Goal: Task Accomplishment & Management: Complete application form

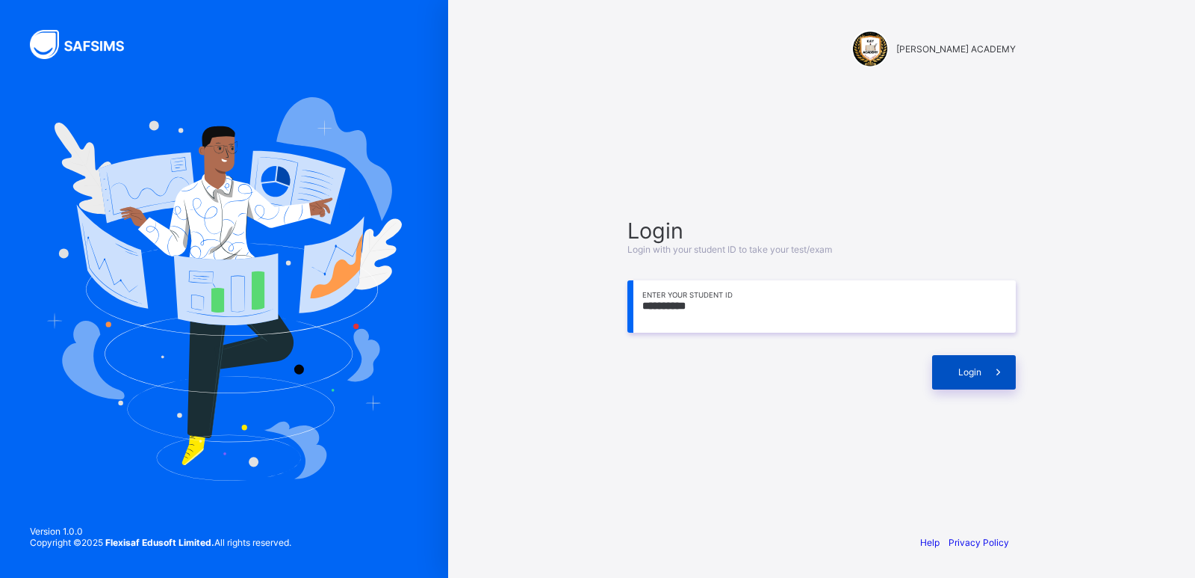
type input "**********"
click at [976, 369] on span "Login" at bounding box center [970, 371] width 23 height 11
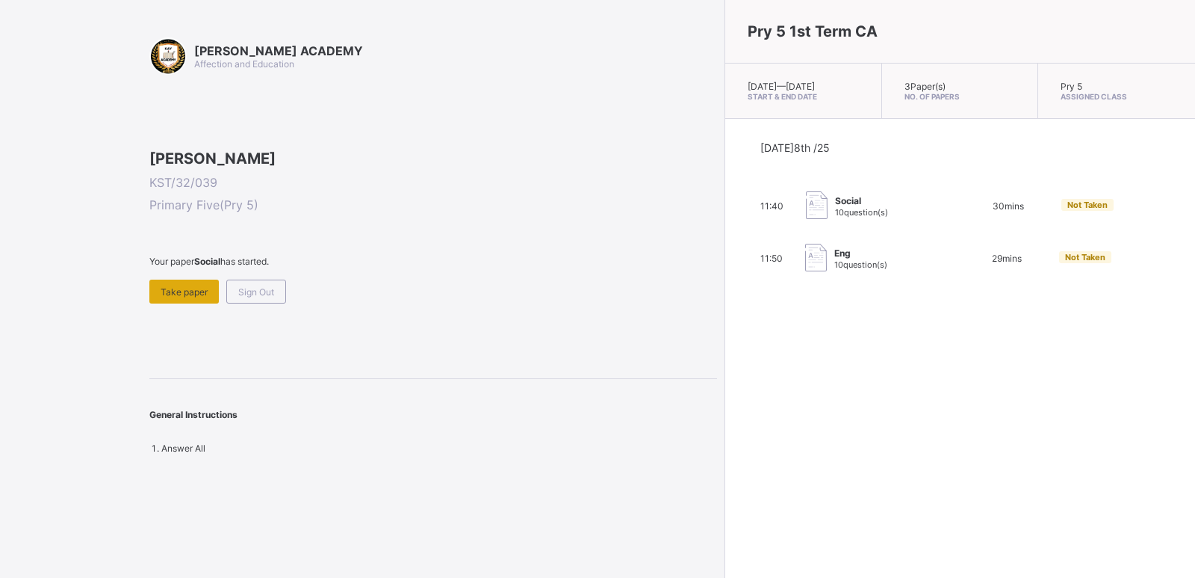
click at [196, 297] on span "Take paper" at bounding box center [184, 291] width 47 height 11
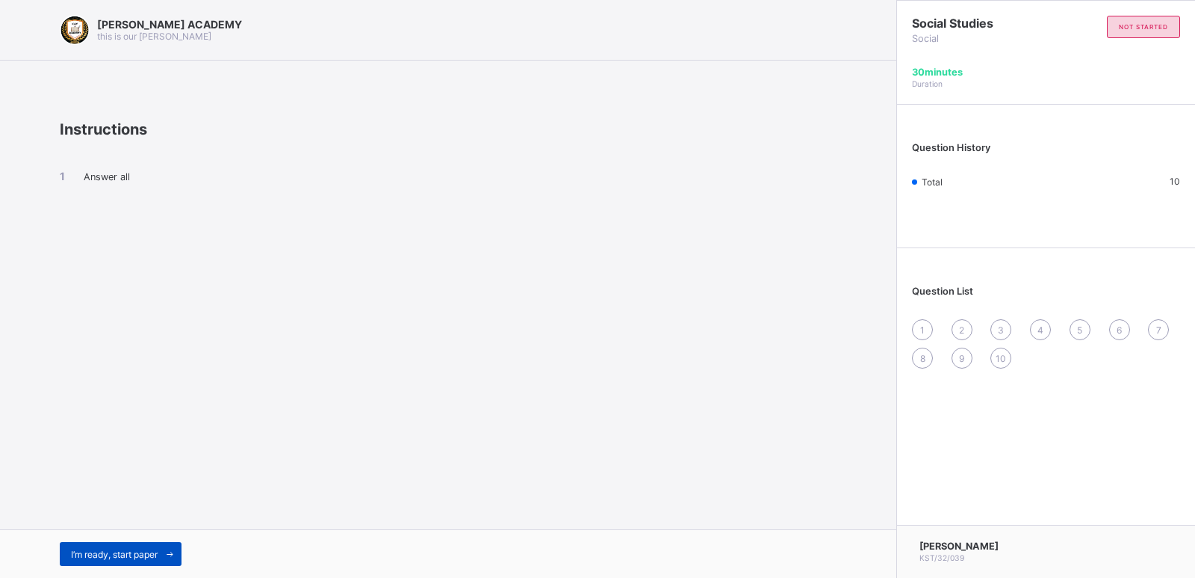
click at [149, 546] on div "I’m ready, start paper" at bounding box center [121, 554] width 122 height 24
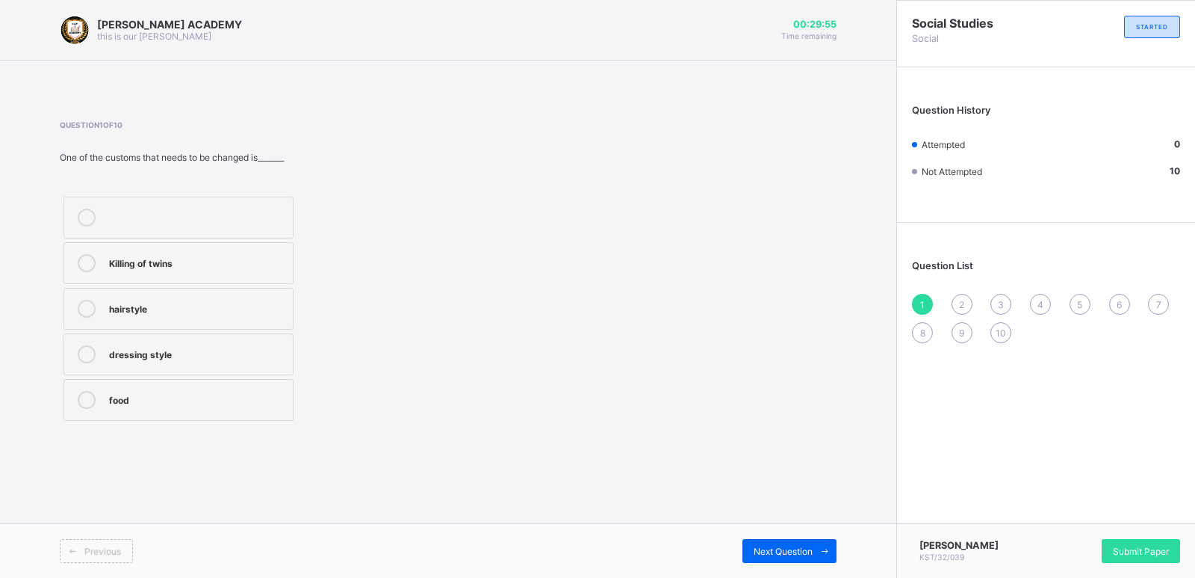
click at [105, 542] on div "Previous" at bounding box center [96, 551] width 73 height 24
click at [959, 298] on div "2" at bounding box center [962, 304] width 21 height 21
click at [920, 297] on div "1" at bounding box center [922, 304] width 21 height 21
drag, startPoint x: 280, startPoint y: 72, endPoint x: 493, endPoint y: 92, distance: 213.8
click at [493, 92] on span at bounding box center [448, 79] width 897 height 37
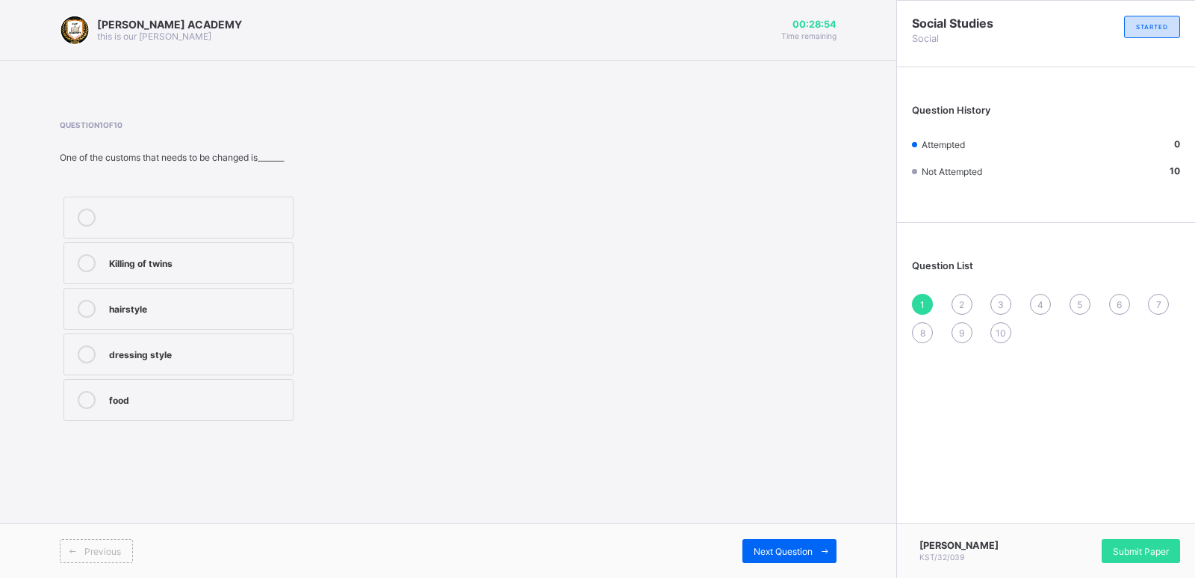
click at [205, 359] on div "dressing style" at bounding box center [197, 352] width 176 height 15
click at [953, 293] on div "Question List 1 2 3 4 5 6 7 8 9 10" at bounding box center [1046, 294] width 298 height 128
click at [962, 299] on span "2" at bounding box center [961, 304] width 5 height 11
click at [208, 279] on label "English" at bounding box center [179, 263] width 230 height 42
click at [1003, 300] on span "3" at bounding box center [1001, 304] width 6 height 11
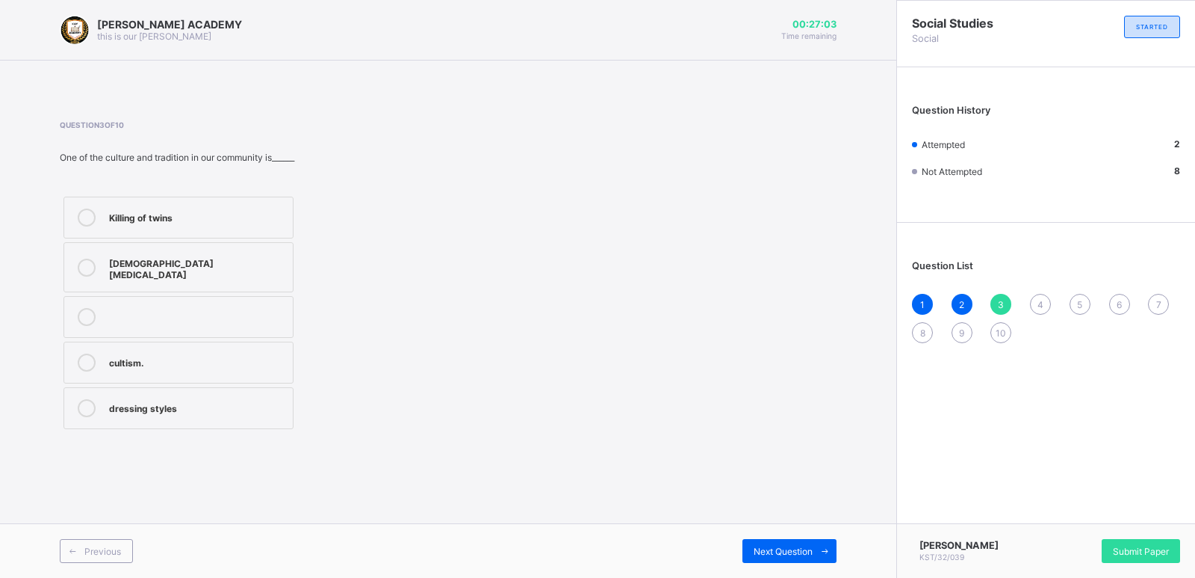
drag, startPoint x: 255, startPoint y: 250, endPoint x: 217, endPoint y: 335, distance: 92.3
click at [217, 335] on div "Killing of twins female circumcision cultism. dressing styles" at bounding box center [179, 313] width 238 height 240
click at [241, 260] on div "female circumcision" at bounding box center [197, 267] width 176 height 26
click at [1035, 294] on div "4" at bounding box center [1040, 304] width 21 height 21
click at [83, 389] on label "Unity" at bounding box center [179, 400] width 230 height 42
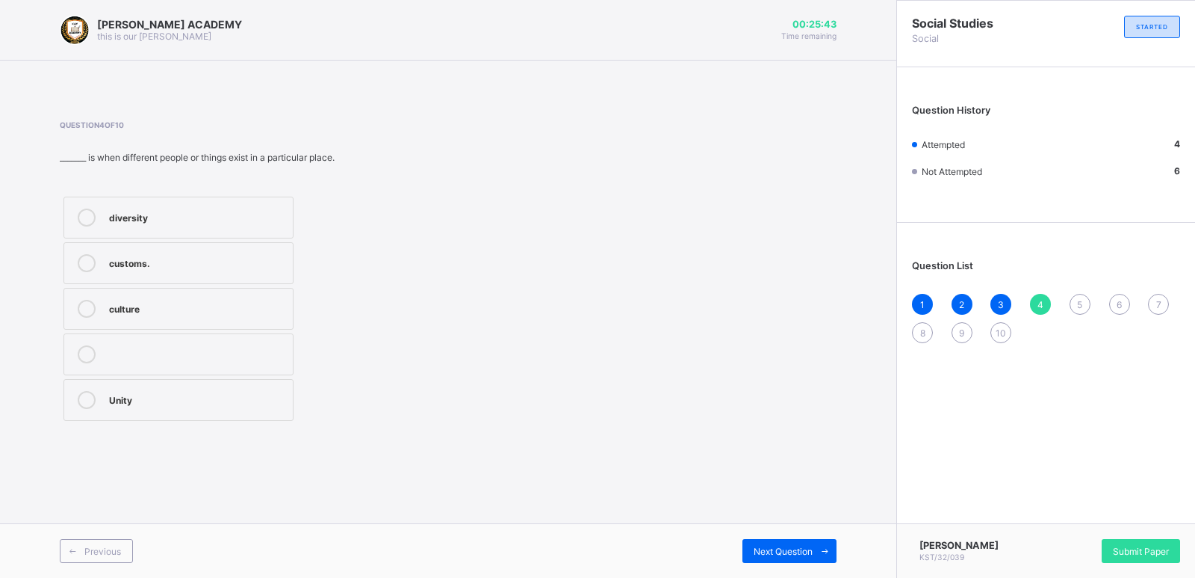
click at [1075, 294] on div "5" at bounding box center [1080, 304] width 21 height 21
click at [1038, 291] on div "Question List 1 2 3 4 5 6 7 8 9 10" at bounding box center [1046, 294] width 298 height 128
click at [1036, 296] on div "4" at bounding box center [1040, 304] width 21 height 21
click at [1084, 294] on div "5" at bounding box center [1080, 304] width 21 height 21
click at [237, 386] on label "unity" at bounding box center [179, 400] width 230 height 42
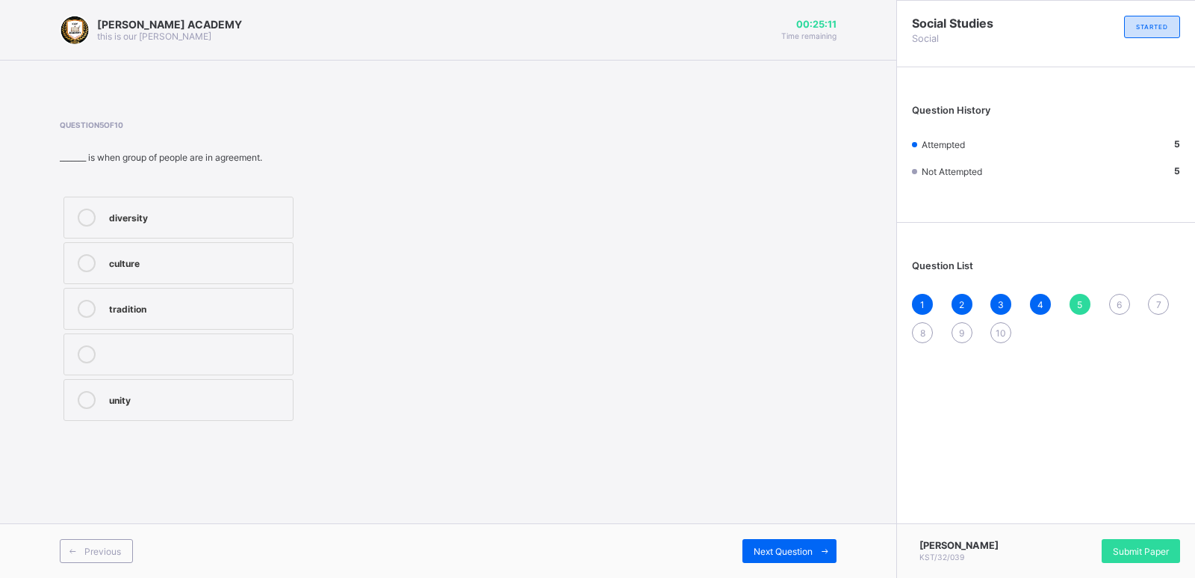
click at [926, 358] on div "Question List 1 2 3 4 5 6 7 8 9 10" at bounding box center [1046, 294] width 298 height 128
click at [1043, 300] on span "4" at bounding box center [1041, 304] width 6 height 11
click at [216, 199] on label "diversity" at bounding box center [179, 217] width 230 height 42
click at [1118, 294] on div "6" at bounding box center [1119, 304] width 21 height 21
click at [238, 297] on label "cousin" at bounding box center [179, 309] width 230 height 42
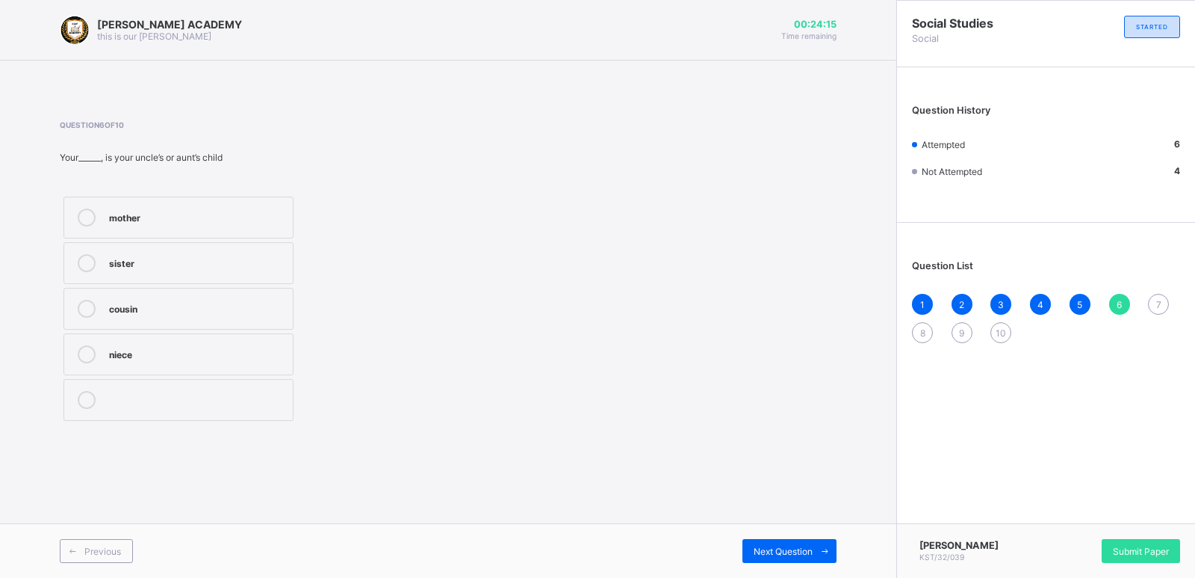
click at [1155, 299] on div "7" at bounding box center [1158, 304] width 21 height 21
click at [146, 344] on label "two" at bounding box center [179, 354] width 230 height 42
click at [920, 328] on span "8" at bounding box center [922, 332] width 5 height 11
click at [180, 210] on div "Tradition" at bounding box center [197, 215] width 176 height 15
click at [957, 323] on div "9" at bounding box center [962, 332] width 21 height 21
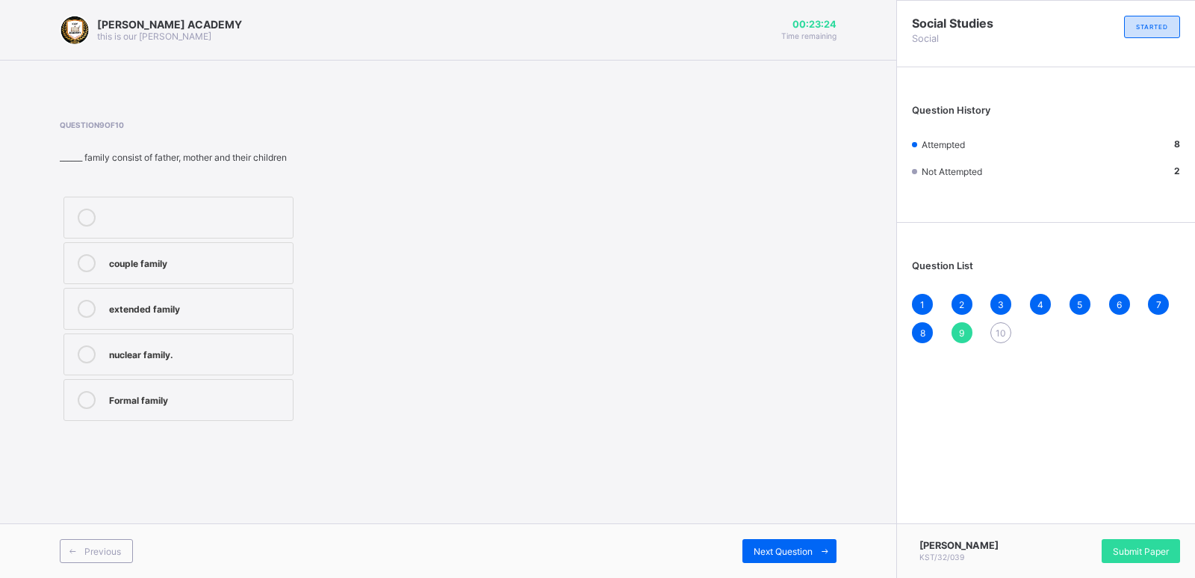
click at [155, 344] on label "nuclear family." at bounding box center [179, 354] width 230 height 42
click at [1000, 323] on div "10" at bounding box center [1001, 332] width 21 height 21
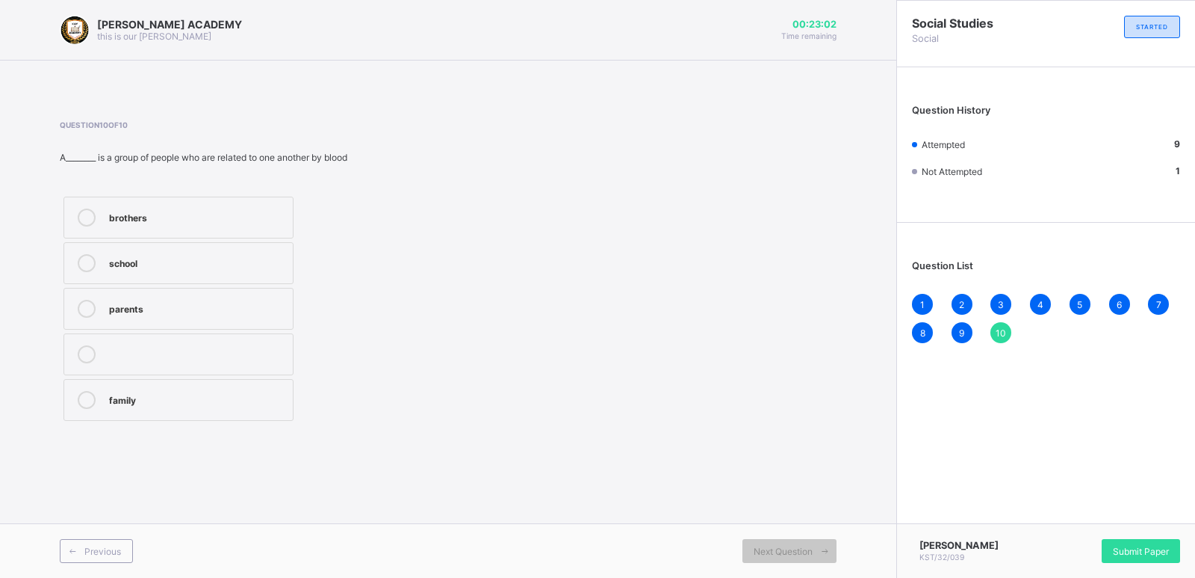
click at [215, 388] on label "family" at bounding box center [179, 400] width 230 height 42
click at [1114, 539] on div "Submit Paper" at bounding box center [1141, 551] width 78 height 24
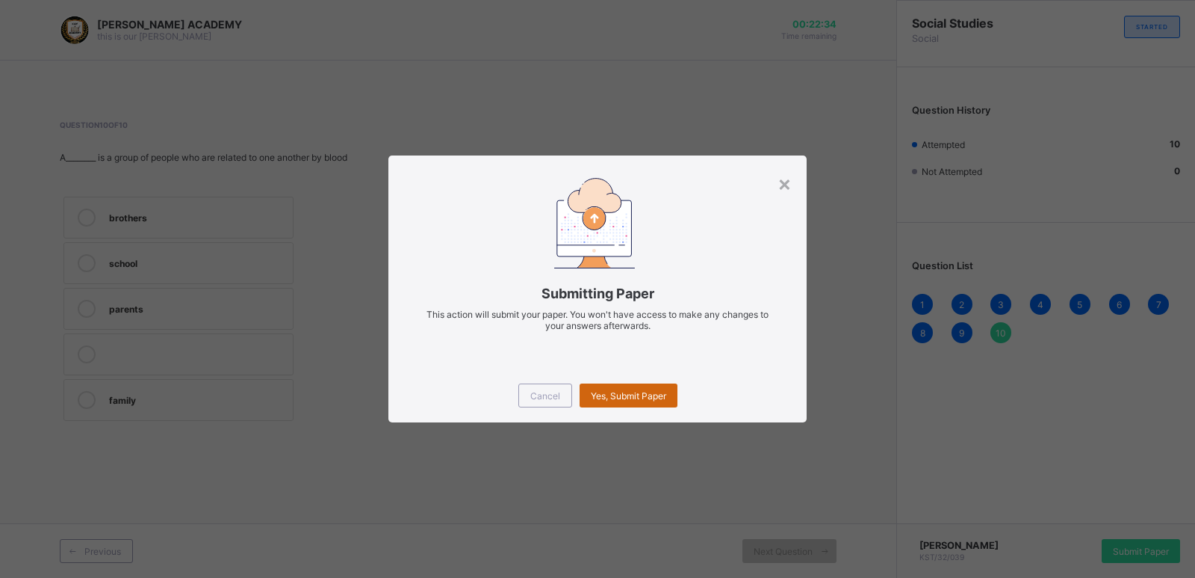
click at [660, 394] on span "Yes, Submit Paper" at bounding box center [628, 395] width 75 height 11
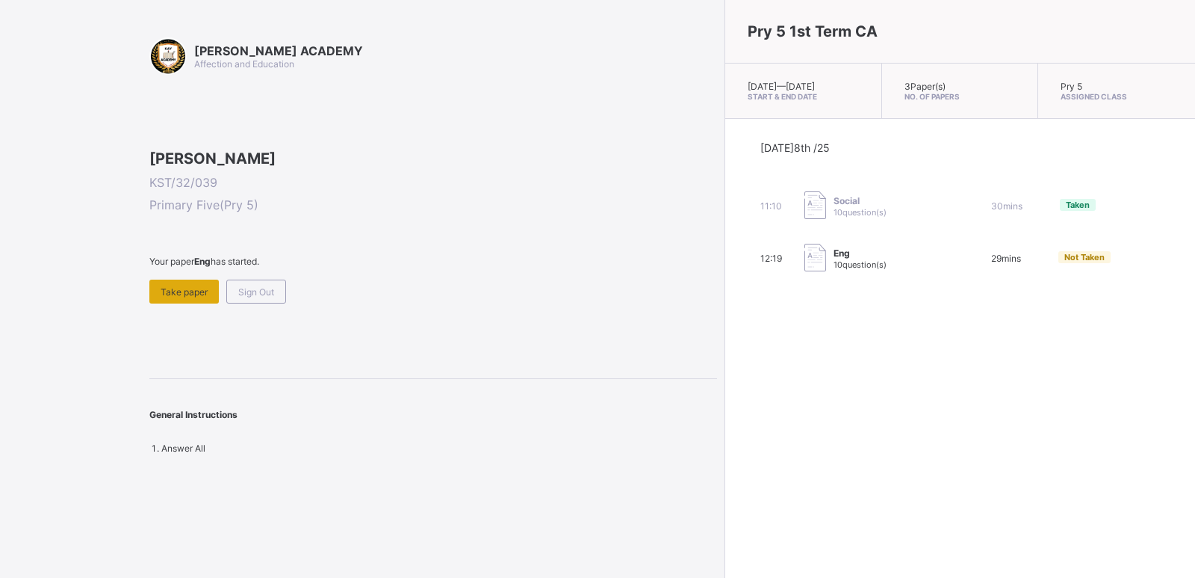
click at [162, 303] on div "Take paper" at bounding box center [183, 291] width 69 height 24
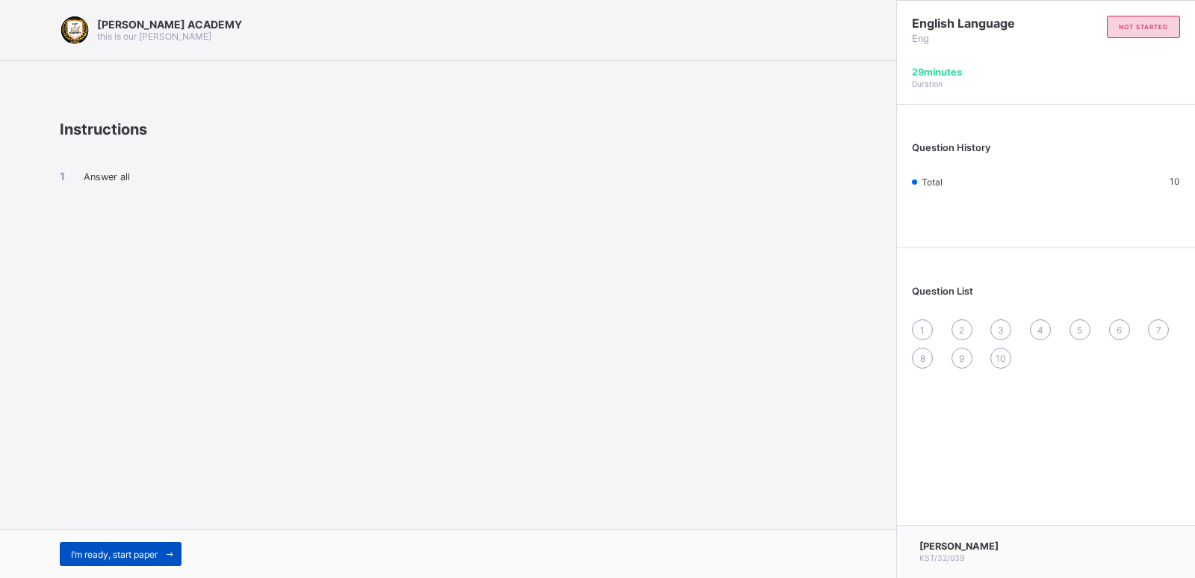
click at [120, 545] on div "I’m ready, start paper" at bounding box center [121, 554] width 122 height 24
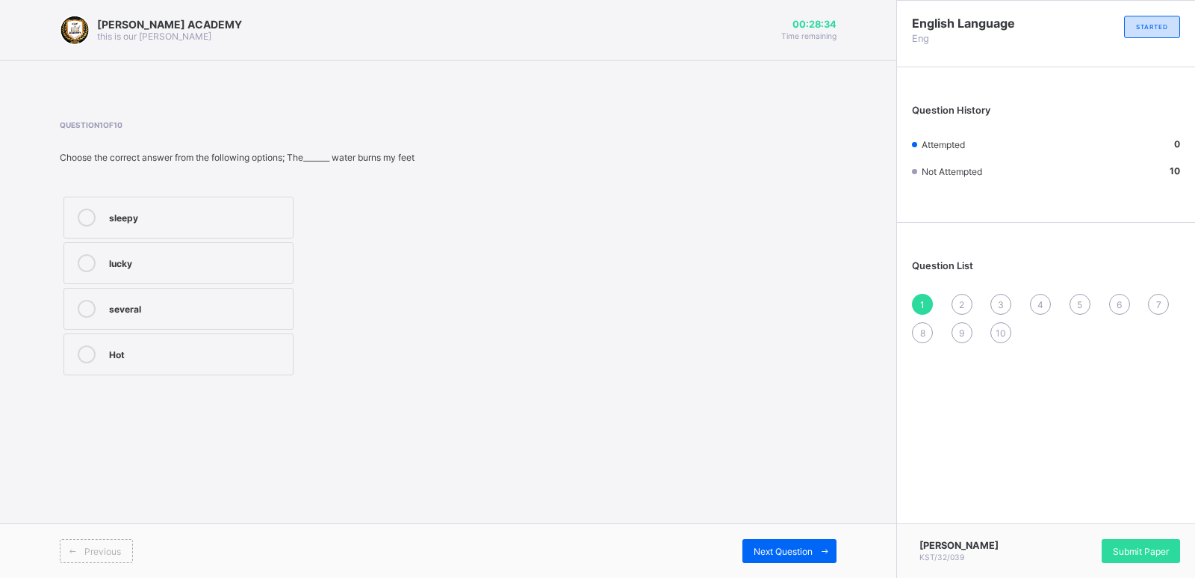
click at [180, 345] on div "Hot" at bounding box center [197, 352] width 176 height 15
click at [964, 300] on span "2" at bounding box center [961, 304] width 5 height 11
drag, startPoint x: 964, startPoint y: 299, endPoint x: 1040, endPoint y: 220, distance: 109.9
click at [1040, 220] on div "English Language Eng STARTED Question History Attempted 1 Not Attempted 9 Quest…" at bounding box center [1046, 179] width 298 height 357
click at [218, 396] on div "lucky, excited" at bounding box center [197, 398] width 176 height 15
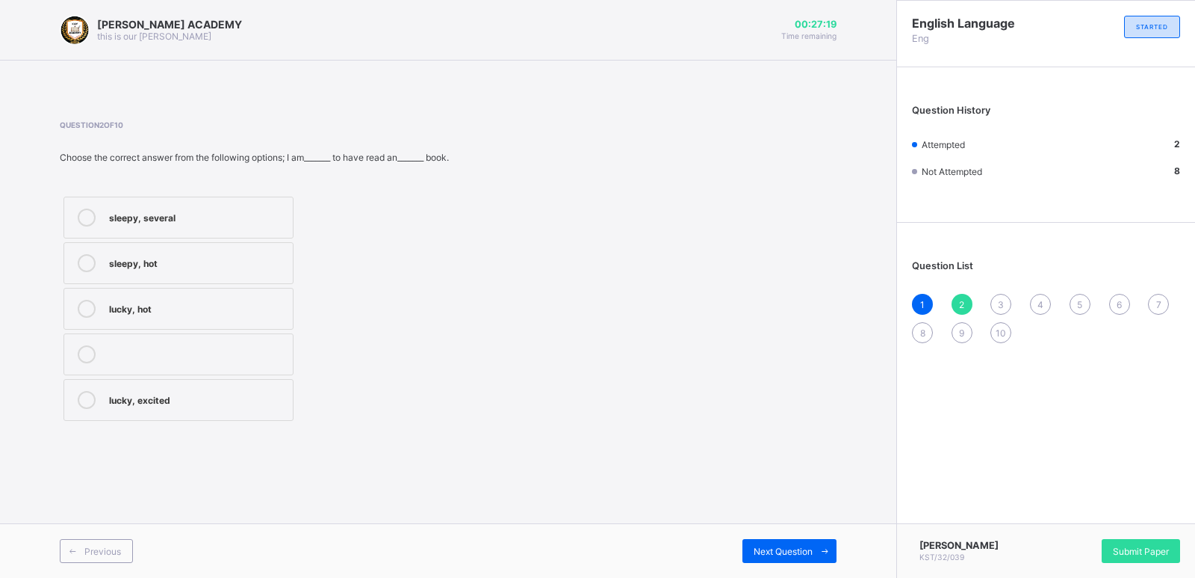
click at [1000, 294] on div "3" at bounding box center [1001, 304] width 21 height 21
click at [131, 213] on div "sleepy" at bounding box center [197, 215] width 176 height 15
click at [1041, 295] on div "4" at bounding box center [1040, 304] width 21 height 21
click at [167, 392] on div "severel" at bounding box center [197, 398] width 176 height 15
click at [1081, 296] on div "5" at bounding box center [1080, 304] width 21 height 21
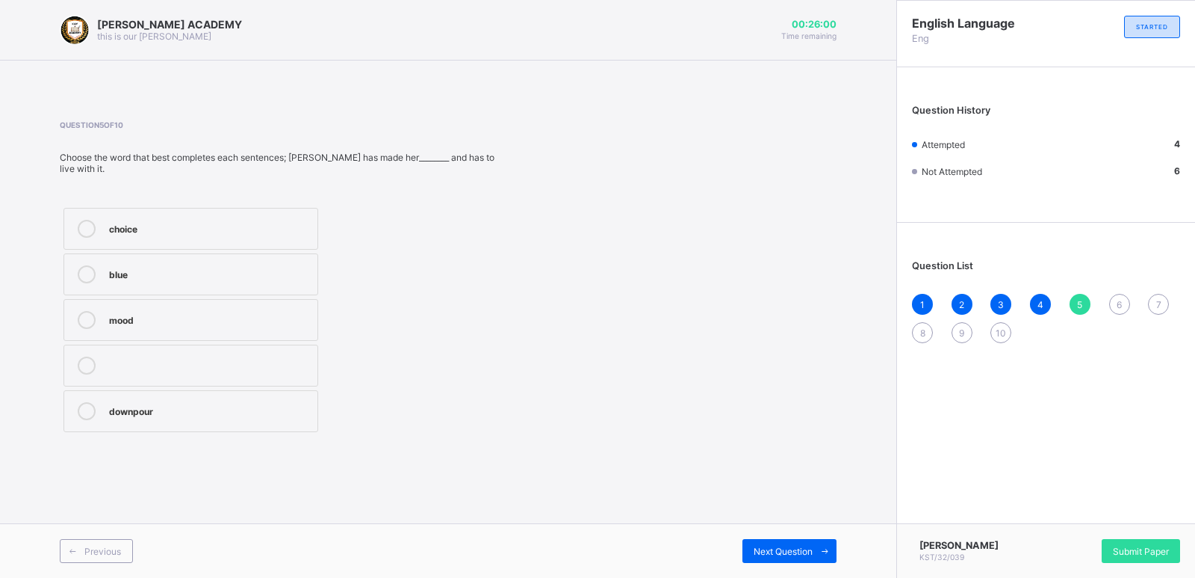
click at [218, 208] on label "choice" at bounding box center [191, 229] width 255 height 42
click at [1121, 296] on div "6" at bounding box center [1119, 304] width 21 height 21
click at [294, 278] on div "heed" at bounding box center [210, 272] width 202 height 15
click at [274, 278] on div "heed" at bounding box center [210, 272] width 202 height 15
click at [274, 277] on div "heed" at bounding box center [210, 272] width 202 height 15
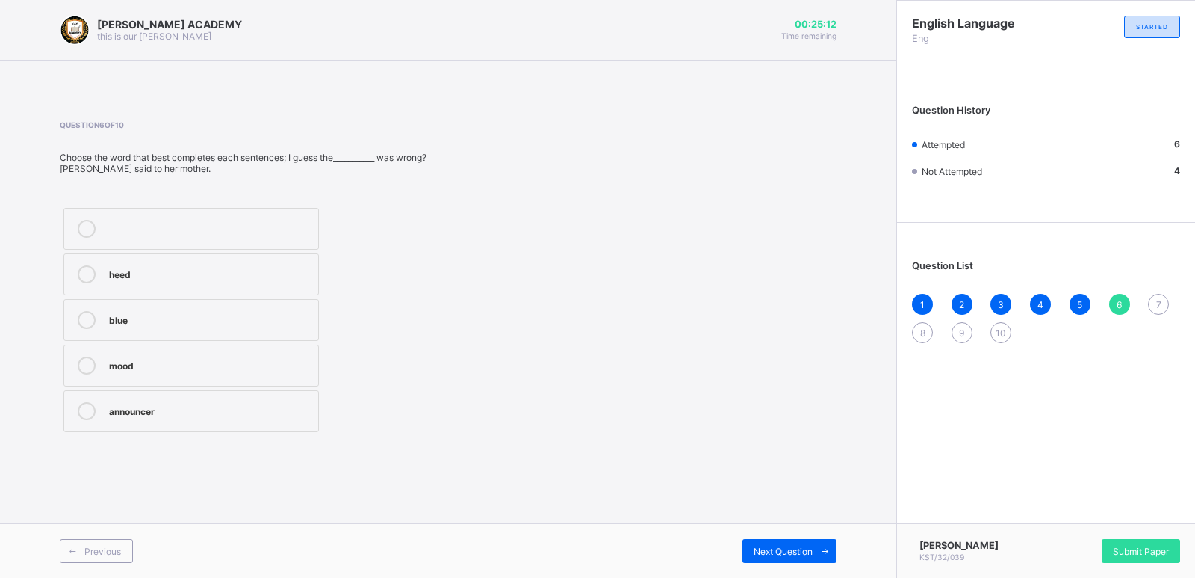
click at [81, 264] on label "heed" at bounding box center [192, 274] width 256 height 42
click at [199, 269] on div "heed" at bounding box center [210, 272] width 202 height 15
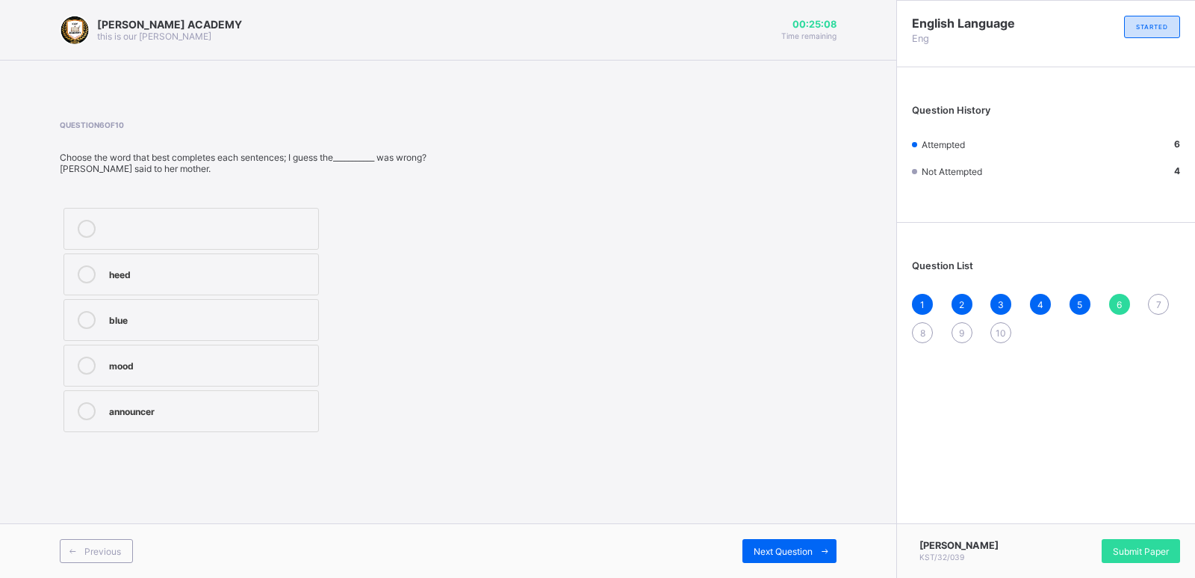
click at [199, 269] on div "heed" at bounding box center [210, 272] width 202 height 15
click at [261, 405] on div "announcer" at bounding box center [210, 409] width 202 height 15
click at [1154, 299] on div "7" at bounding box center [1158, 304] width 21 height 21
click at [263, 402] on div "drenched" at bounding box center [210, 409] width 202 height 15
click at [921, 320] on div "1 2 3 4 5 6 7 8 9 10" at bounding box center [1046, 318] width 268 height 49
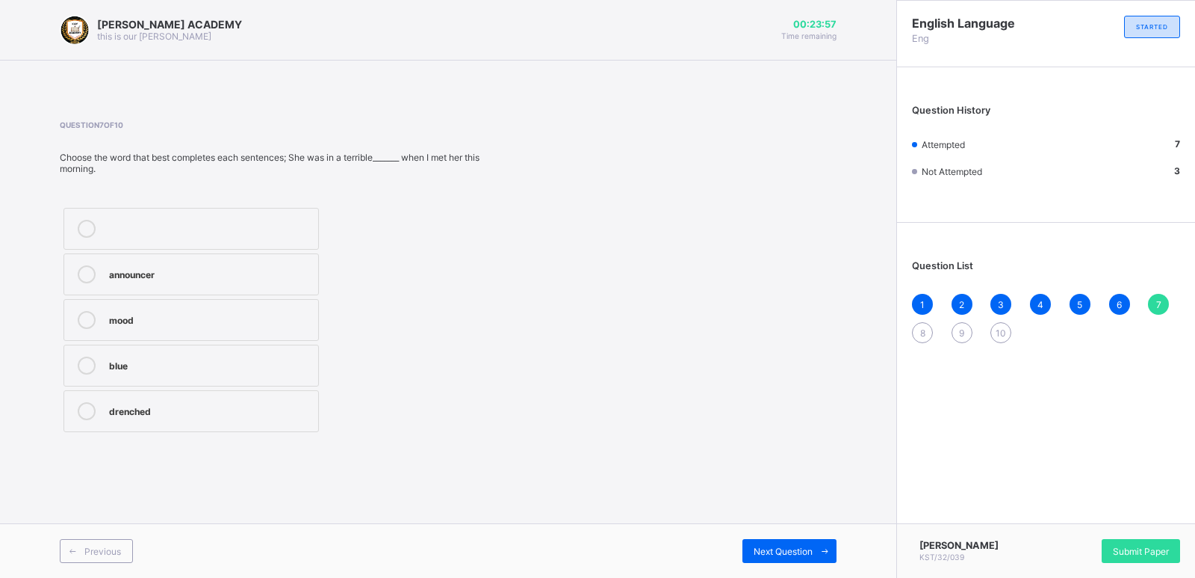
click at [926, 329] on div "8" at bounding box center [922, 332] width 21 height 21
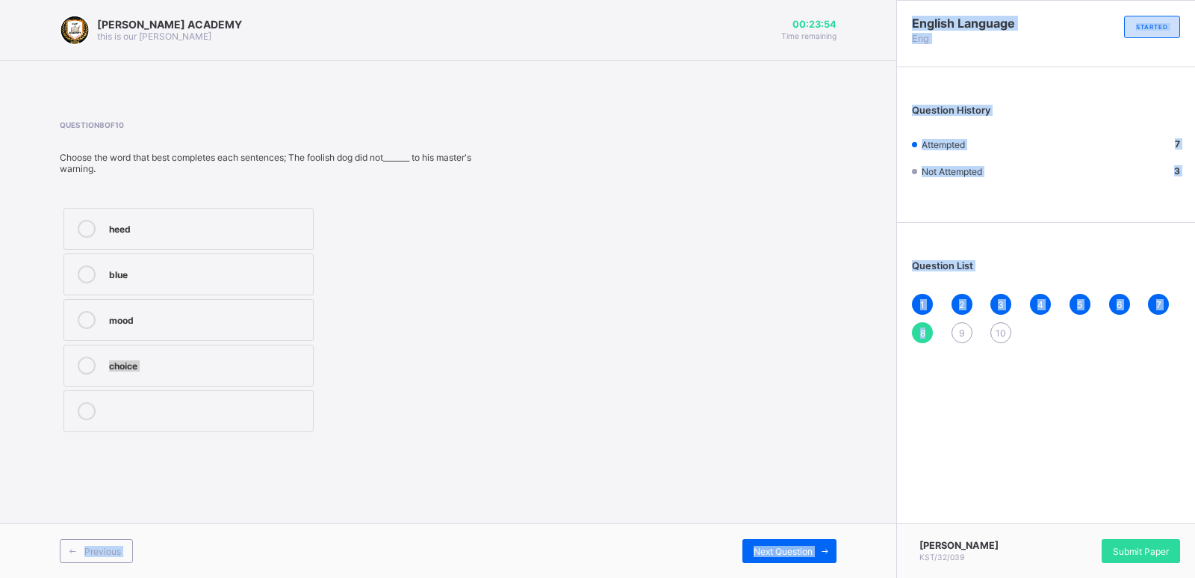
drag, startPoint x: 926, startPoint y: 329, endPoint x: 755, endPoint y: 321, distance: 170.5
click at [755, 321] on div "KAY ACADEMY this is our motton 00:23:54 Time remaining Question 8 of 10 Choose …" at bounding box center [597, 289] width 1195 height 578
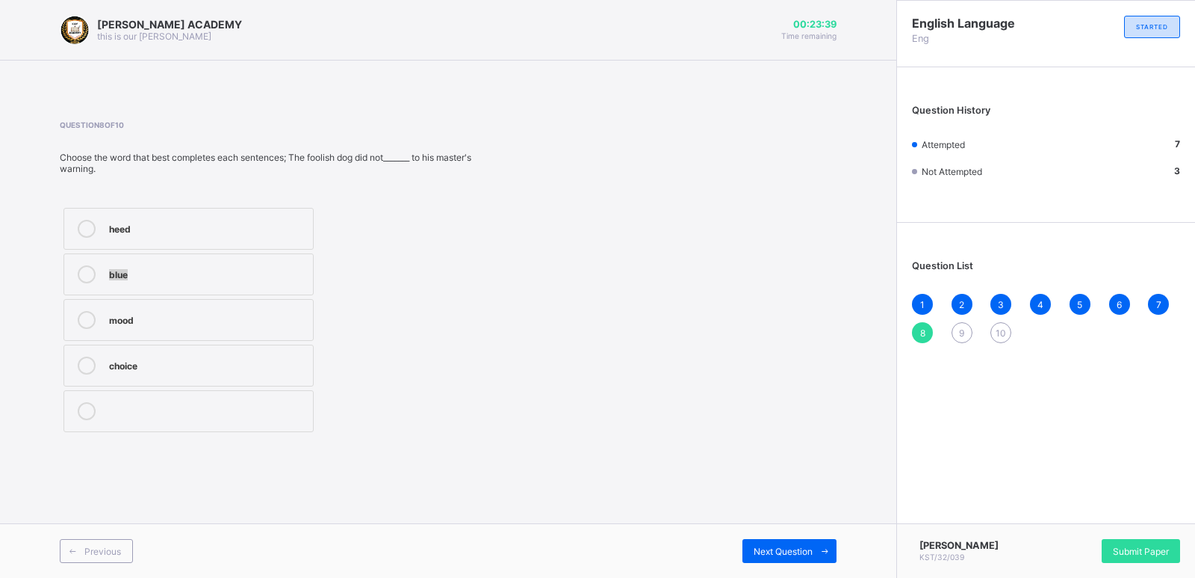
drag, startPoint x: 583, startPoint y: 256, endPoint x: 352, endPoint y: 214, distance: 235.5
click at [352, 214] on div "Question 8 of 10 Choose the word that best completes each sentences; The foolis…" at bounding box center [448, 277] width 777 height 315
click at [293, 217] on label "heed" at bounding box center [189, 229] width 250 height 42
click at [955, 332] on div "9" at bounding box center [962, 332] width 21 height 21
click at [218, 409] on label "drenched" at bounding box center [187, 400] width 247 height 42
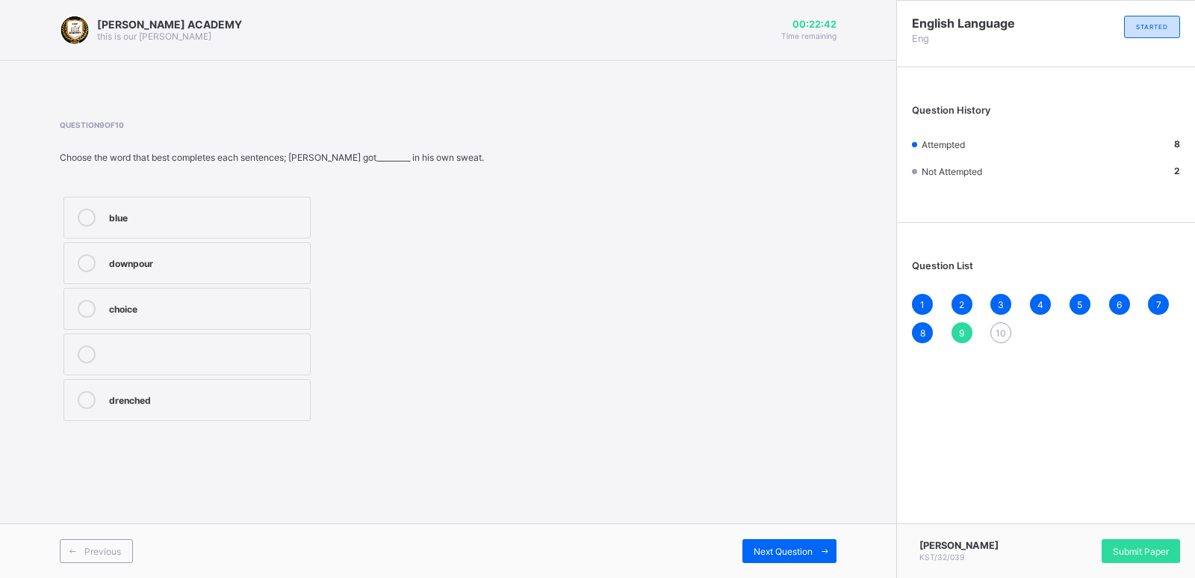
click at [240, 207] on label "blue" at bounding box center [187, 217] width 247 height 42
click at [238, 242] on label "downpour" at bounding box center [187, 263] width 247 height 42
click at [998, 327] on span "10" at bounding box center [1001, 332] width 10 height 11
click at [267, 293] on label "blue" at bounding box center [179, 309] width 230 height 42
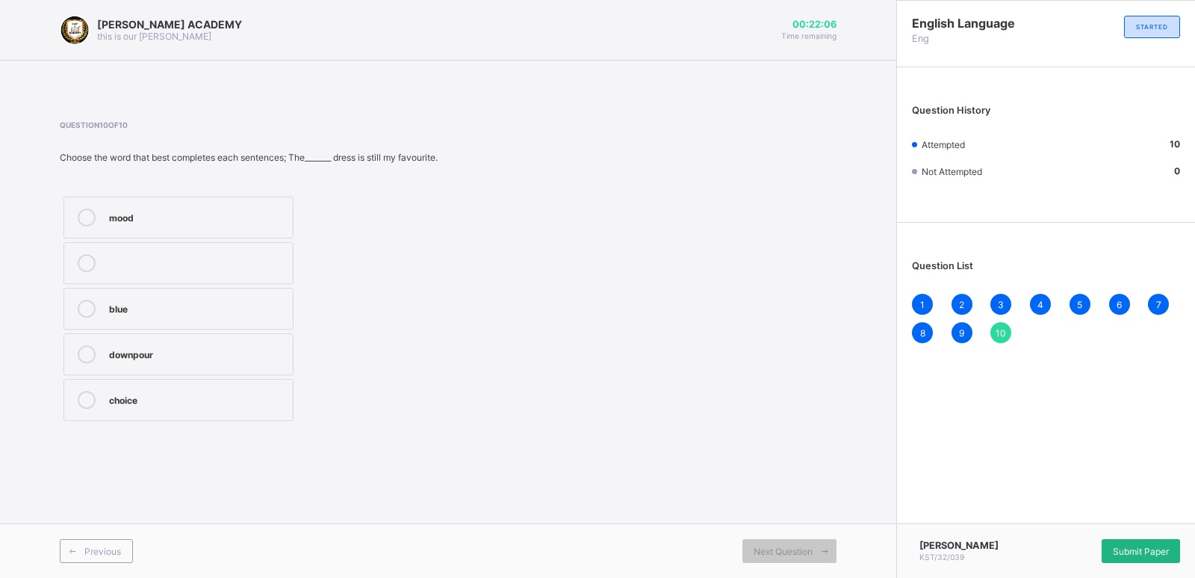
click at [1144, 545] on span "Submit Paper" at bounding box center [1141, 550] width 56 height 11
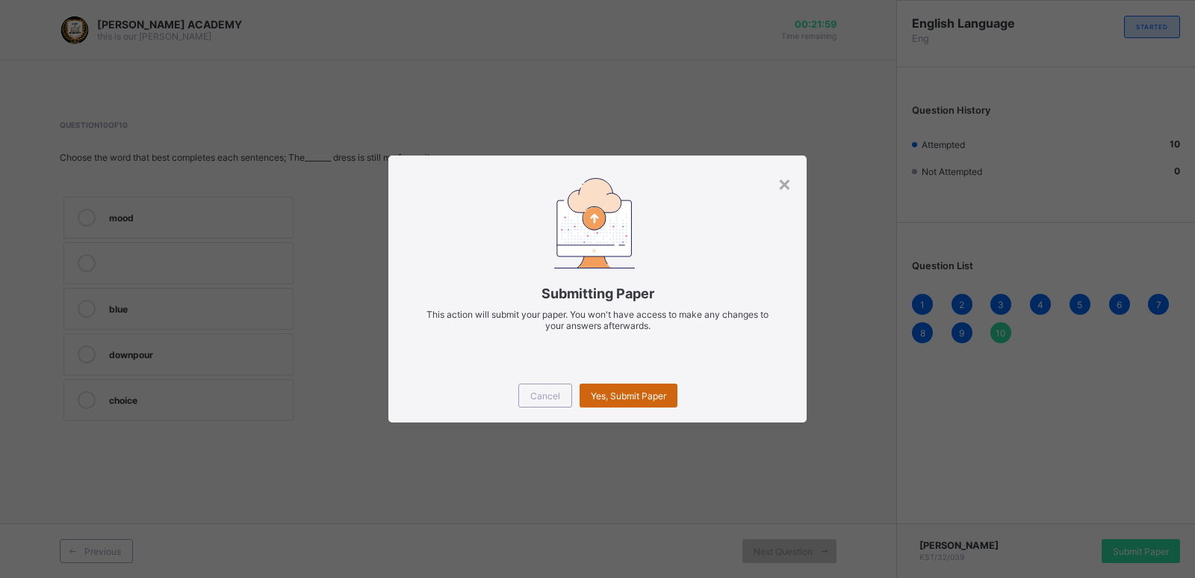
click at [607, 395] on span "Yes, Submit Paper" at bounding box center [628, 395] width 75 height 11
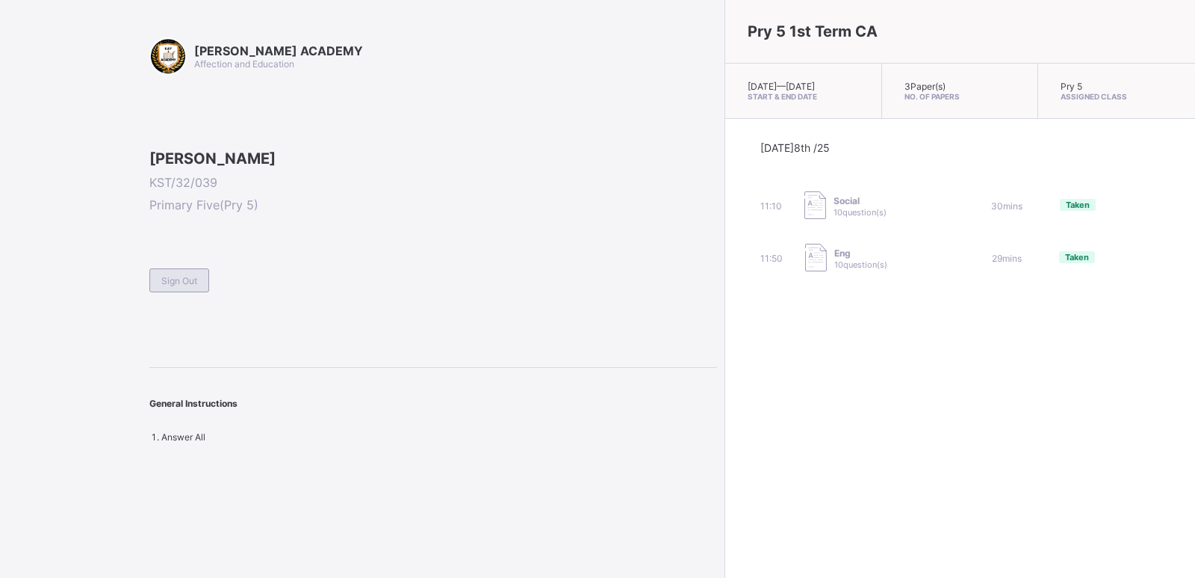
click at [185, 292] on div "Sign Out" at bounding box center [179, 280] width 60 height 24
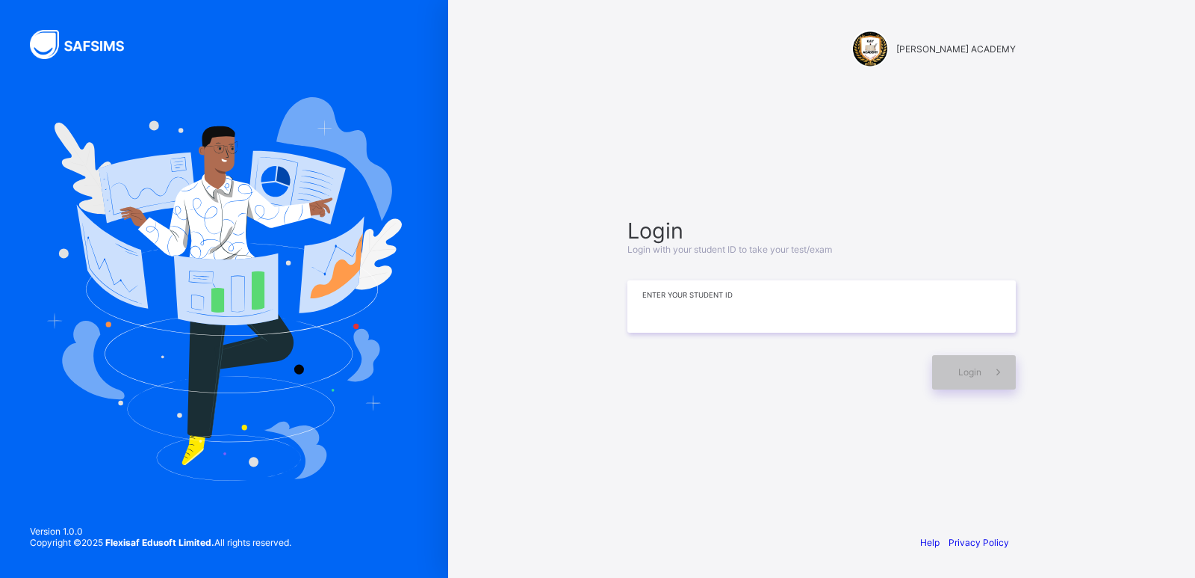
click at [861, 329] on input at bounding box center [822, 306] width 388 height 52
type input "**********"
click at [998, 379] on span at bounding box center [999, 372] width 34 height 34
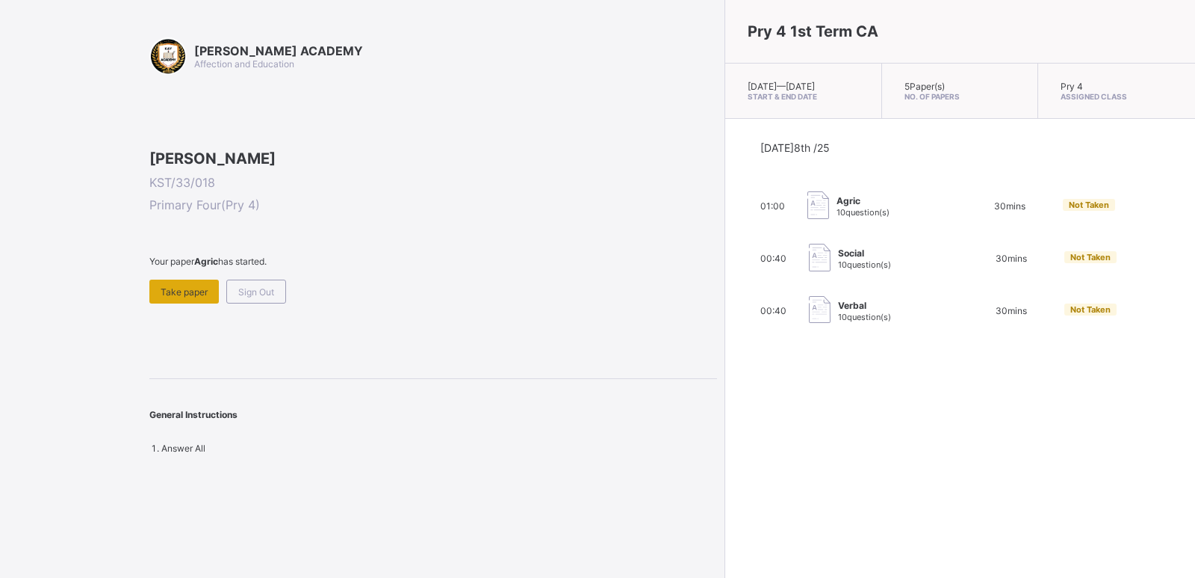
click at [187, 297] on span "Take paper" at bounding box center [184, 291] width 47 height 11
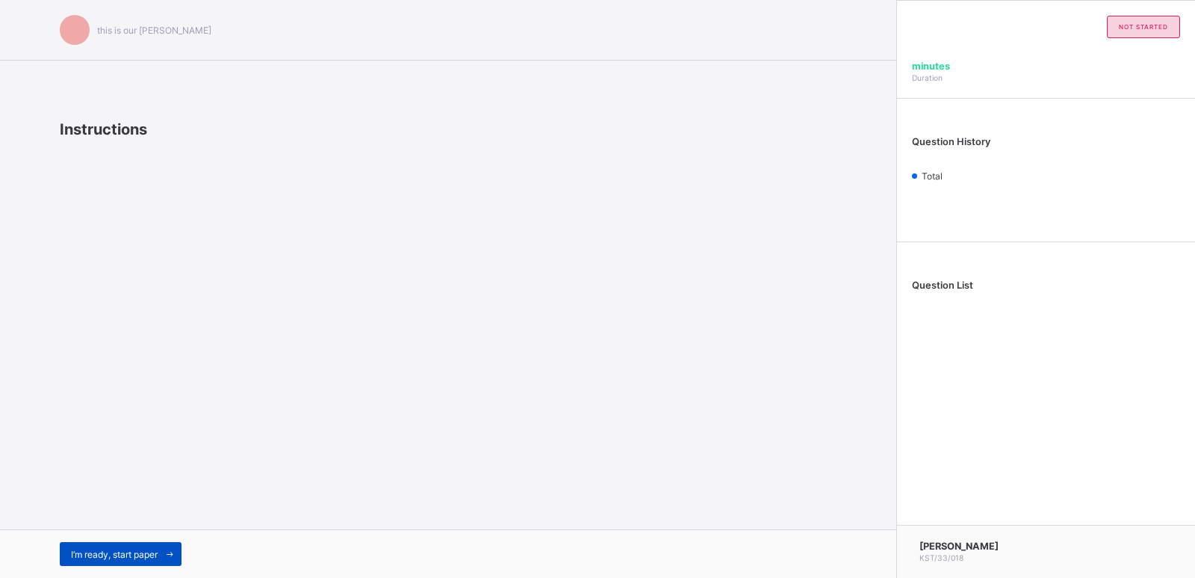
click at [140, 547] on div "I’m ready, start paper" at bounding box center [121, 554] width 122 height 24
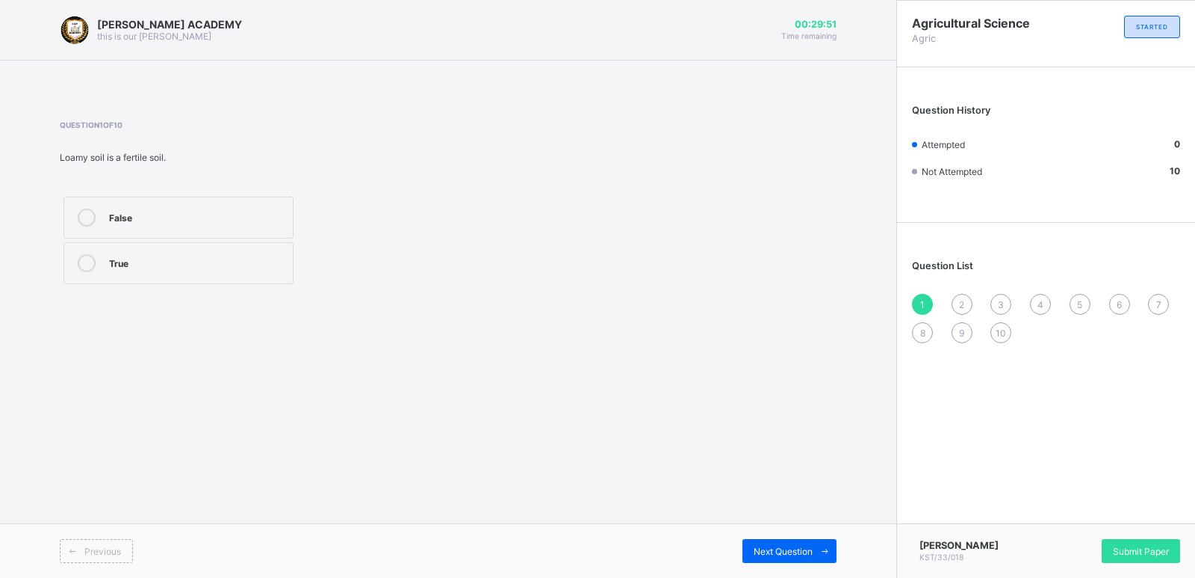
click at [224, 223] on div "False" at bounding box center [197, 215] width 176 height 15
click at [959, 297] on div "2" at bounding box center [962, 304] width 21 height 21
drag, startPoint x: 959, startPoint y: 297, endPoint x: 923, endPoint y: 297, distance: 35.9
click at [923, 297] on div "1 2 3 4 5 6 7 8 9 10" at bounding box center [1046, 318] width 268 height 49
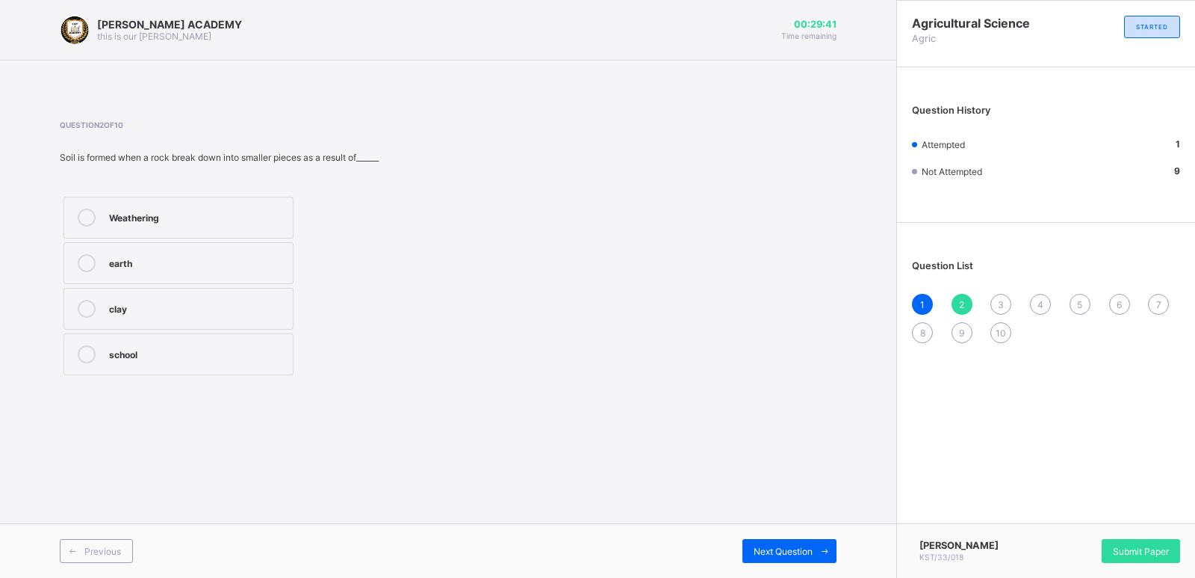
click at [923, 297] on div "1" at bounding box center [922, 304] width 21 height 21
click at [957, 300] on div "2" at bounding box center [962, 304] width 21 height 21
click at [91, 225] on icon at bounding box center [87, 217] width 18 height 18
click at [1007, 302] on div "3" at bounding box center [1001, 304] width 21 height 21
click at [962, 299] on span "2" at bounding box center [961, 304] width 5 height 11
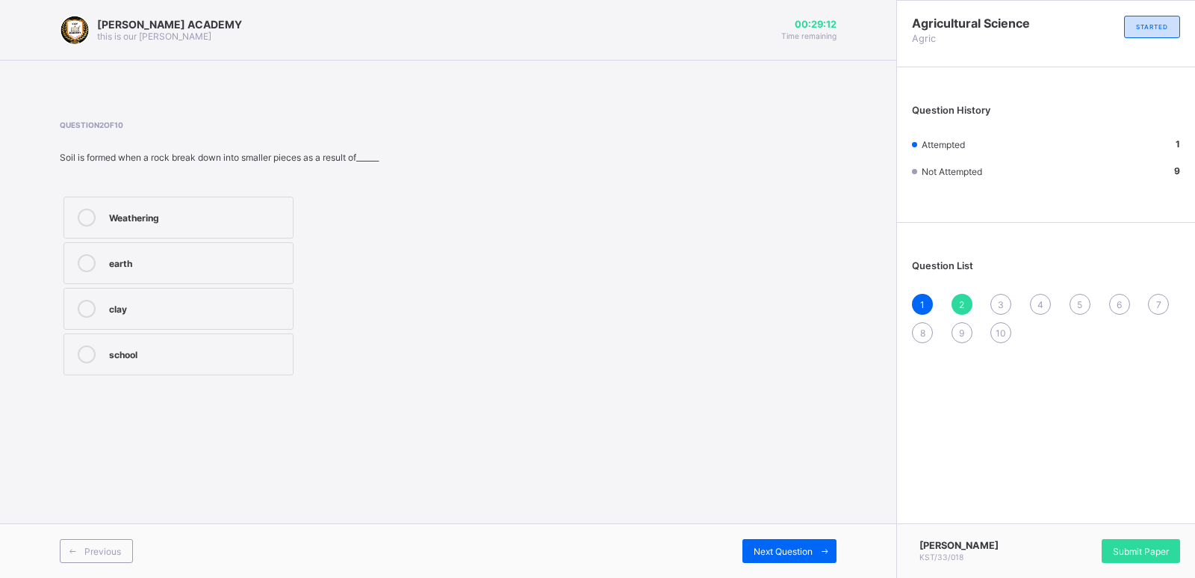
click at [182, 220] on div "Weathering" at bounding box center [197, 215] width 176 height 15
click at [997, 300] on div "3" at bounding box center [1001, 304] width 21 height 21
click at [225, 273] on label "False" at bounding box center [179, 263] width 230 height 42
click at [1038, 303] on span "4" at bounding box center [1041, 304] width 6 height 11
click at [999, 305] on span "3" at bounding box center [1001, 304] width 6 height 11
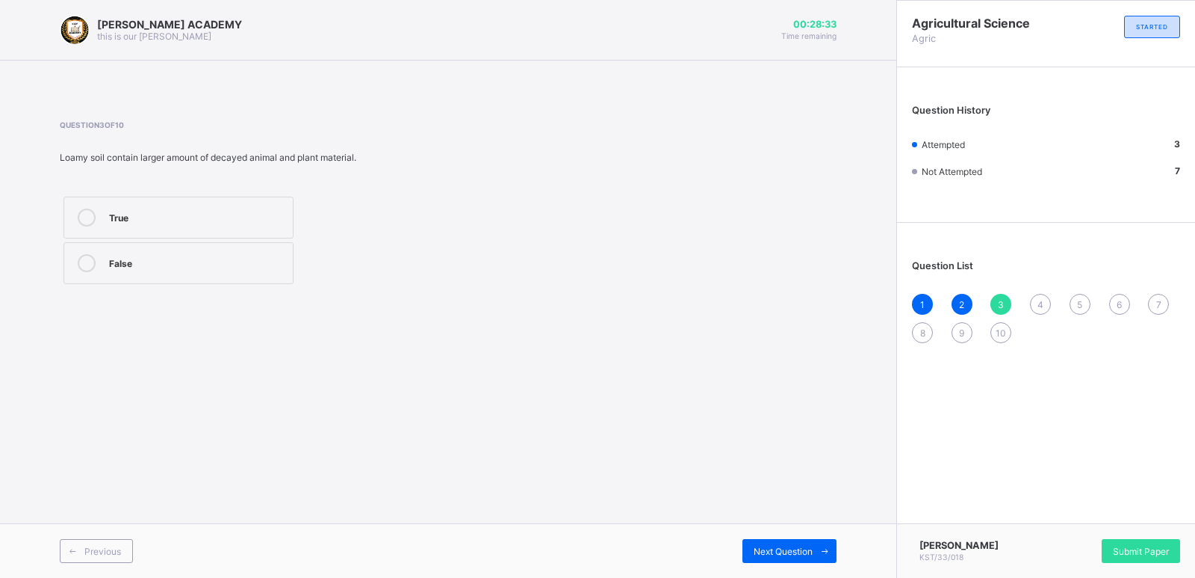
click at [153, 199] on label "True" at bounding box center [179, 217] width 230 height 42
click at [1043, 300] on span "4" at bounding box center [1041, 304] width 6 height 11
click at [269, 273] on label "True" at bounding box center [179, 263] width 230 height 42
click at [1079, 297] on div "5" at bounding box center [1080, 304] width 21 height 21
click at [1036, 297] on div "4" at bounding box center [1040, 304] width 21 height 21
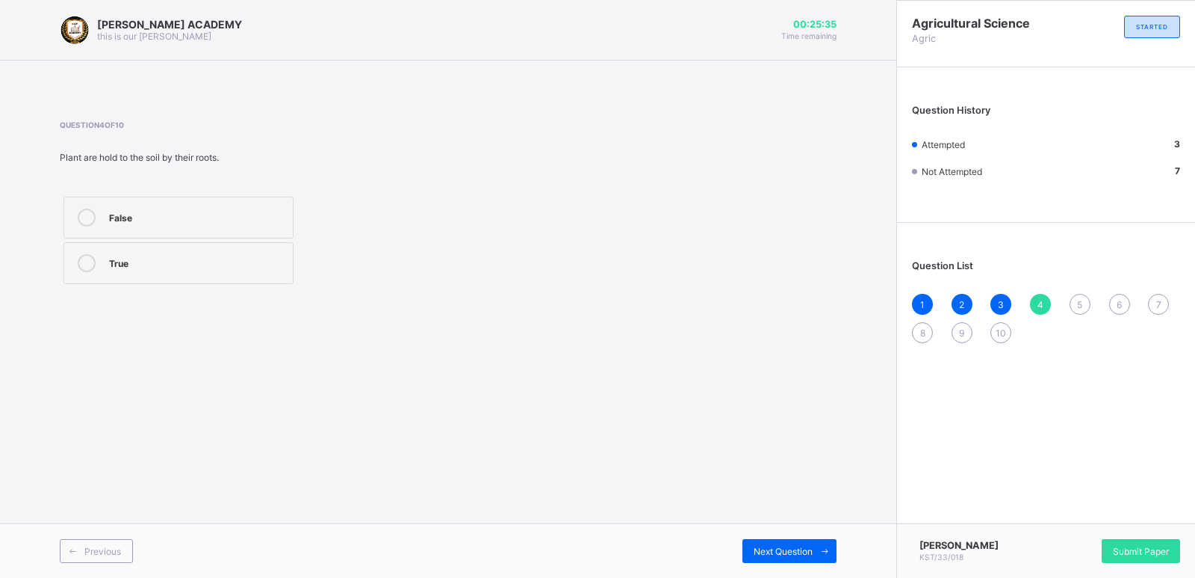
click at [146, 259] on div "True" at bounding box center [197, 261] width 176 height 15
click at [1079, 303] on span "5" at bounding box center [1079, 304] width 5 height 11
click at [1033, 296] on div "1 2 3 4 5 6 7 8 9 10" at bounding box center [1046, 318] width 268 height 49
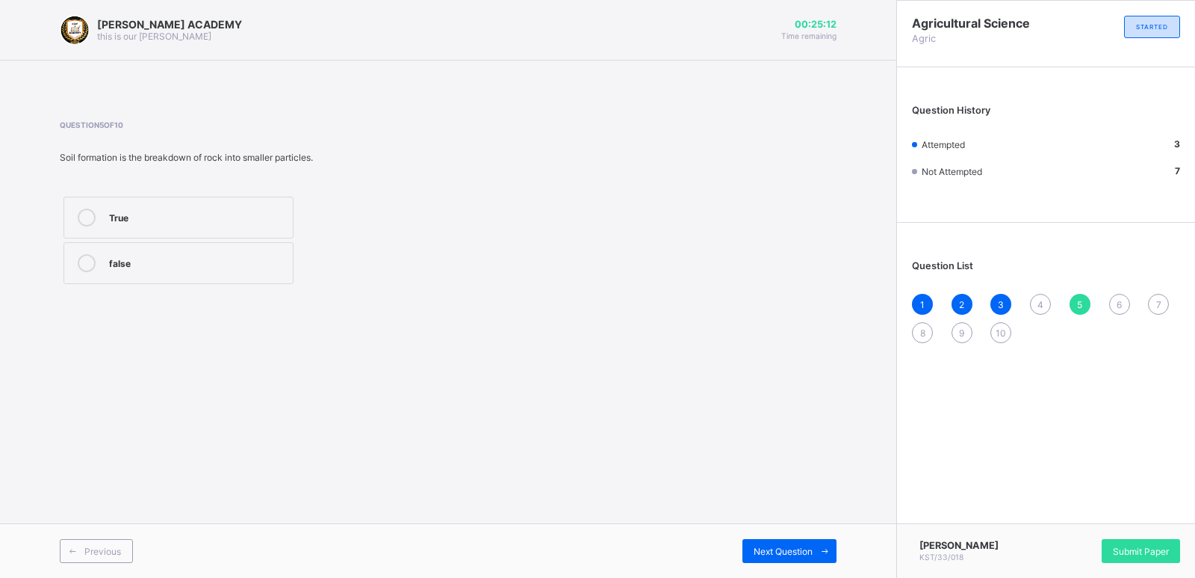
click at [1041, 303] on span "4" at bounding box center [1041, 304] width 6 height 11
click at [185, 261] on div "True" at bounding box center [197, 261] width 176 height 15
click at [1083, 297] on div "5" at bounding box center [1080, 304] width 21 height 21
click at [246, 214] on div "True" at bounding box center [197, 215] width 176 height 15
click at [1114, 301] on div "6" at bounding box center [1119, 304] width 21 height 21
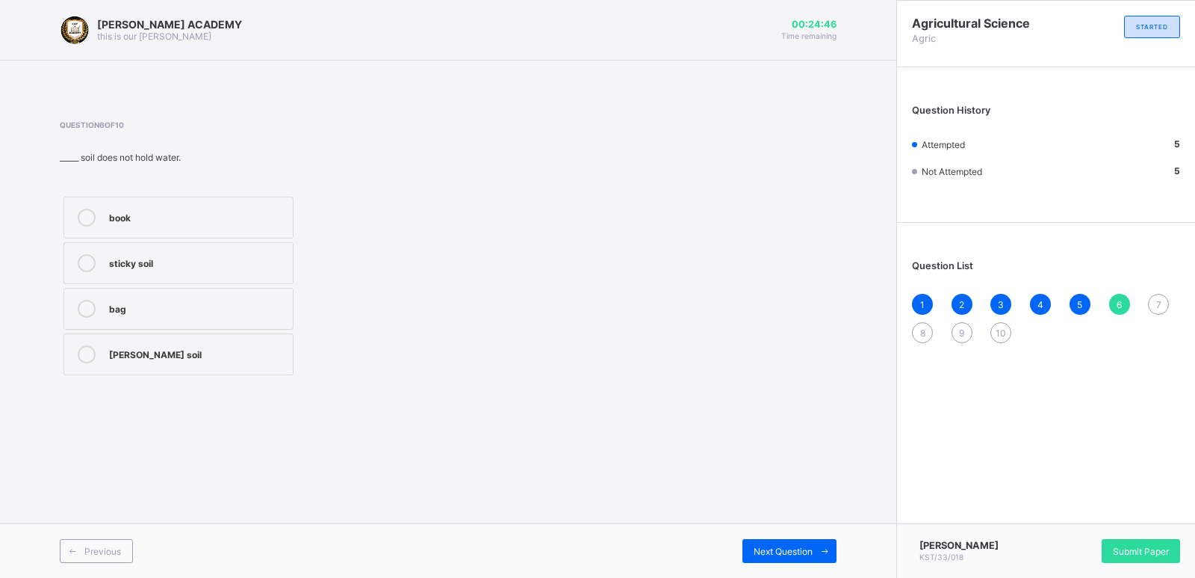
click at [196, 352] on div "Sandy soil" at bounding box center [197, 352] width 176 height 15
click at [1157, 301] on span "7" at bounding box center [1159, 304] width 5 height 11
click at [213, 358] on div "Loamy soil" at bounding box center [197, 352] width 176 height 15
click at [924, 333] on span "8" at bounding box center [922, 332] width 5 height 11
click at [263, 223] on div "3" at bounding box center [197, 217] width 176 height 18
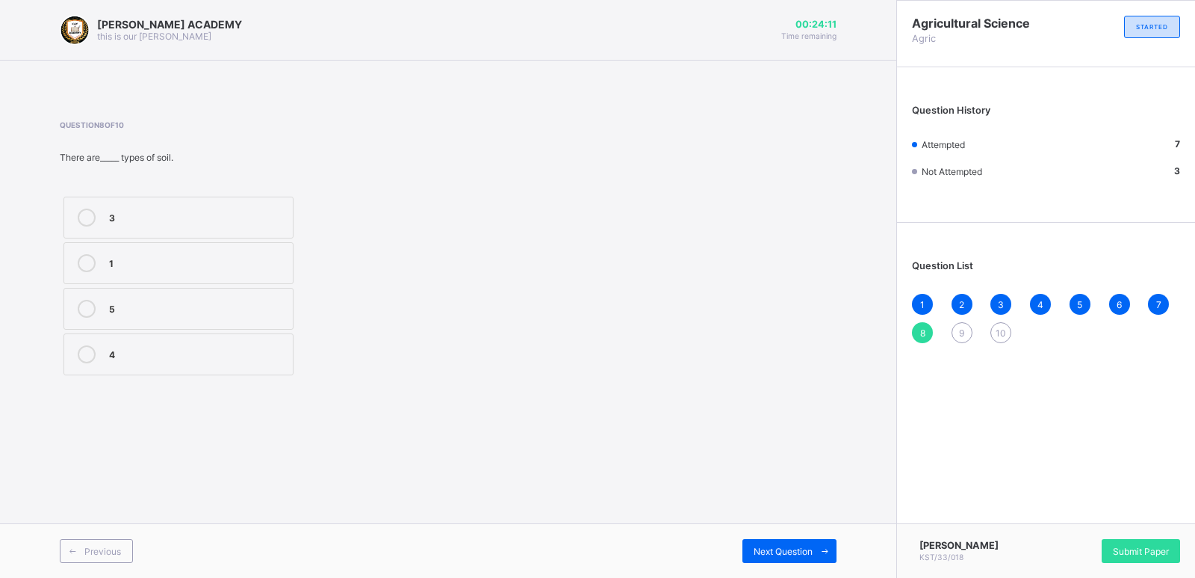
click at [962, 330] on span "9" at bounding box center [961, 332] width 5 height 11
click at [917, 332] on div "8" at bounding box center [922, 332] width 21 height 21
click at [180, 216] on div "3" at bounding box center [197, 215] width 176 height 15
click at [962, 328] on span "9" at bounding box center [961, 332] width 5 height 11
click at [923, 326] on div "8" at bounding box center [922, 332] width 21 height 21
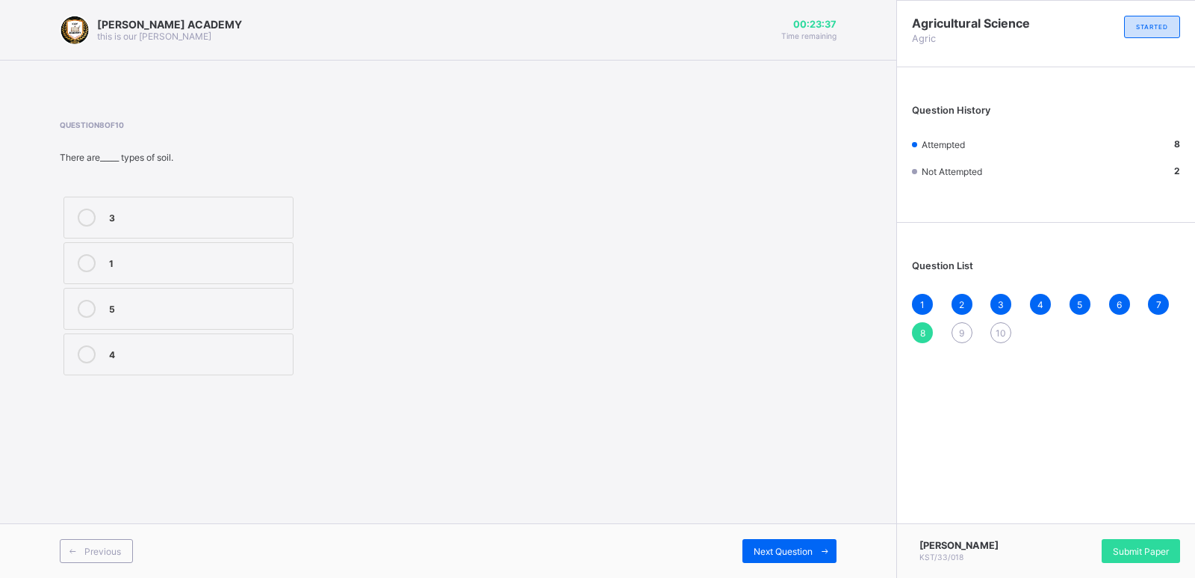
click at [177, 210] on div "3" at bounding box center [197, 215] width 176 height 15
click at [962, 332] on span "9" at bounding box center [961, 332] width 5 height 11
click at [146, 211] on div "True" at bounding box center [197, 215] width 176 height 15
click at [999, 326] on div "10" at bounding box center [1001, 332] width 21 height 21
click at [216, 258] on div "True" at bounding box center [197, 261] width 176 height 15
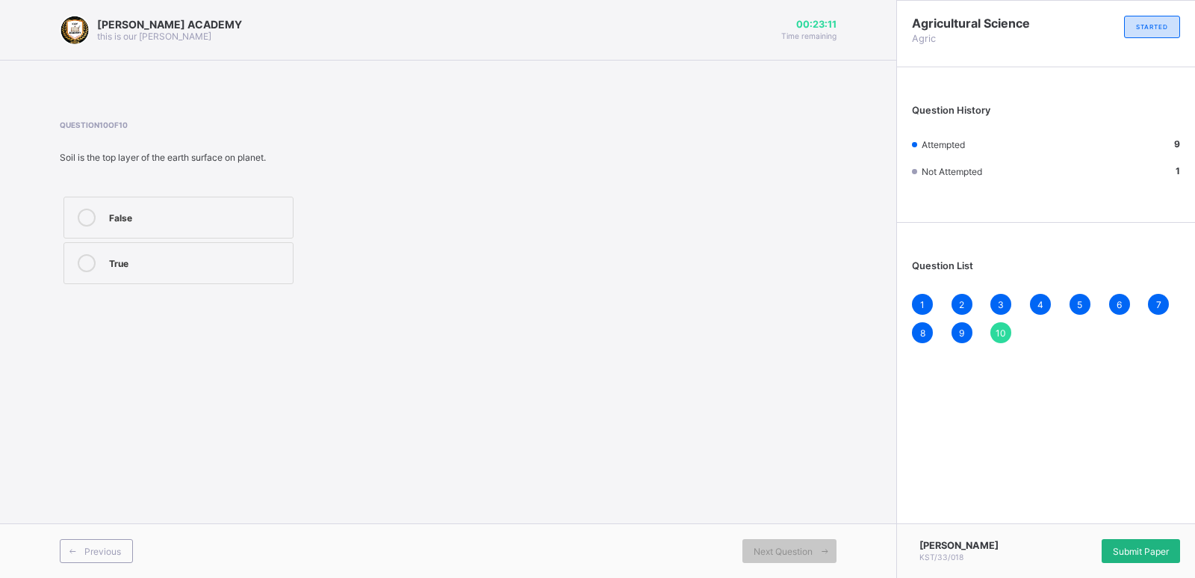
click at [1144, 548] on span "Submit Paper" at bounding box center [1141, 550] width 56 height 11
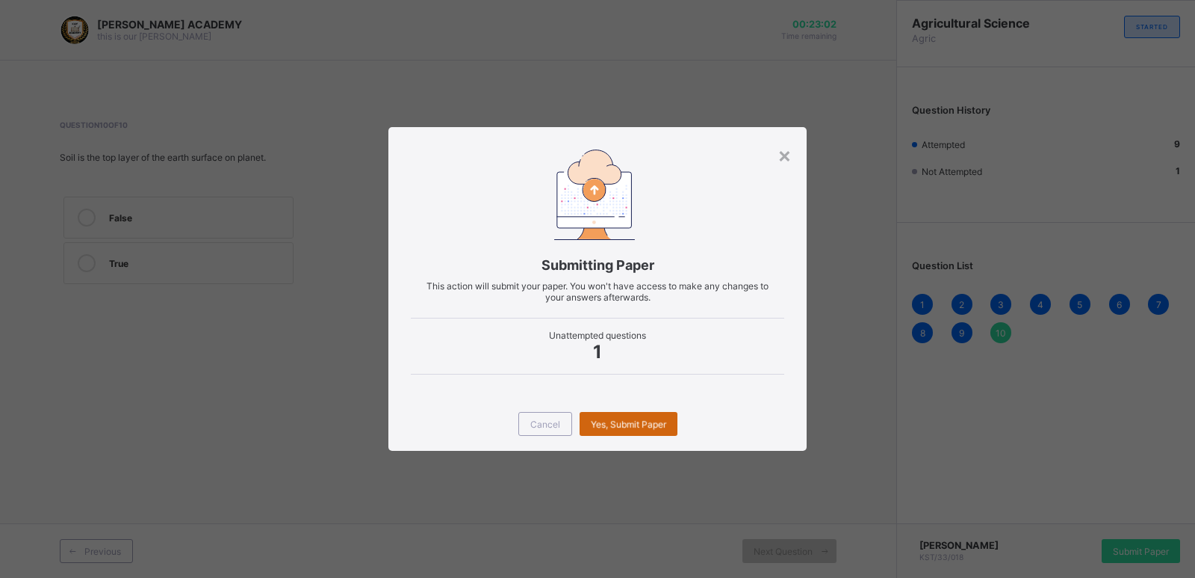
click at [634, 422] on span "Yes, Submit Paper" at bounding box center [628, 423] width 75 height 11
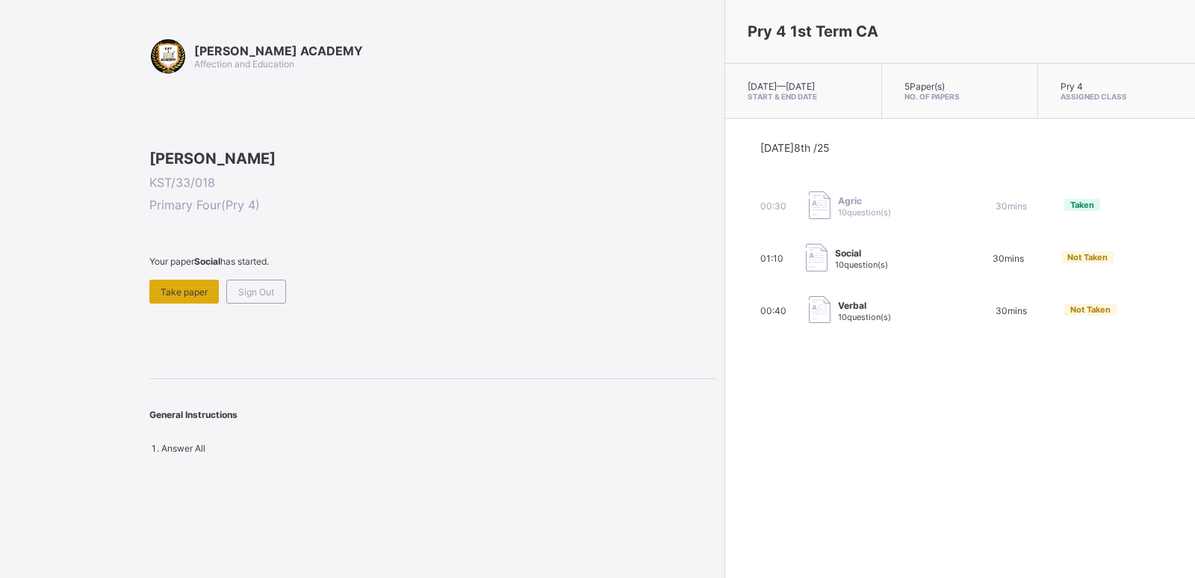
click at [176, 297] on span "Take paper" at bounding box center [184, 291] width 47 height 11
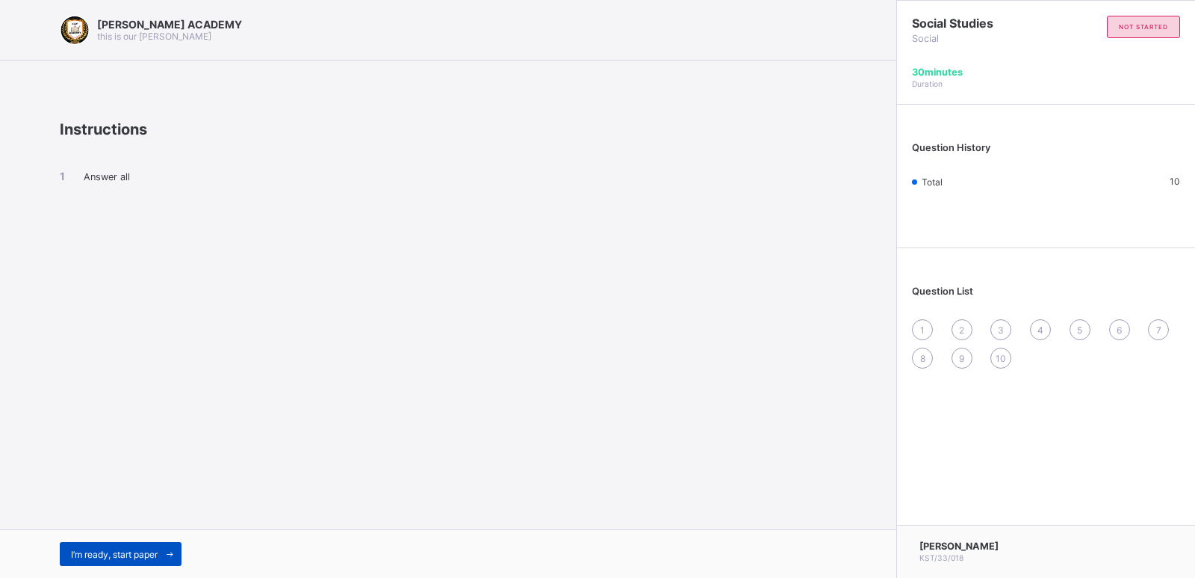
click at [143, 551] on span "I’m ready, start paper" at bounding box center [114, 553] width 87 height 11
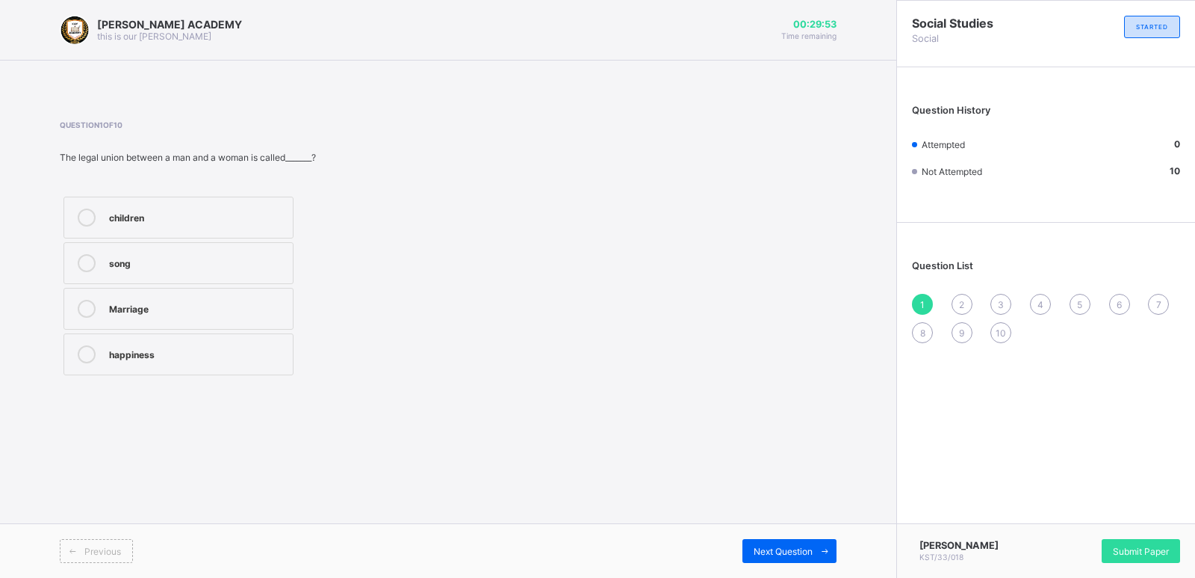
click at [202, 289] on label "Marriage" at bounding box center [179, 309] width 230 height 42
click at [965, 297] on div "2" at bounding box center [962, 304] width 21 height 21
click at [209, 201] on label "father's brother" at bounding box center [179, 217] width 230 height 42
click at [1000, 301] on span "3" at bounding box center [1001, 304] width 6 height 11
click at [270, 317] on div "sister's brother" at bounding box center [197, 309] width 176 height 18
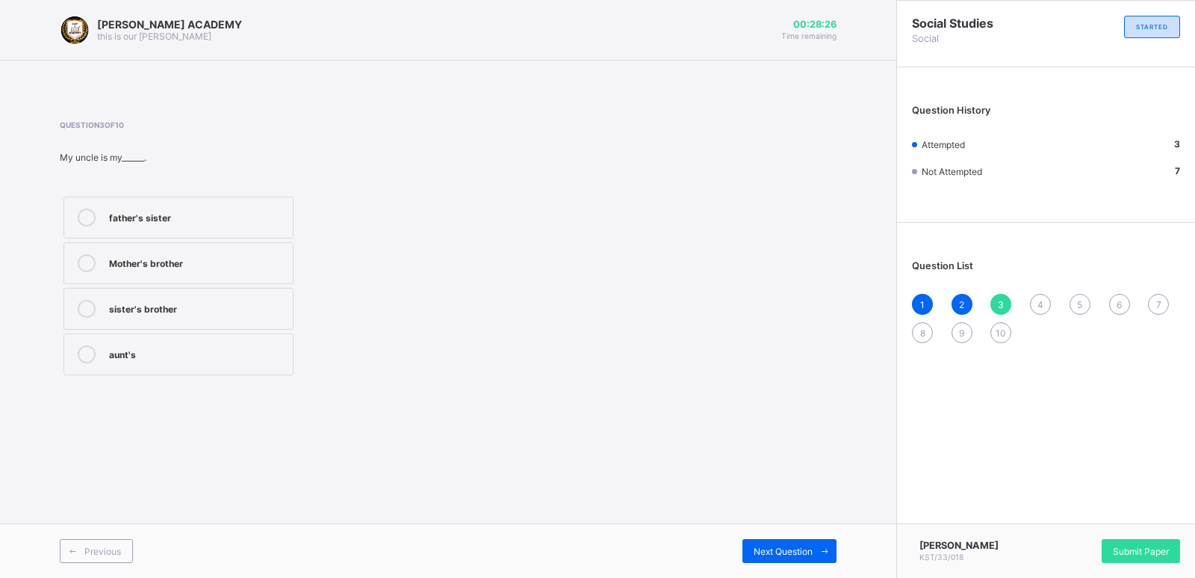
click at [1038, 303] on span "4" at bounding box center [1041, 304] width 6 height 11
click at [238, 229] on label "True" at bounding box center [179, 217] width 230 height 42
click at [1080, 303] on span "5" at bounding box center [1079, 304] width 5 height 11
click at [251, 211] on div "Nuclear Family" at bounding box center [197, 215] width 176 height 15
click at [1121, 300] on span "6" at bounding box center [1119, 304] width 5 height 11
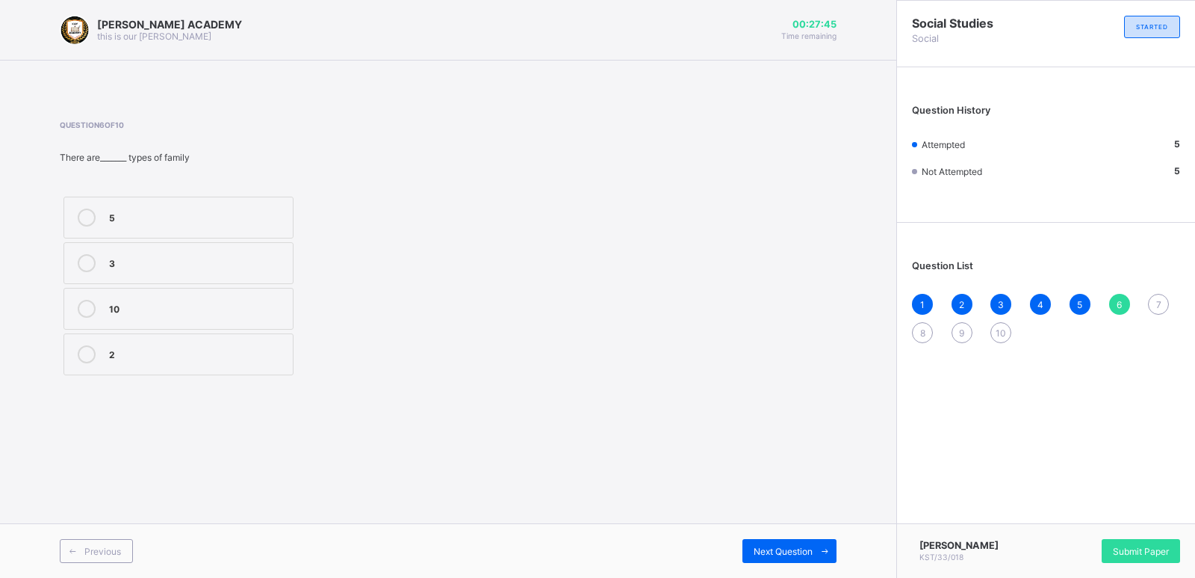
click at [191, 369] on label "2" at bounding box center [179, 354] width 230 height 42
click at [1158, 300] on span "7" at bounding box center [1159, 304] width 5 height 11
click at [192, 347] on div "Mother's sister" at bounding box center [197, 352] width 176 height 15
click at [764, 437] on div "KAY ACADEMY this is our motton 00:27:29 Time remaining Question 7 of 10 My aunt…" at bounding box center [448, 289] width 897 height 578
click at [920, 329] on span "8" at bounding box center [922, 332] width 5 height 11
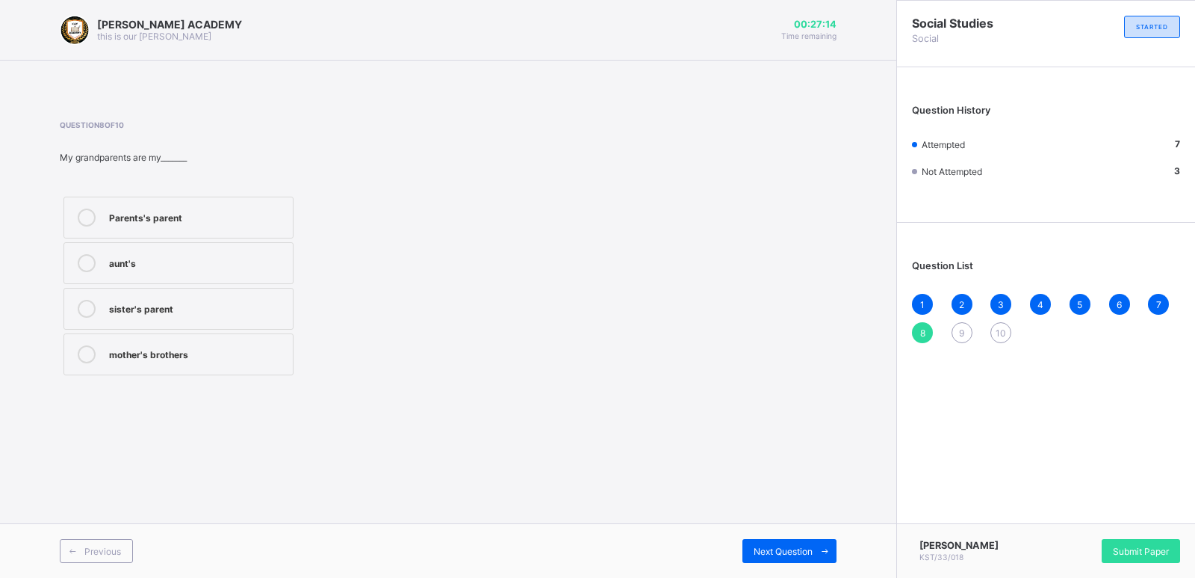
click at [243, 209] on div "Parents's parent" at bounding box center [197, 215] width 176 height 15
click at [962, 330] on span "9" at bounding box center [961, 332] width 5 height 11
click at [132, 256] on div "True" at bounding box center [197, 261] width 176 height 15
click at [1003, 330] on span "10" at bounding box center [1001, 332] width 10 height 11
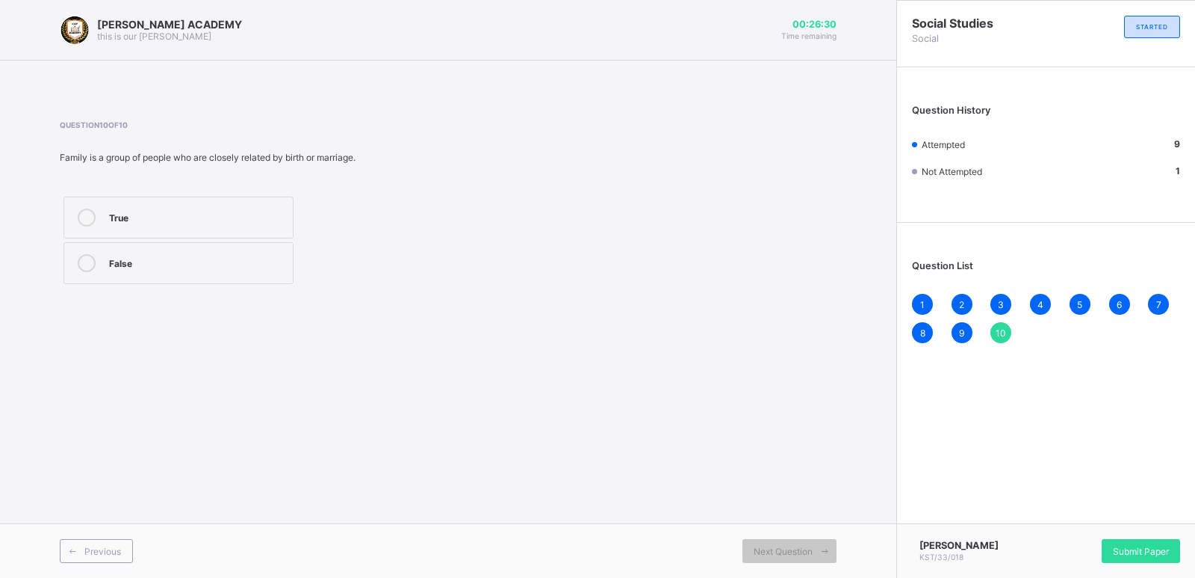
click at [267, 202] on label "True" at bounding box center [179, 217] width 230 height 42
click at [1132, 546] on span "Submit Paper" at bounding box center [1141, 550] width 56 height 11
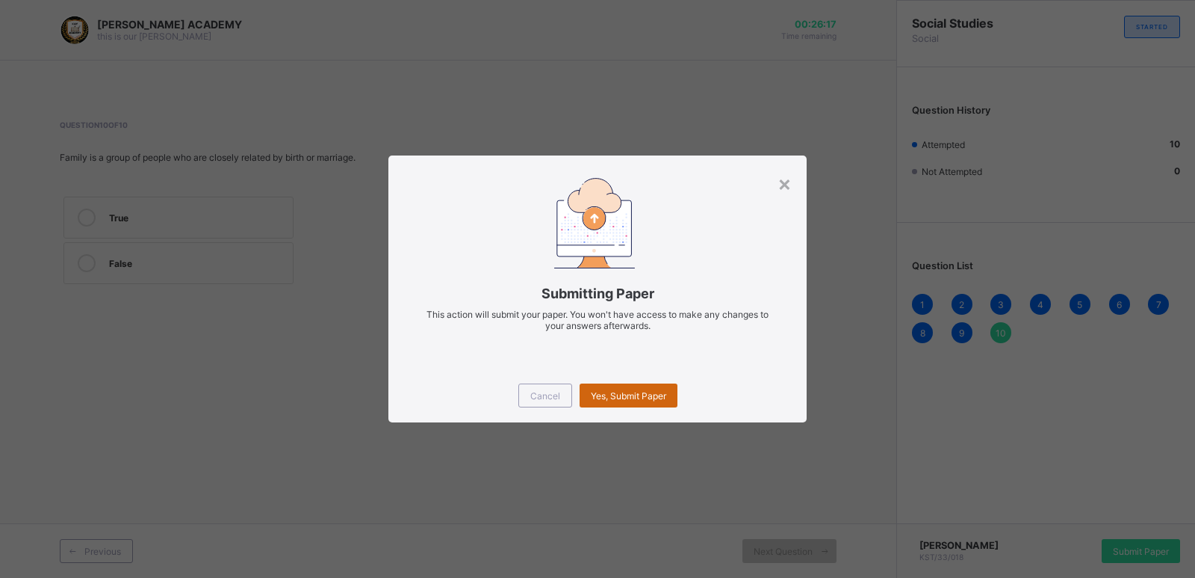
click at [607, 393] on span "Yes, Submit Paper" at bounding box center [628, 395] width 75 height 11
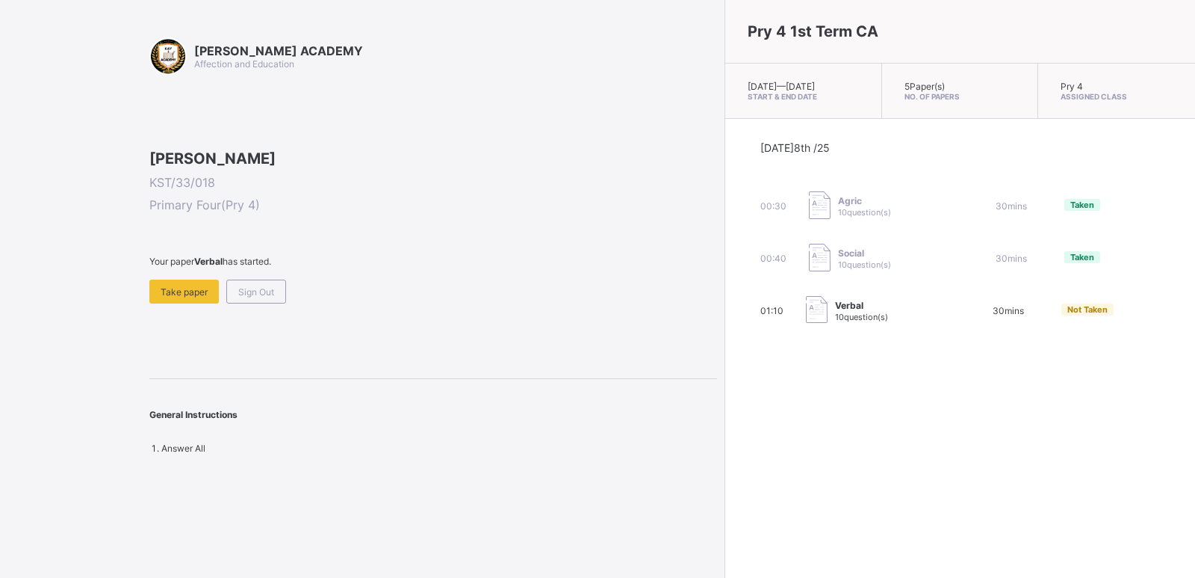
click at [1068, 315] on span "Not Taken" at bounding box center [1088, 309] width 40 height 10
click at [169, 303] on div "Take paper" at bounding box center [183, 291] width 69 height 24
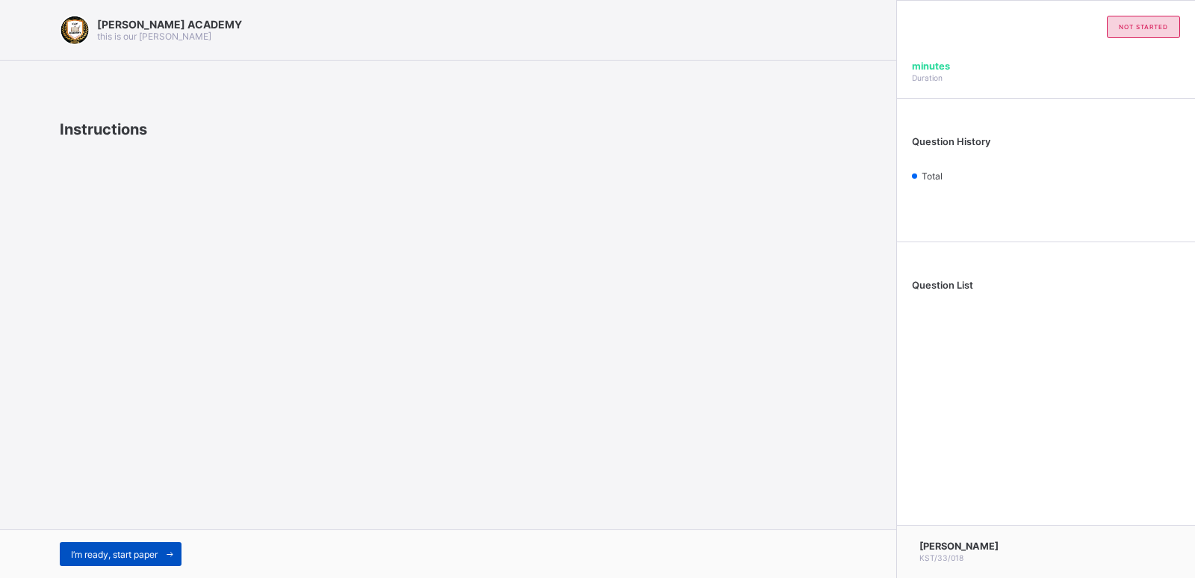
click at [149, 552] on span "I’m ready, start paper" at bounding box center [114, 553] width 87 height 11
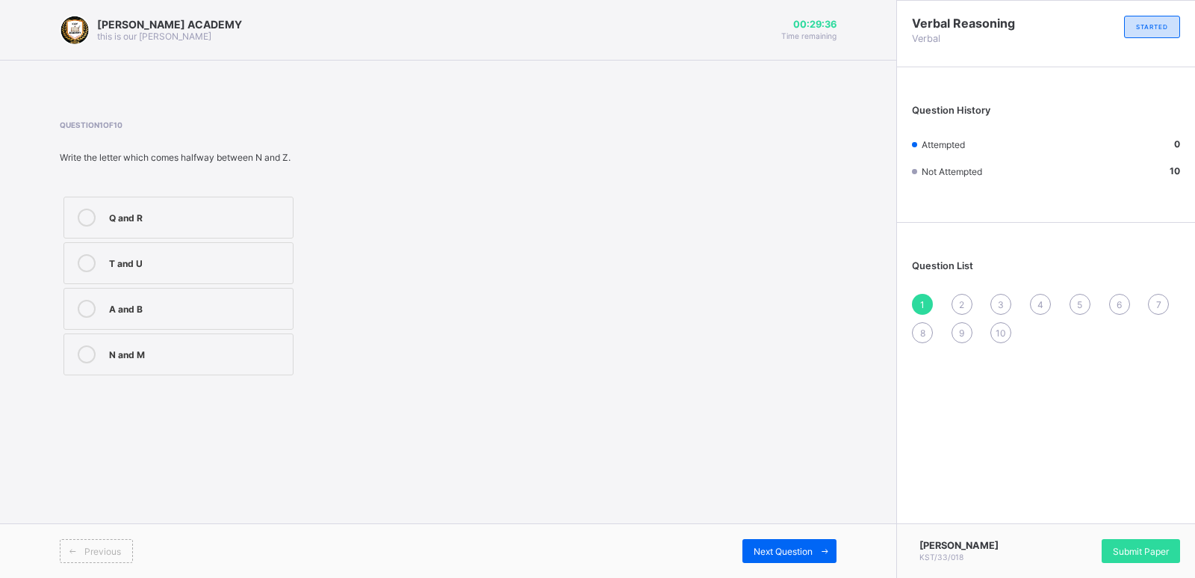
click at [240, 270] on div "T and U" at bounding box center [197, 263] width 176 height 18
click at [955, 300] on div "2" at bounding box center [962, 304] width 21 height 21
click at [283, 333] on label "L" at bounding box center [179, 354] width 230 height 42
click at [1000, 304] on span "3" at bounding box center [1001, 304] width 6 height 11
click at [199, 320] on label "F" at bounding box center [179, 309] width 230 height 42
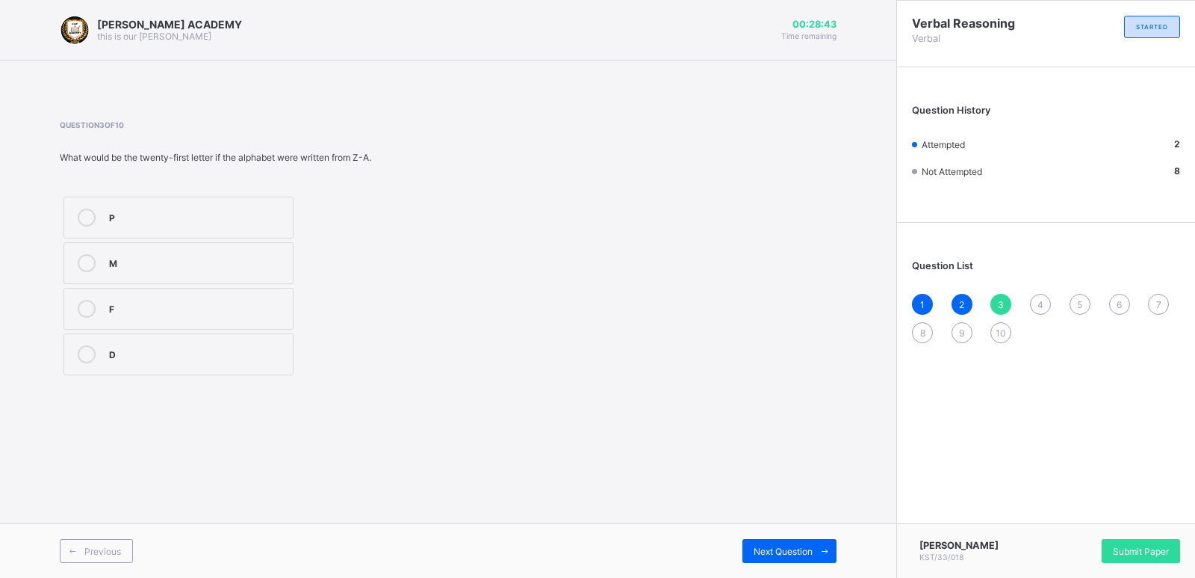
click at [199, 320] on label "F" at bounding box center [179, 309] width 230 height 42
click at [918, 301] on div "1" at bounding box center [922, 304] width 21 height 21
click at [962, 300] on span "2" at bounding box center [961, 304] width 5 height 11
click at [919, 294] on div "1" at bounding box center [922, 304] width 21 height 21
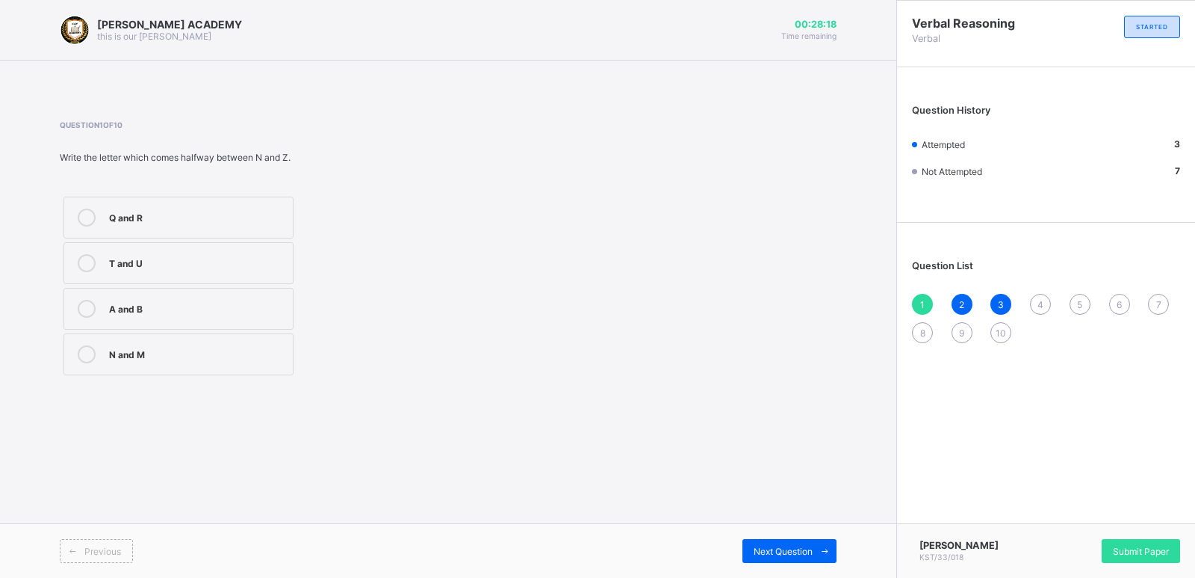
click at [970, 297] on div "2" at bounding box center [962, 304] width 21 height 21
click at [923, 297] on div "1" at bounding box center [922, 304] width 21 height 21
click at [968, 300] on div "2" at bounding box center [962, 304] width 21 height 21
click at [1000, 300] on span "3" at bounding box center [1001, 304] width 6 height 11
click at [1044, 298] on div "4" at bounding box center [1040, 304] width 21 height 21
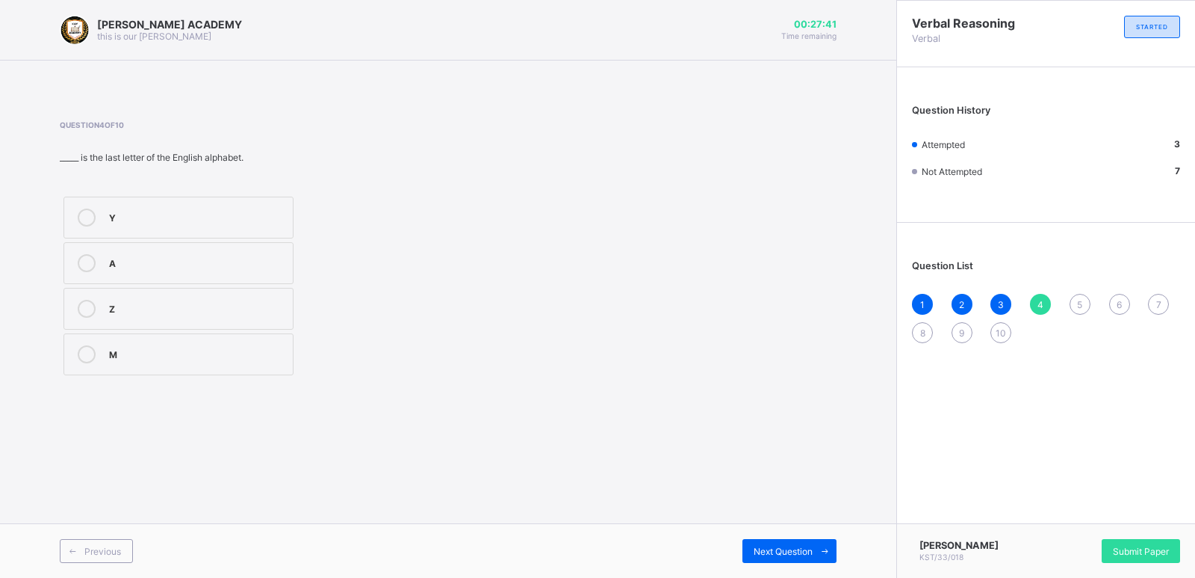
click at [220, 306] on div "Z" at bounding box center [197, 307] width 176 height 15
click at [1084, 301] on div "5" at bounding box center [1080, 304] width 21 height 21
click at [176, 253] on label "E" at bounding box center [179, 263] width 230 height 42
click at [1122, 303] on span "6" at bounding box center [1119, 304] width 5 height 11
click at [135, 356] on div "None" at bounding box center [197, 352] width 176 height 15
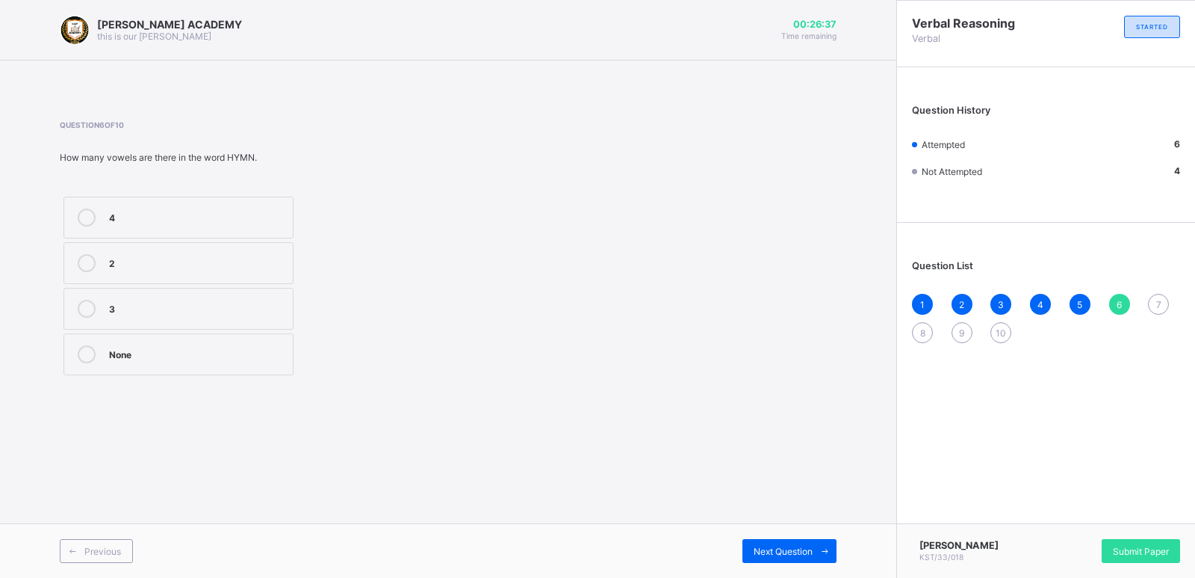
click at [1157, 303] on span "7" at bounding box center [1159, 304] width 5 height 11
click at [138, 314] on div "A" at bounding box center [197, 307] width 176 height 15
click at [921, 332] on span "8" at bounding box center [922, 332] width 5 height 11
click at [233, 345] on div "21" at bounding box center [197, 352] width 176 height 15
click at [962, 335] on span "9" at bounding box center [961, 332] width 5 height 11
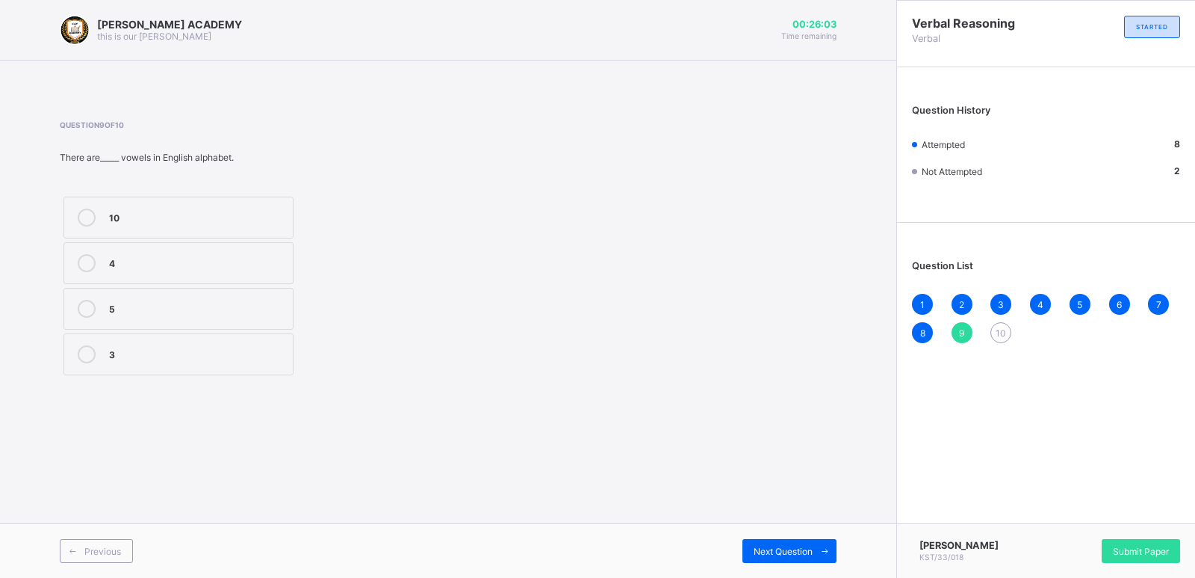
click at [213, 291] on label "5" at bounding box center [179, 309] width 230 height 42
click at [997, 330] on span "10" at bounding box center [1001, 332] width 10 height 11
click at [185, 357] on div "26" at bounding box center [197, 352] width 176 height 15
click at [1131, 553] on span "Submit Paper" at bounding box center [1141, 550] width 56 height 11
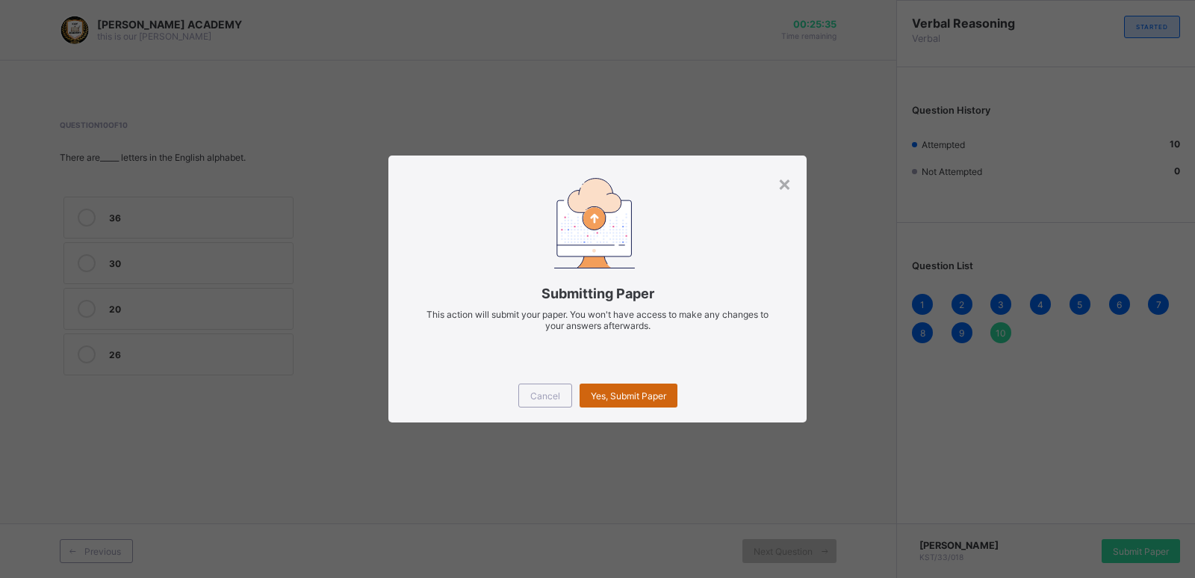
click at [637, 391] on span "Yes, Submit Paper" at bounding box center [628, 395] width 75 height 11
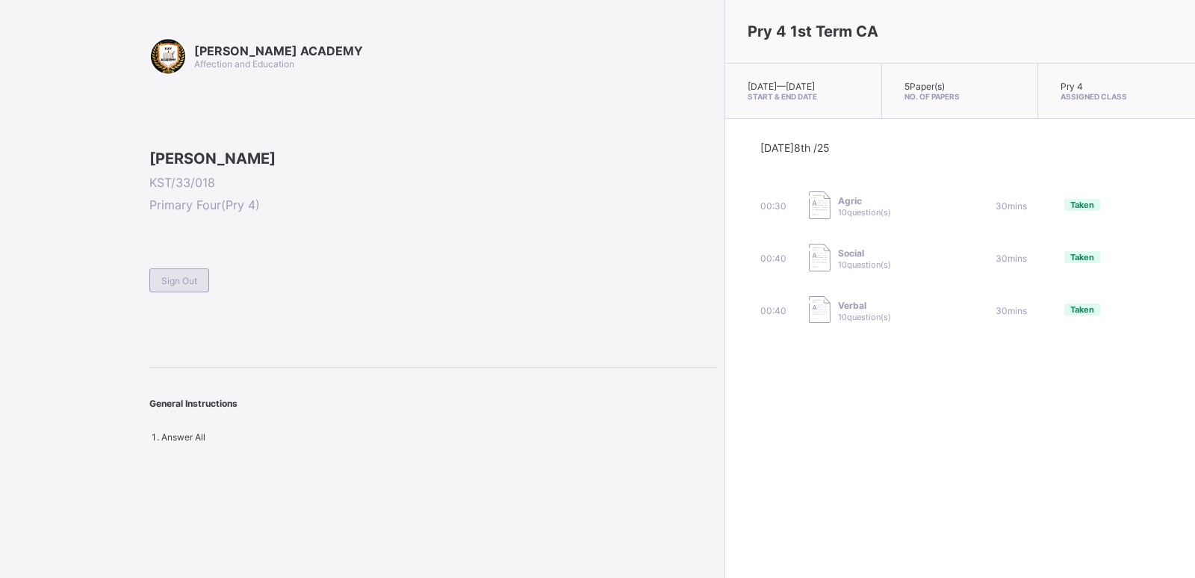
click at [169, 292] on div "Sign Out" at bounding box center [179, 280] width 60 height 24
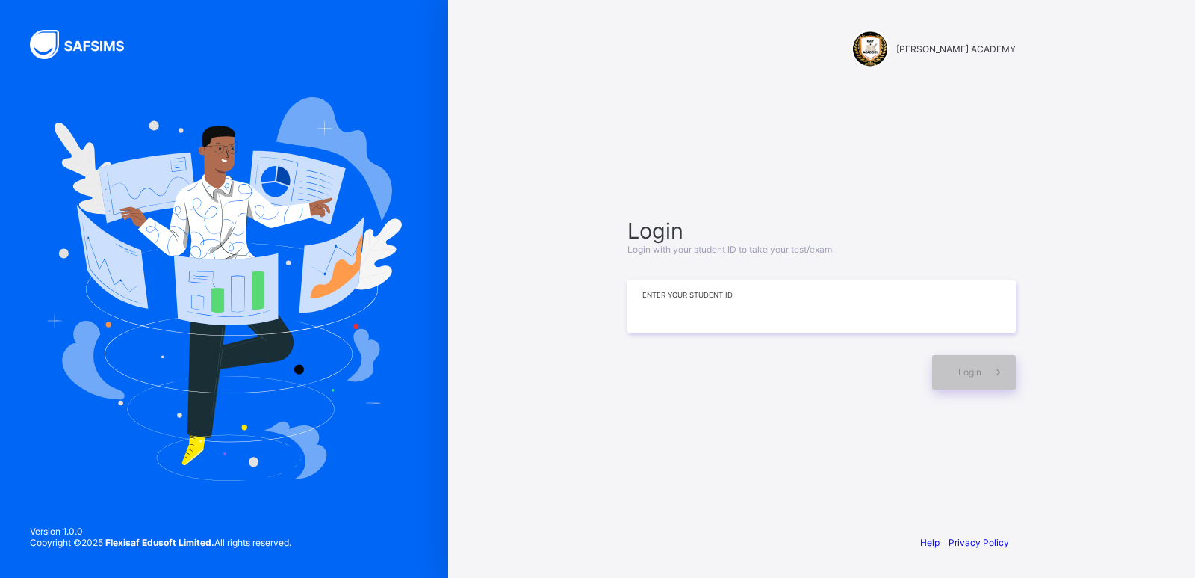
click at [734, 297] on input at bounding box center [822, 306] width 388 height 52
type input "*********"
click at [988, 371] on span at bounding box center [999, 372] width 34 height 34
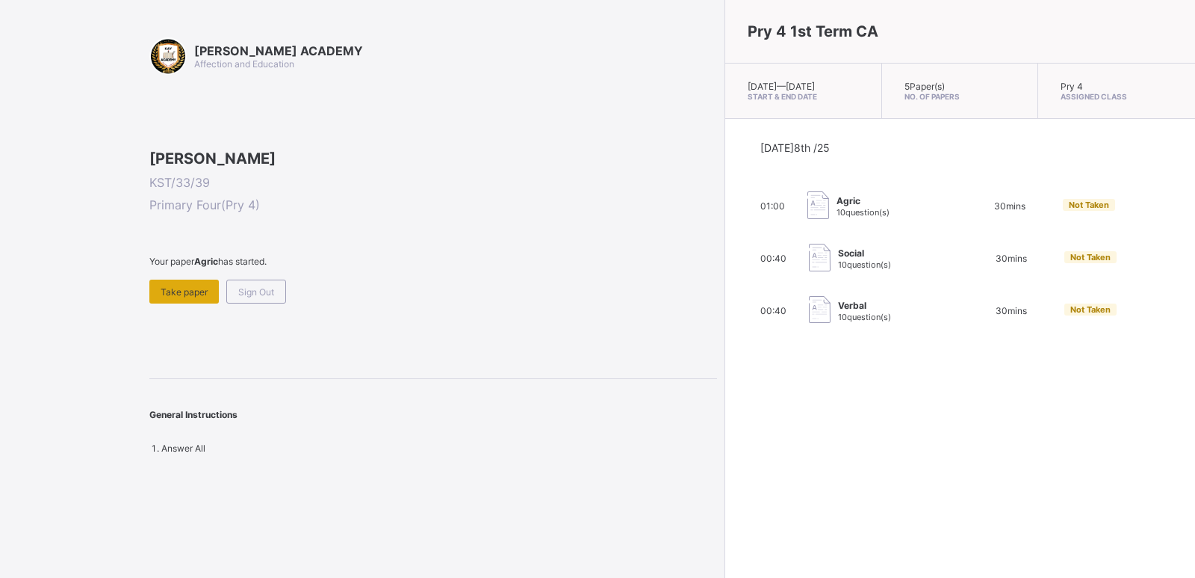
click at [189, 303] on div "Take paper" at bounding box center [183, 291] width 69 height 24
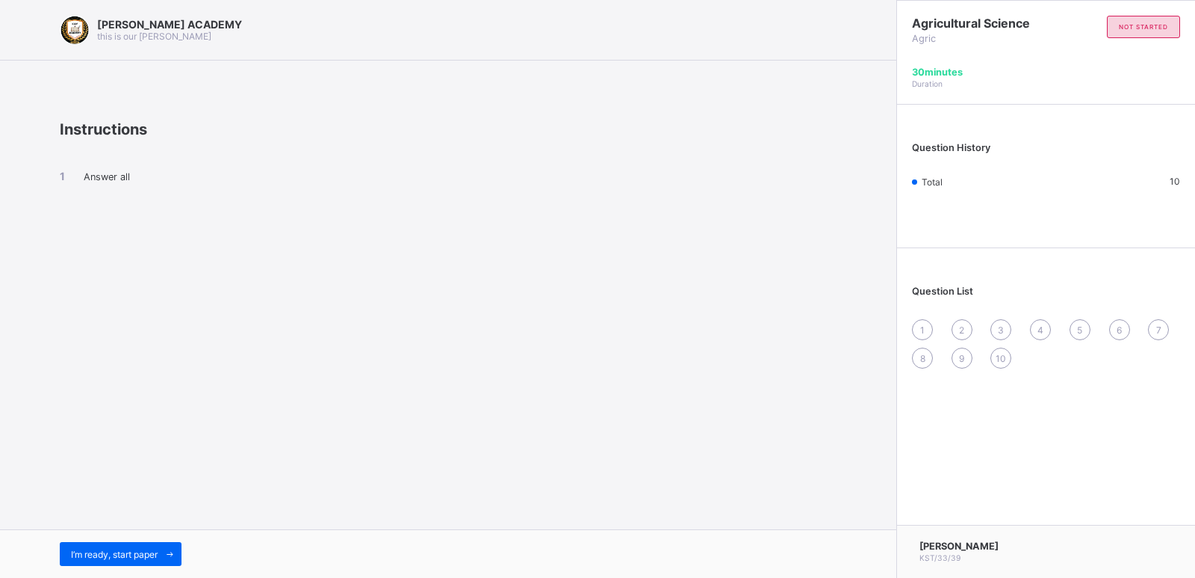
click at [103, 165] on div "Answer all" at bounding box center [448, 189] width 777 height 102
click at [917, 322] on div "1" at bounding box center [922, 329] width 21 height 21
click at [917, 321] on div "1" at bounding box center [922, 329] width 21 height 21
click at [917, 322] on div "1" at bounding box center [922, 329] width 21 height 21
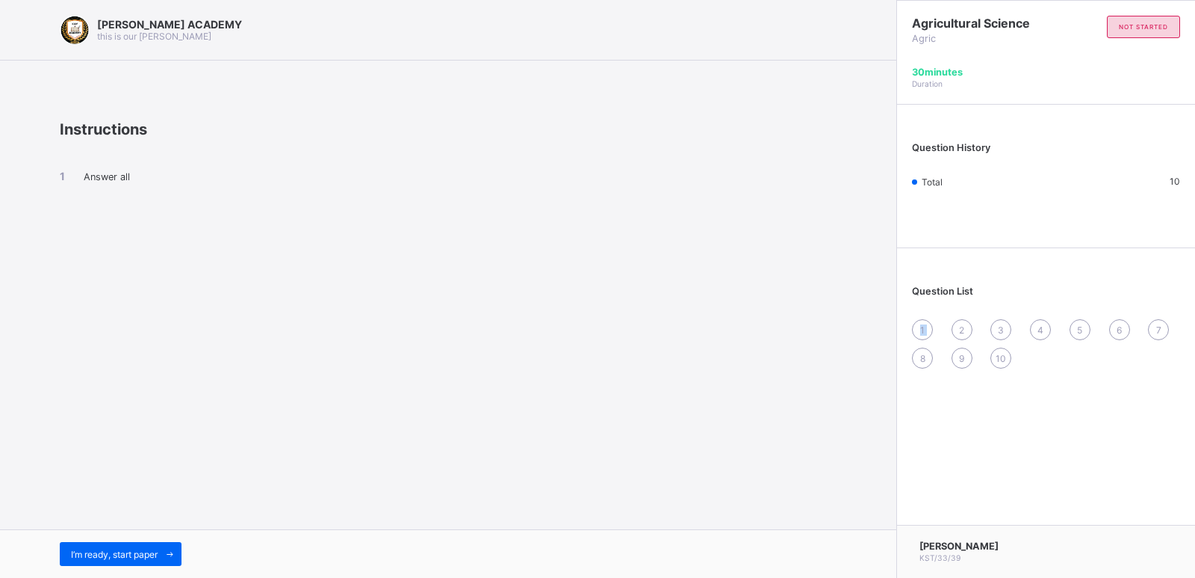
click at [917, 322] on div "1" at bounding box center [922, 329] width 21 height 21
click at [99, 554] on span "I’m ready, start paper" at bounding box center [114, 553] width 87 height 11
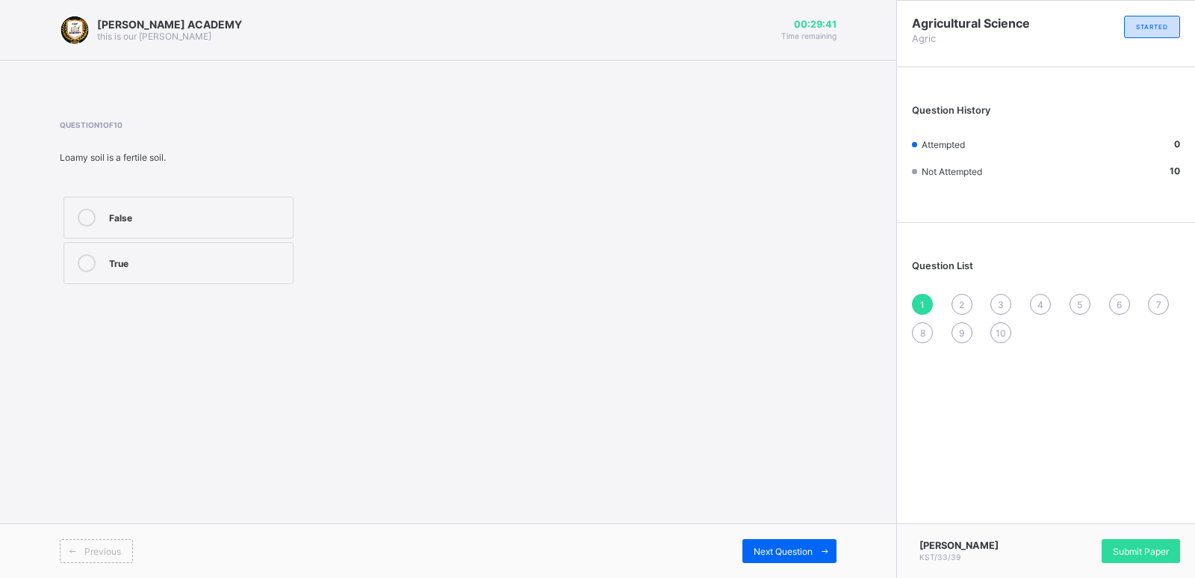
click at [121, 224] on div "False" at bounding box center [197, 217] width 176 height 18
click at [956, 294] on div "1 2 3 4 5 6 7 8 9 10" at bounding box center [1046, 318] width 268 height 49
click at [767, 532] on div "Previous Next Question" at bounding box center [448, 550] width 897 height 55
click at [778, 546] on span "Next Question" at bounding box center [783, 550] width 59 height 11
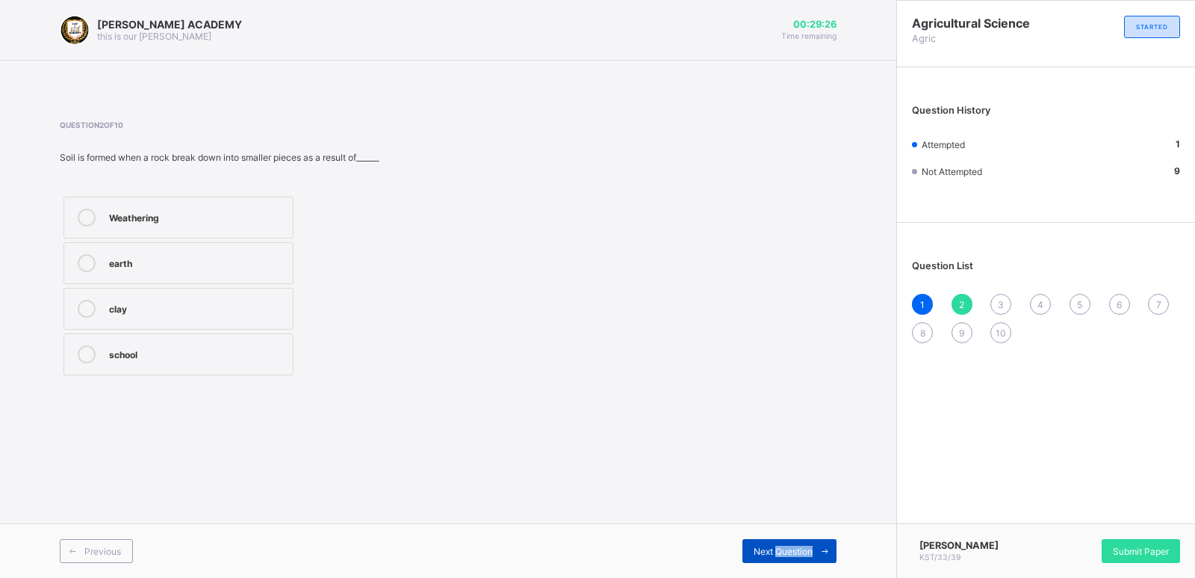
click at [778, 546] on span "Next Question" at bounding box center [783, 550] width 59 height 11
click at [960, 295] on div "2" at bounding box center [962, 304] width 21 height 21
click at [179, 214] on div "Weathering" at bounding box center [197, 215] width 176 height 15
click at [995, 298] on div "3" at bounding box center [1001, 304] width 21 height 21
click at [224, 263] on div "False" at bounding box center [197, 261] width 176 height 15
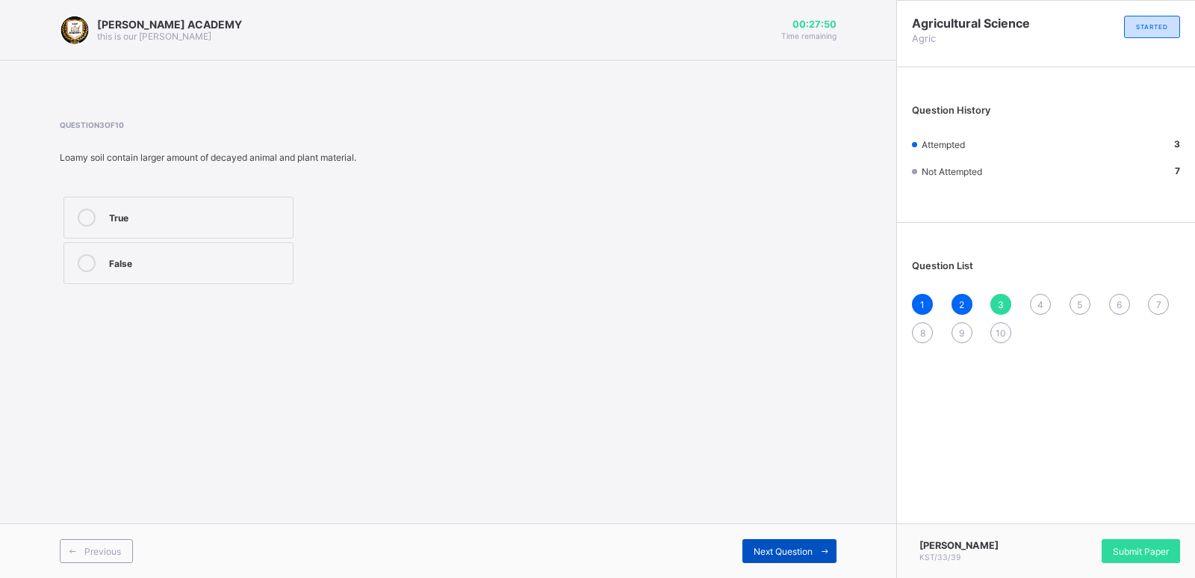
click at [799, 549] on span "Next Question" at bounding box center [783, 550] width 59 height 11
click at [1045, 295] on div "4" at bounding box center [1040, 304] width 21 height 21
click at [196, 335] on div "KAY ACADEMY this is our motton 00:27:41 Time remaining Question 4 of 10 Plant a…" at bounding box center [448, 289] width 897 height 578
click at [265, 214] on div "False" at bounding box center [197, 215] width 176 height 15
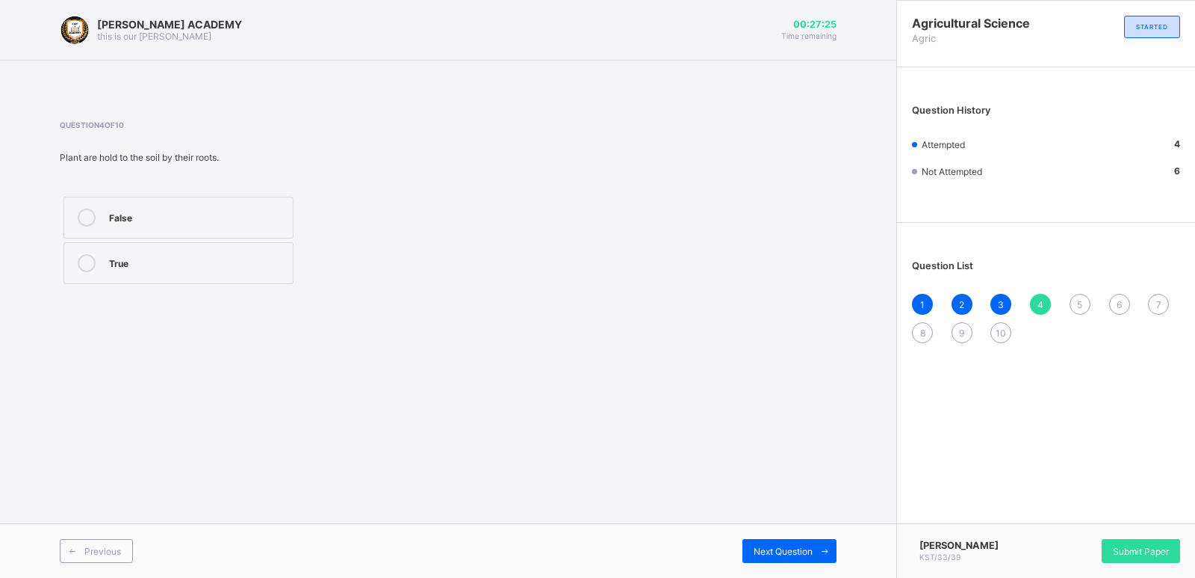
click at [264, 214] on div "False" at bounding box center [197, 215] width 176 height 15
click at [807, 537] on div "Previous Next Question" at bounding box center [448, 550] width 897 height 55
click at [117, 199] on label "False" at bounding box center [179, 217] width 230 height 42
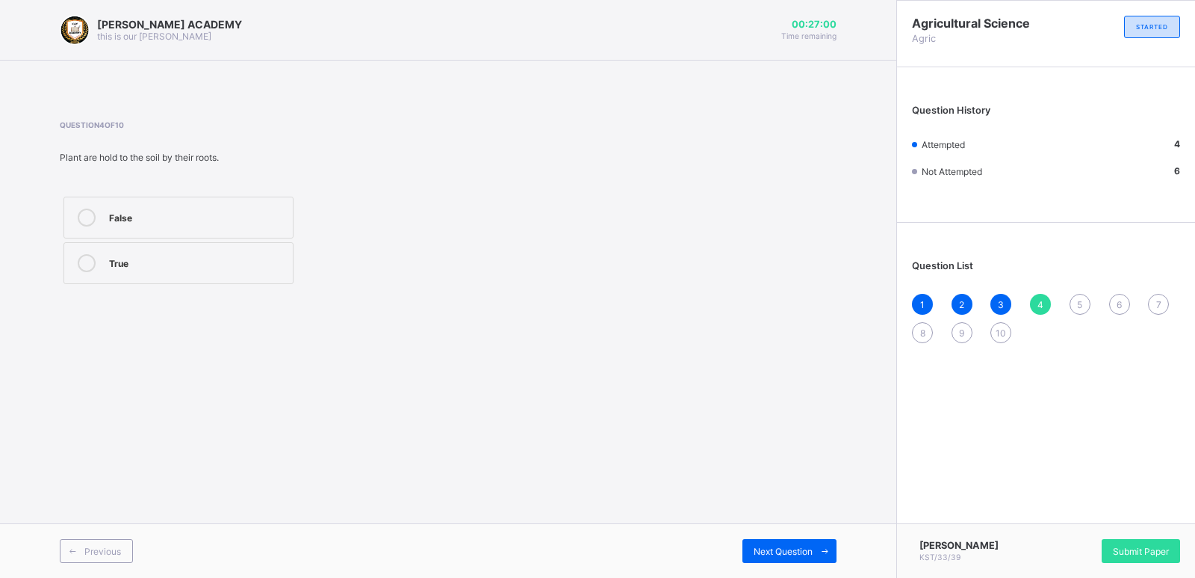
click at [1078, 299] on span "5" at bounding box center [1079, 304] width 5 height 11
click at [209, 206] on label "True" at bounding box center [179, 217] width 230 height 42
click at [209, 205] on label "True" at bounding box center [179, 217] width 230 height 42
click at [806, 552] on span "Next Question" at bounding box center [783, 550] width 59 height 11
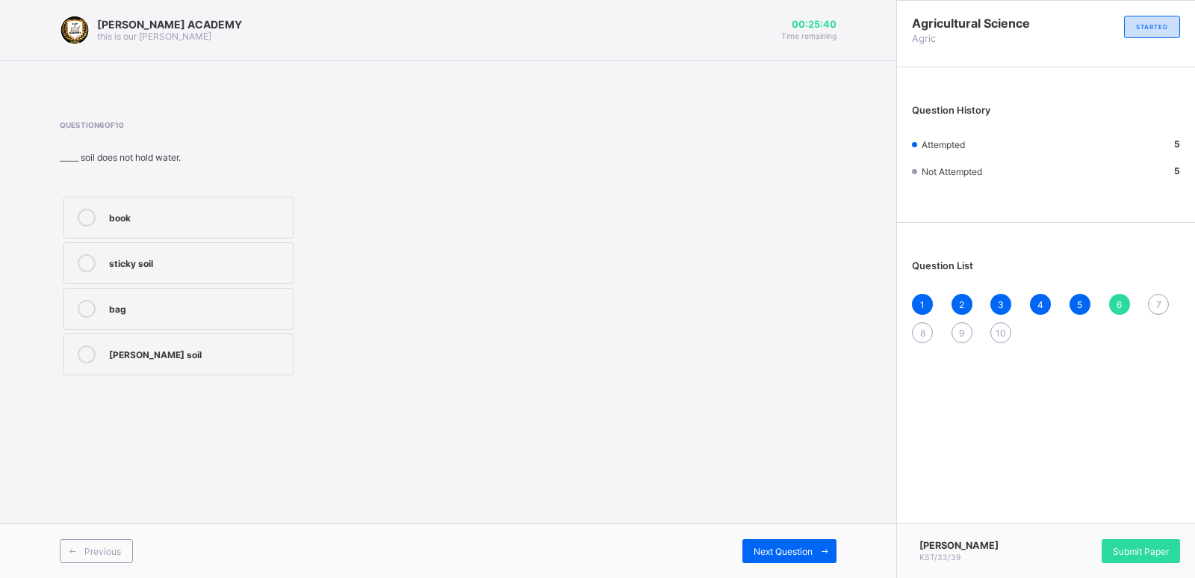
click at [173, 351] on div "Sandy soil" at bounding box center [197, 352] width 176 height 15
click at [816, 534] on div "Previous Next Question" at bounding box center [448, 550] width 897 height 55
drag, startPoint x: 1027, startPoint y: 297, endPoint x: 1128, endPoint y: 294, distance: 100.9
click at [1128, 294] on div "1 2 3 4 5 6 7 8 9 10" at bounding box center [1046, 318] width 268 height 49
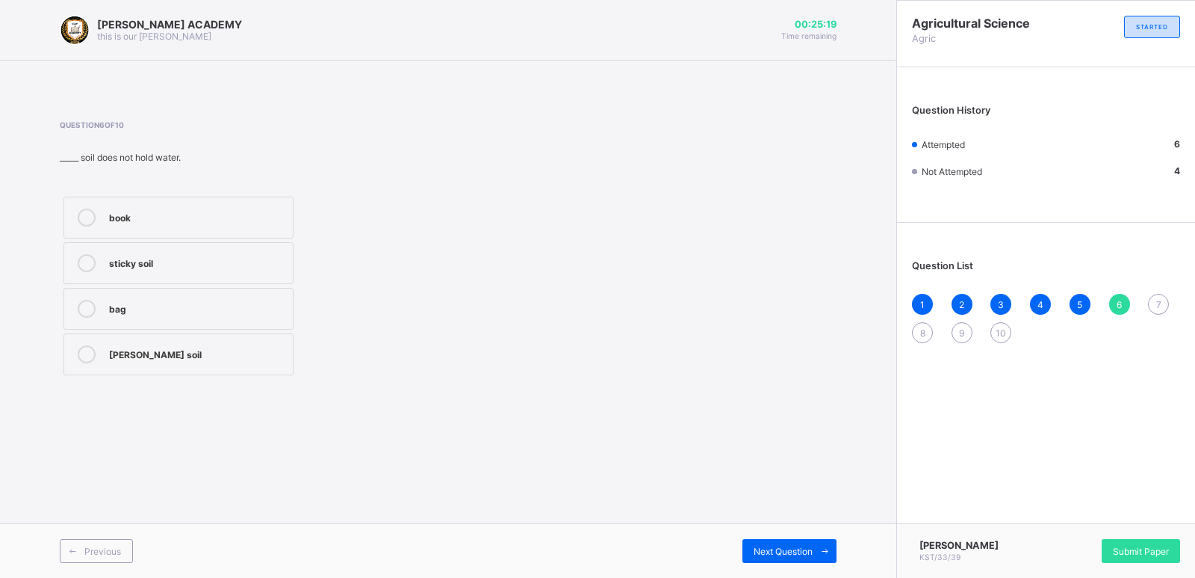
click at [1157, 300] on span "7" at bounding box center [1159, 304] width 5 height 11
click at [194, 335] on label "Loamy soil" at bounding box center [179, 354] width 230 height 42
click at [799, 540] on div "Next Question" at bounding box center [790, 551] width 94 height 24
click at [205, 208] on div "3" at bounding box center [197, 215] width 176 height 15
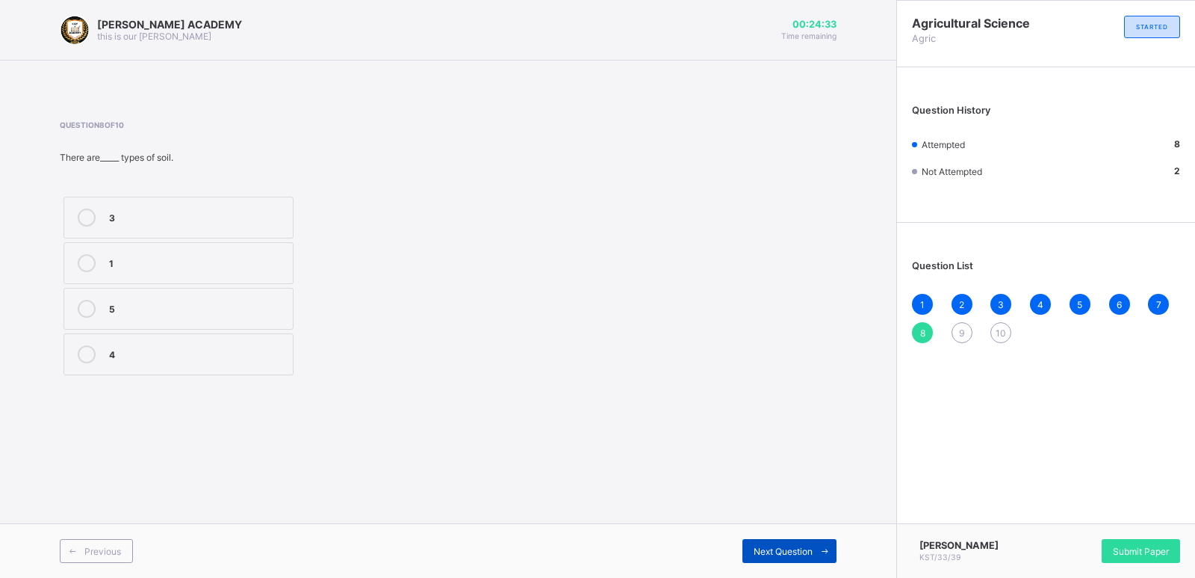
click at [784, 543] on div "Next Question" at bounding box center [790, 551] width 94 height 24
click at [959, 322] on div "9" at bounding box center [962, 332] width 21 height 21
click at [251, 208] on div "True" at bounding box center [197, 215] width 176 height 15
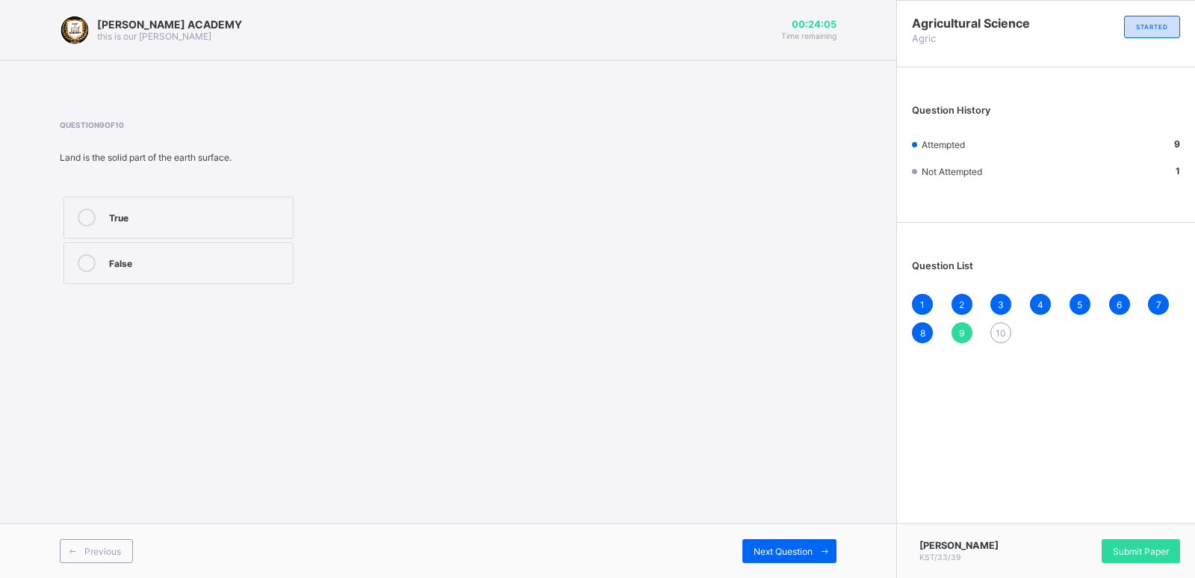
click at [774, 530] on div "Previous Next Question" at bounding box center [448, 550] width 897 height 55
click at [775, 530] on div "Previous Next Question" at bounding box center [448, 550] width 897 height 55
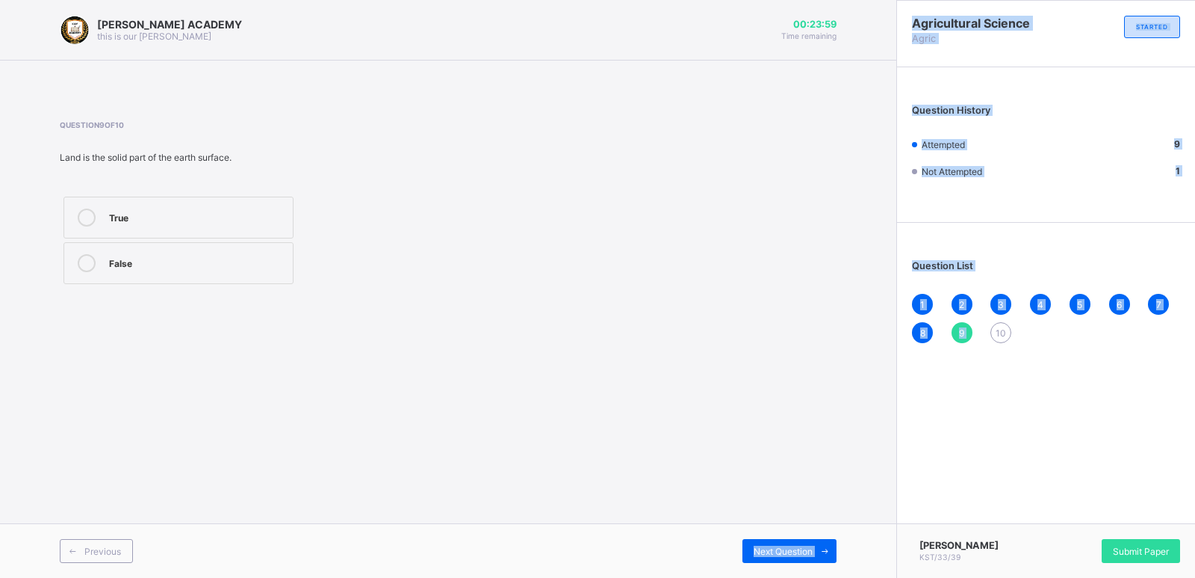
drag, startPoint x: 775, startPoint y: 530, endPoint x: 991, endPoint y: 348, distance: 282.6
click at [991, 348] on div "KAY ACADEMY this is our motton 00:23:59 Time remaining Question 9 of 10 Land is…" at bounding box center [597, 289] width 1195 height 578
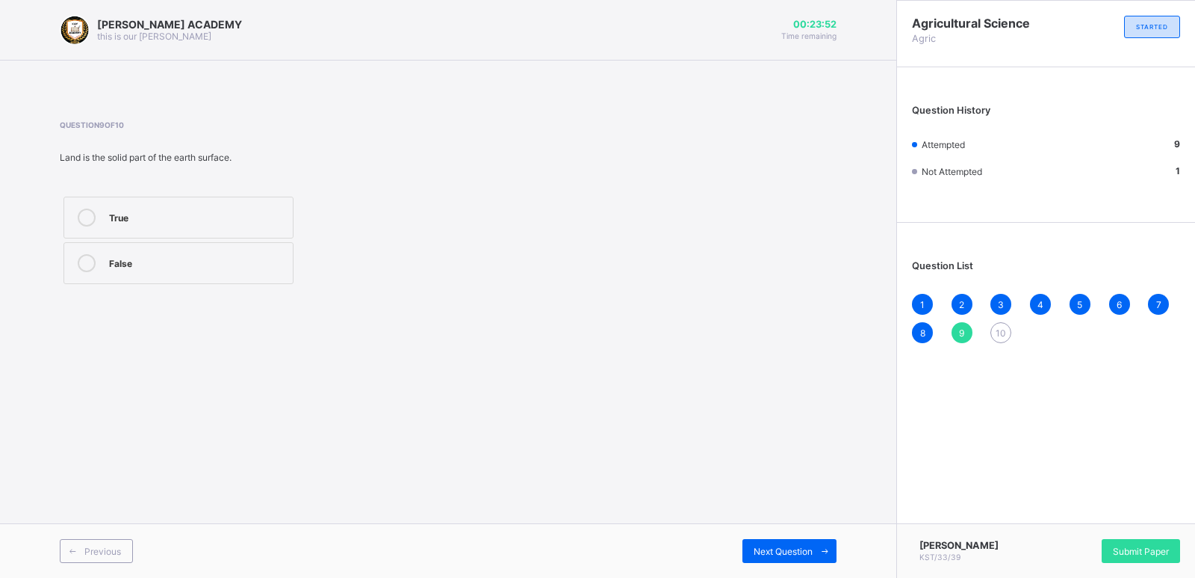
click at [761, 532] on div "Previous Next Question" at bounding box center [448, 550] width 897 height 55
click at [1003, 333] on span "10" at bounding box center [1001, 332] width 10 height 11
click at [136, 190] on div "Question 10 of 10 Soil is the top layer of the earth surface on planet. False T…" at bounding box center [258, 203] width 396 height 167
click at [139, 199] on label "False" at bounding box center [179, 217] width 230 height 42
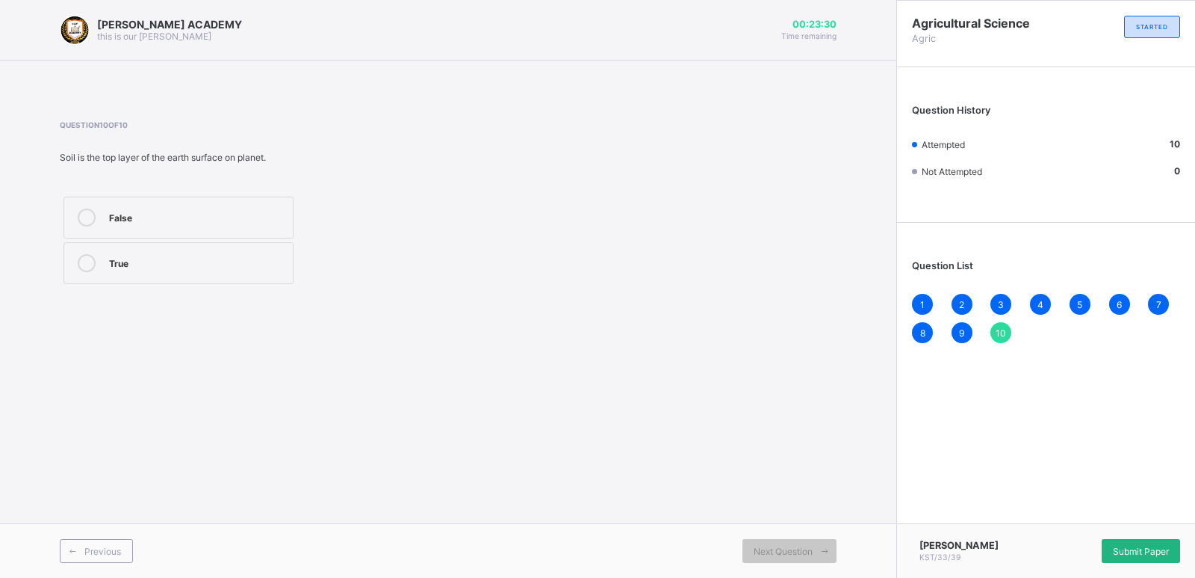
click at [1151, 539] on div "Submit Paper" at bounding box center [1141, 551] width 78 height 24
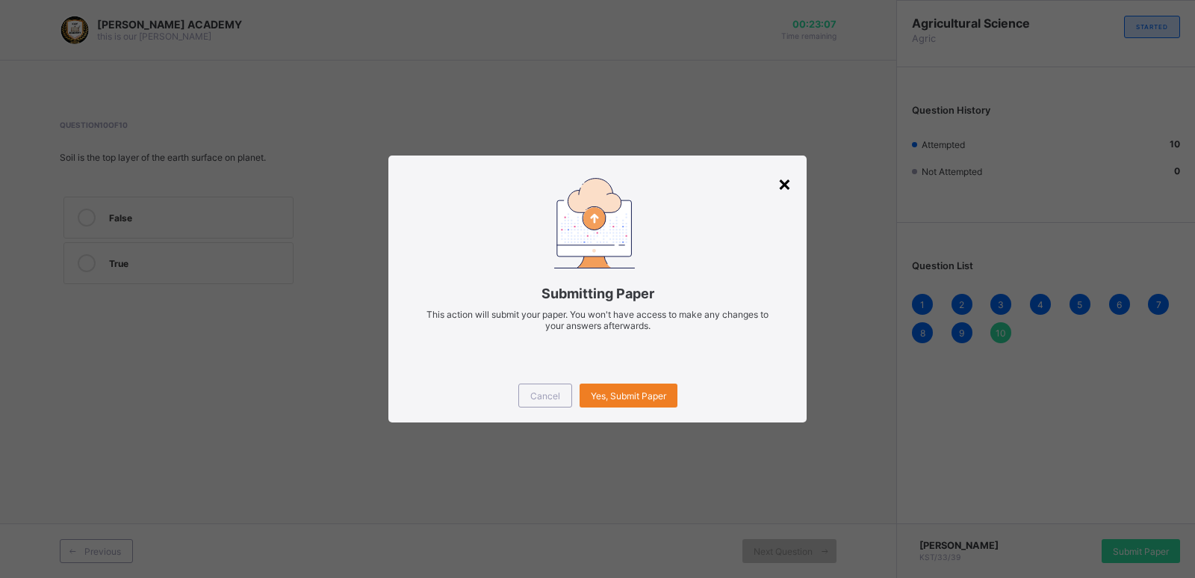
click at [781, 174] on div "×" at bounding box center [785, 182] width 14 height 25
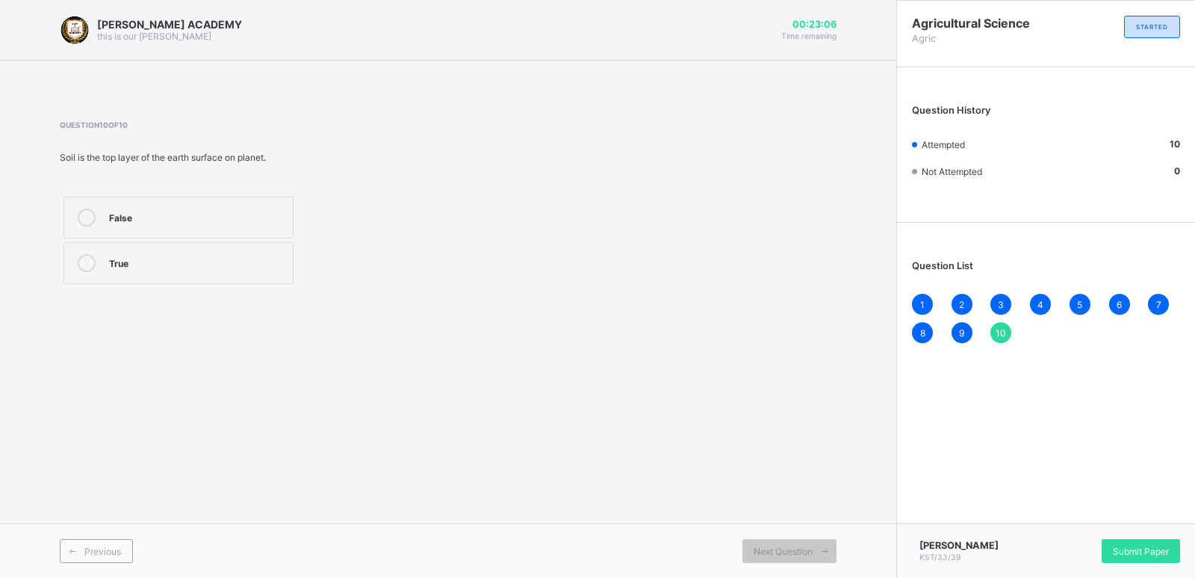
click at [781, 174] on div "Question 10 of 10 Soil is the top layer of the earth surface on planet. False T…" at bounding box center [448, 203] width 777 height 167
click at [1162, 539] on div "Submit Paper" at bounding box center [1141, 551] width 78 height 24
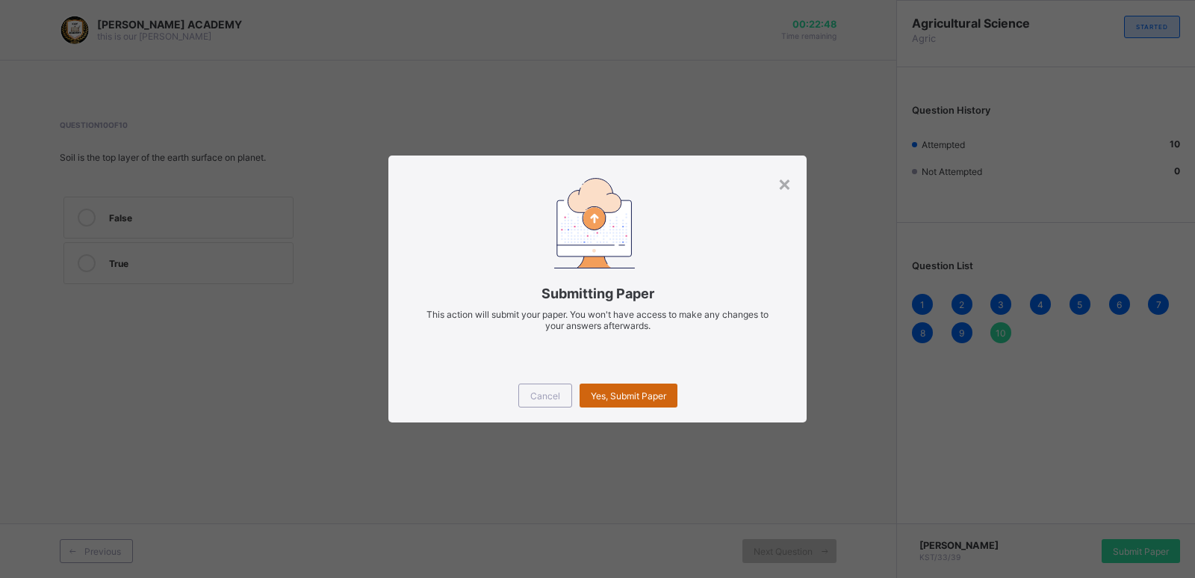
click at [607, 390] on span "Yes, Submit Paper" at bounding box center [628, 395] width 75 height 11
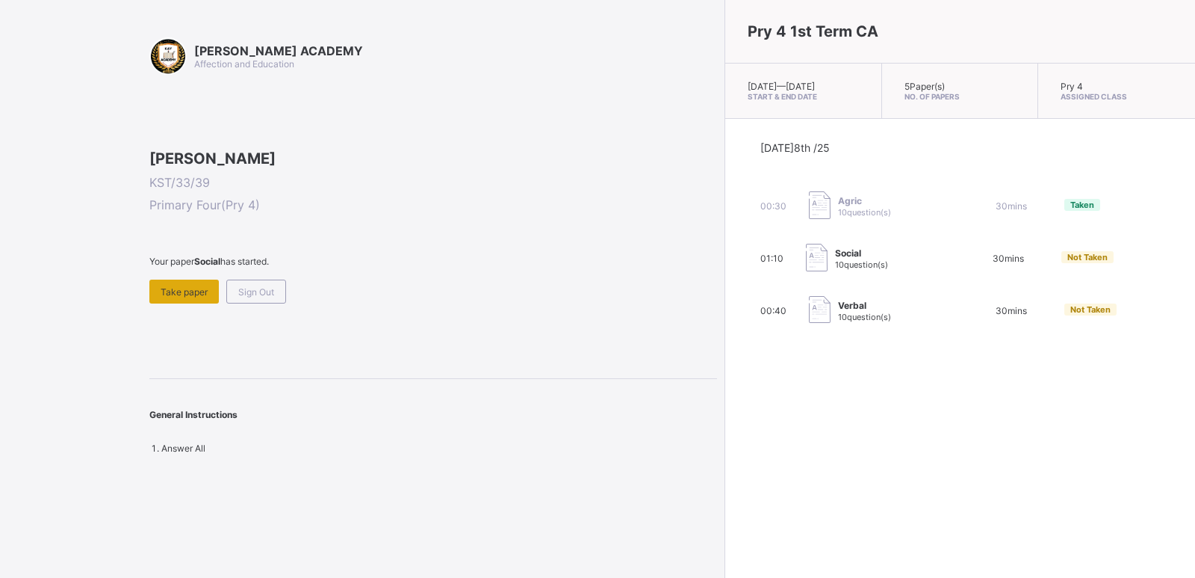
click at [156, 303] on div "Take paper" at bounding box center [183, 291] width 69 height 24
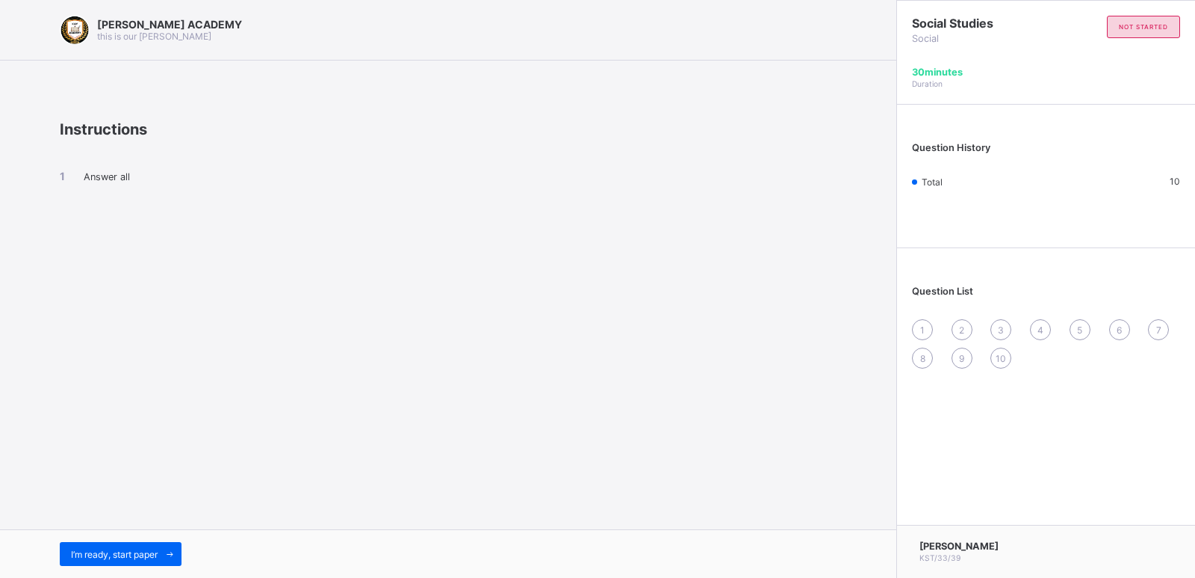
click at [102, 539] on div "I’m ready, start paper" at bounding box center [448, 553] width 897 height 49
click at [161, 549] on span at bounding box center [170, 554] width 24 height 24
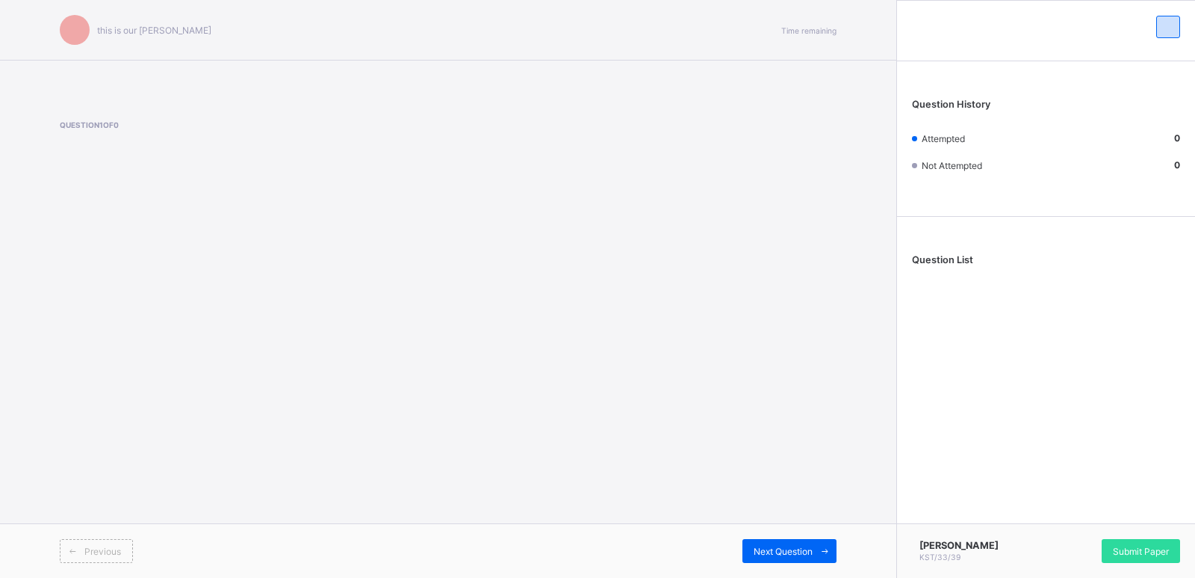
click at [161, 549] on div "Previous" at bounding box center [254, 551] width 388 height 24
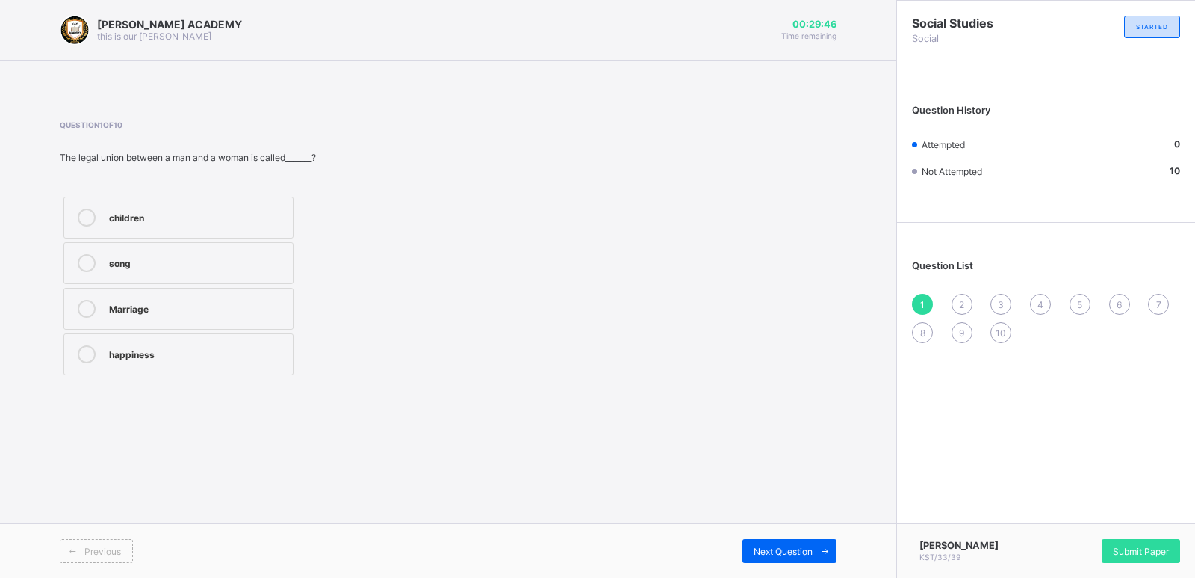
click at [179, 295] on label "Marriage" at bounding box center [179, 309] width 230 height 42
click at [957, 300] on div "2" at bounding box center [962, 304] width 21 height 21
click at [216, 347] on div "Grandfather" at bounding box center [197, 352] width 176 height 15
click at [794, 545] on span "Next Question" at bounding box center [783, 550] width 59 height 11
click at [236, 214] on div "father's sister" at bounding box center [197, 215] width 176 height 15
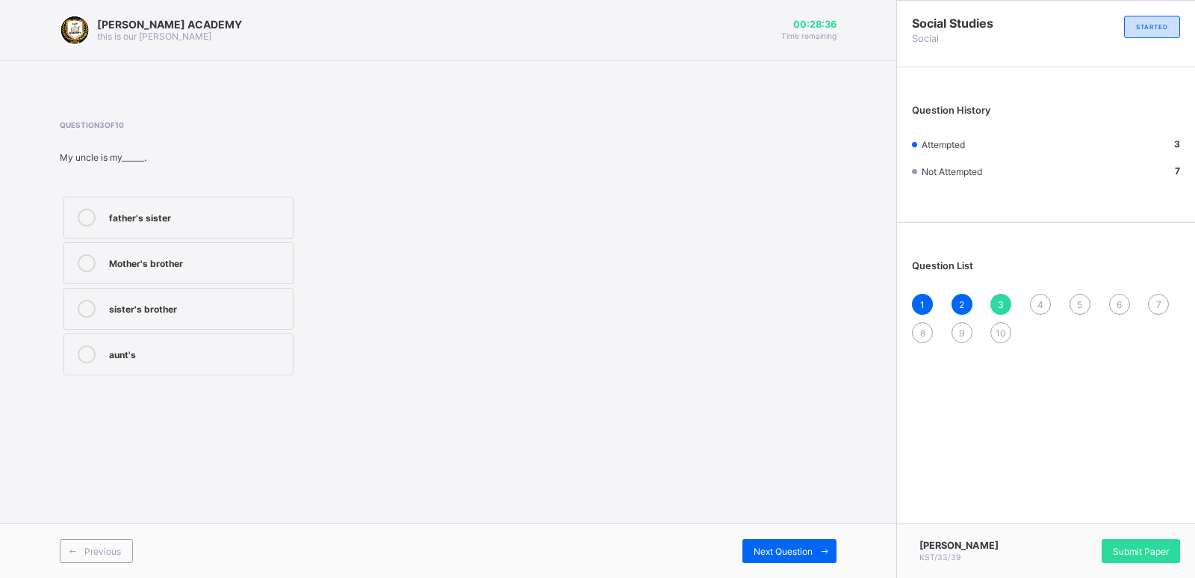
click at [1078, 297] on div "5" at bounding box center [1080, 304] width 21 height 21
click at [1034, 289] on div "Question List 1 2 3 4 5 6 7 8 9 10" at bounding box center [1046, 294] width 298 height 128
click at [1034, 288] on div "Question List 1 2 3 4 5 6 7 8 9 10" at bounding box center [1046, 294] width 298 height 128
click at [1038, 294] on div "4" at bounding box center [1040, 304] width 21 height 21
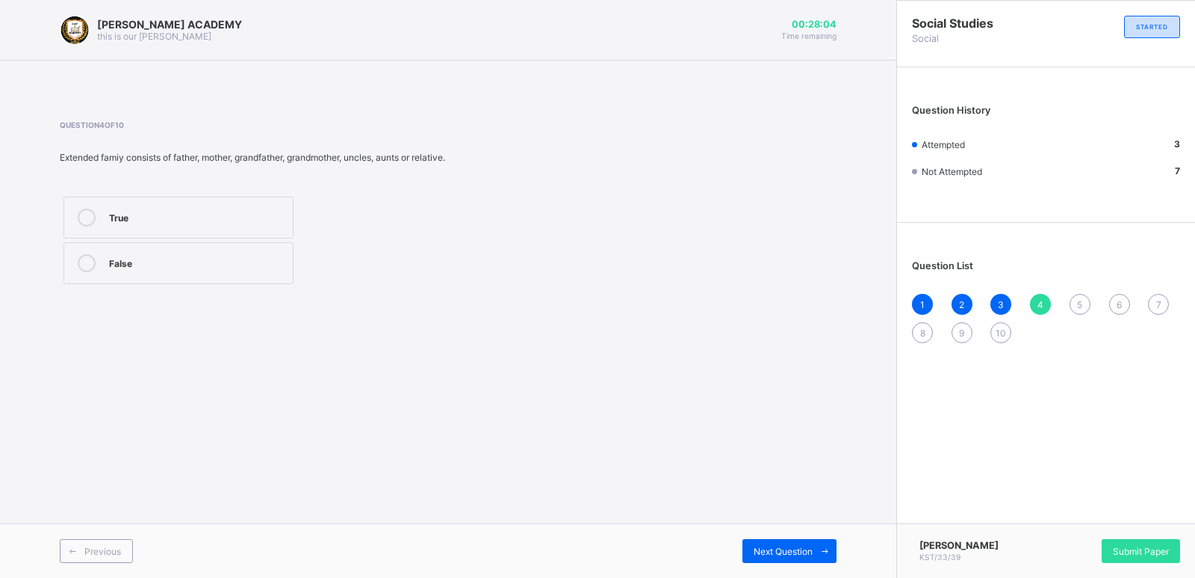
click at [260, 197] on label "True" at bounding box center [179, 217] width 230 height 42
click at [808, 539] on div "Next Question" at bounding box center [790, 551] width 94 height 24
click at [202, 211] on div "Nuclear Family" at bounding box center [197, 215] width 176 height 15
click at [1113, 297] on div "6" at bounding box center [1119, 304] width 21 height 21
click at [460, 134] on div "Question 6 of 10 There are_______ types of family 5 3 10 2" at bounding box center [448, 249] width 777 height 259
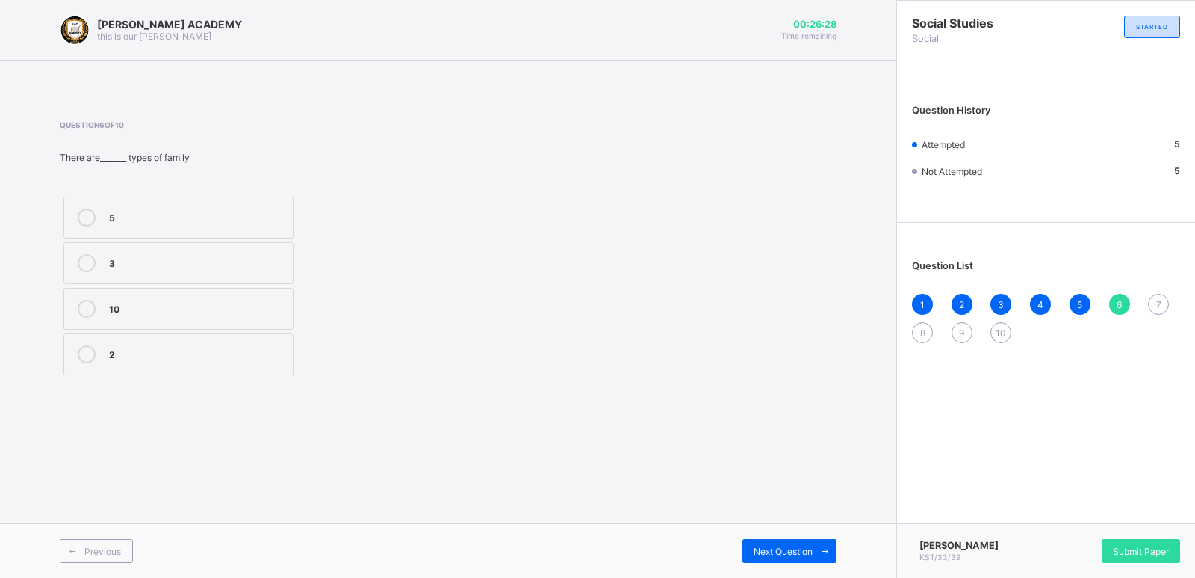
click at [261, 338] on label "2" at bounding box center [179, 354] width 230 height 42
click at [1149, 299] on div "7" at bounding box center [1158, 304] width 21 height 21
click at [269, 219] on div "none of the above" at bounding box center [197, 215] width 176 height 15
click at [921, 329] on span "8" at bounding box center [922, 332] width 5 height 11
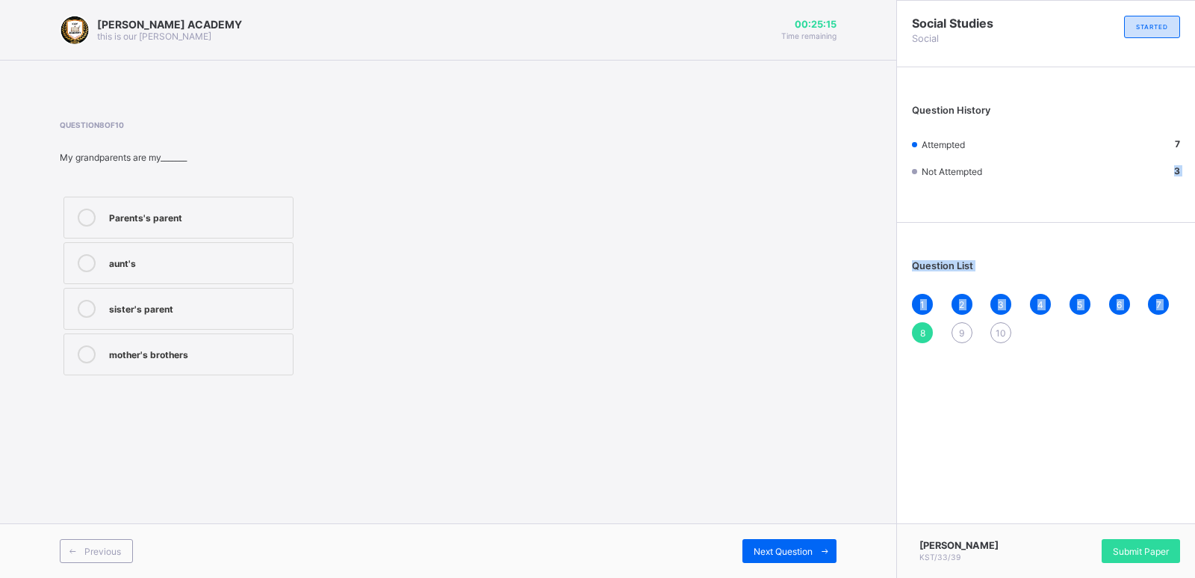
drag, startPoint x: 921, startPoint y: 329, endPoint x: 991, endPoint y: 178, distance: 166.1
click at [991, 178] on div "Social Studies Social STARTED Question History Attempted 7 Not Attempted 3 Ques…" at bounding box center [1046, 179] width 298 height 357
click at [230, 268] on div "aunt's" at bounding box center [197, 261] width 176 height 15
click at [354, 329] on div "Parents's parent aunt's sister's parent mother's brothers" at bounding box center [258, 286] width 396 height 186
click at [957, 326] on div "9" at bounding box center [962, 332] width 21 height 21
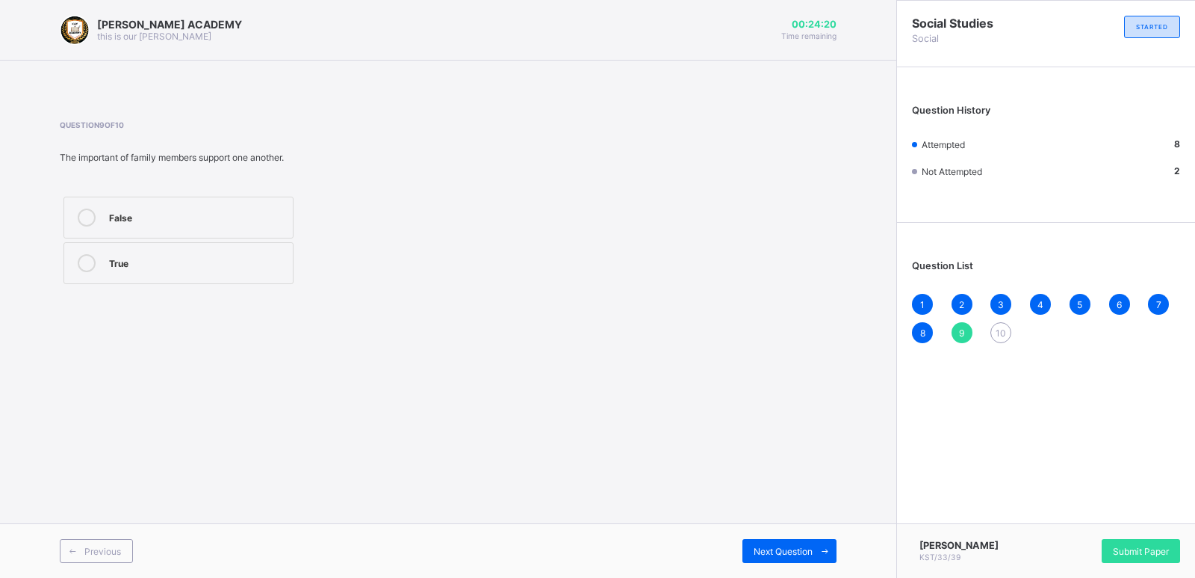
click at [957, 326] on div "9" at bounding box center [962, 332] width 21 height 21
click at [175, 202] on label "False" at bounding box center [179, 217] width 230 height 42
click at [776, 550] on span "Next Question" at bounding box center [783, 550] width 59 height 11
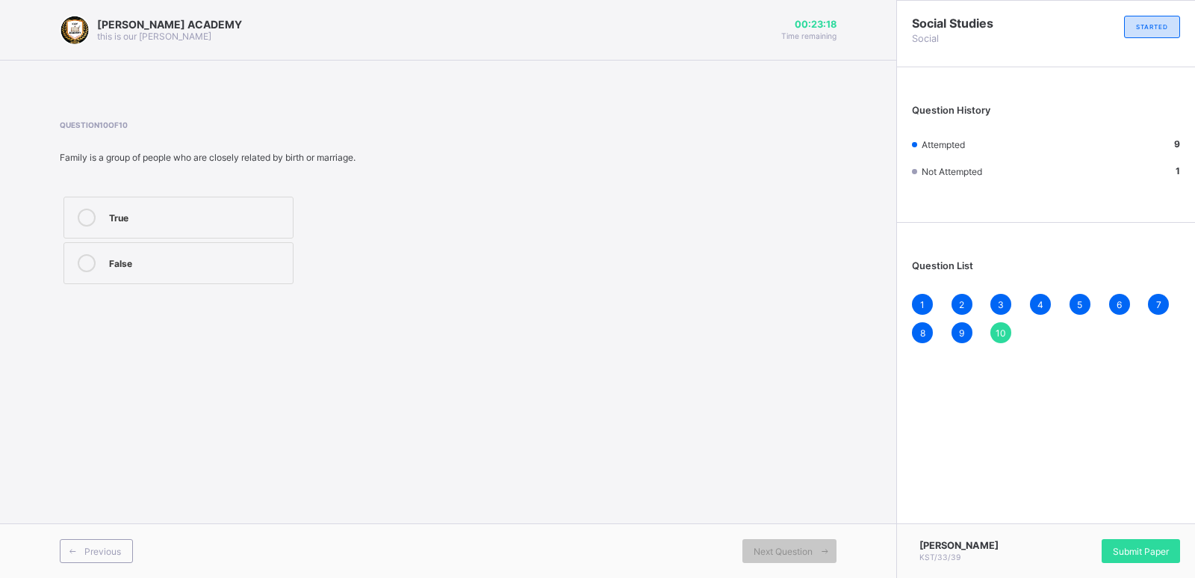
click at [190, 198] on label "True" at bounding box center [179, 217] width 230 height 42
click at [1158, 550] on span "Submit Paper" at bounding box center [1141, 550] width 56 height 11
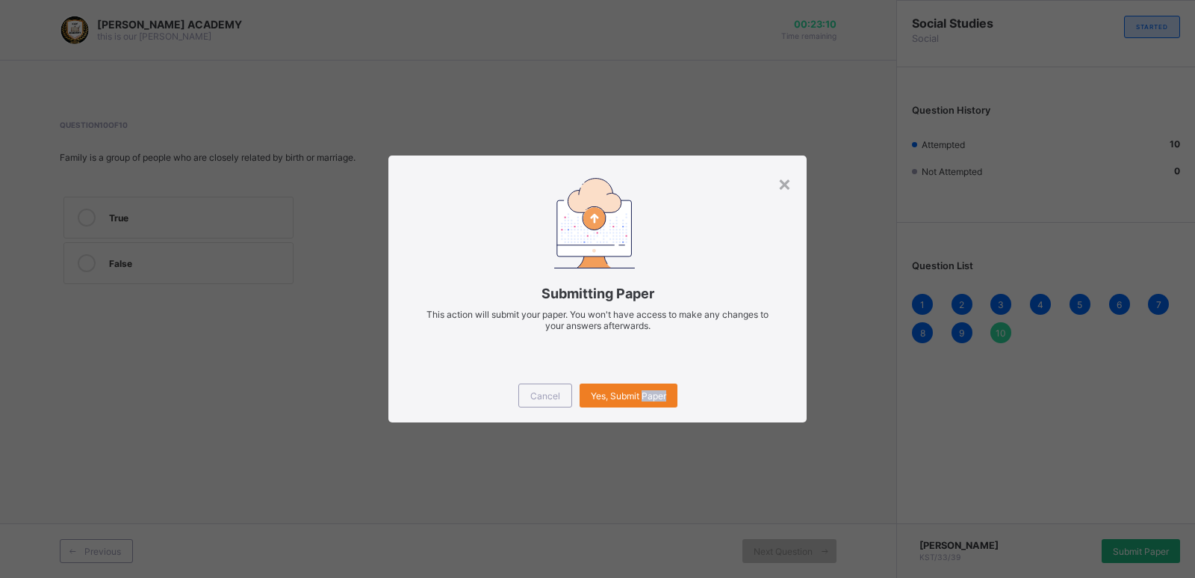
click at [1158, 550] on div "× Submitting Paper This action will submit your paper. You won't have access to…" at bounding box center [597, 289] width 1195 height 578
click at [783, 182] on div "×" at bounding box center [785, 182] width 14 height 25
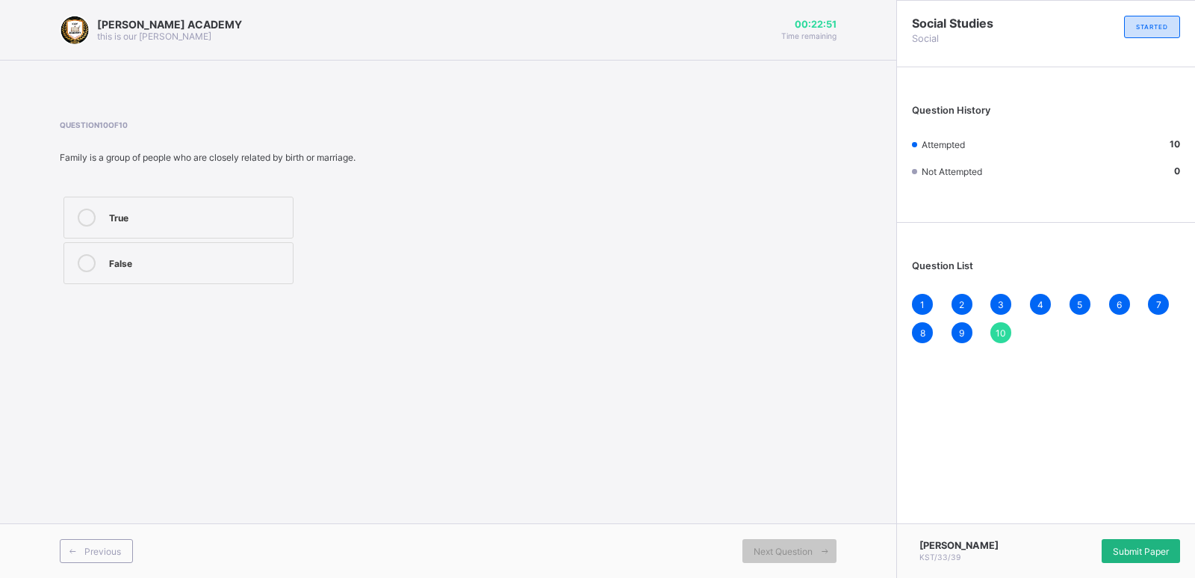
click at [1121, 549] on span "Submit Paper" at bounding box center [1141, 550] width 56 height 11
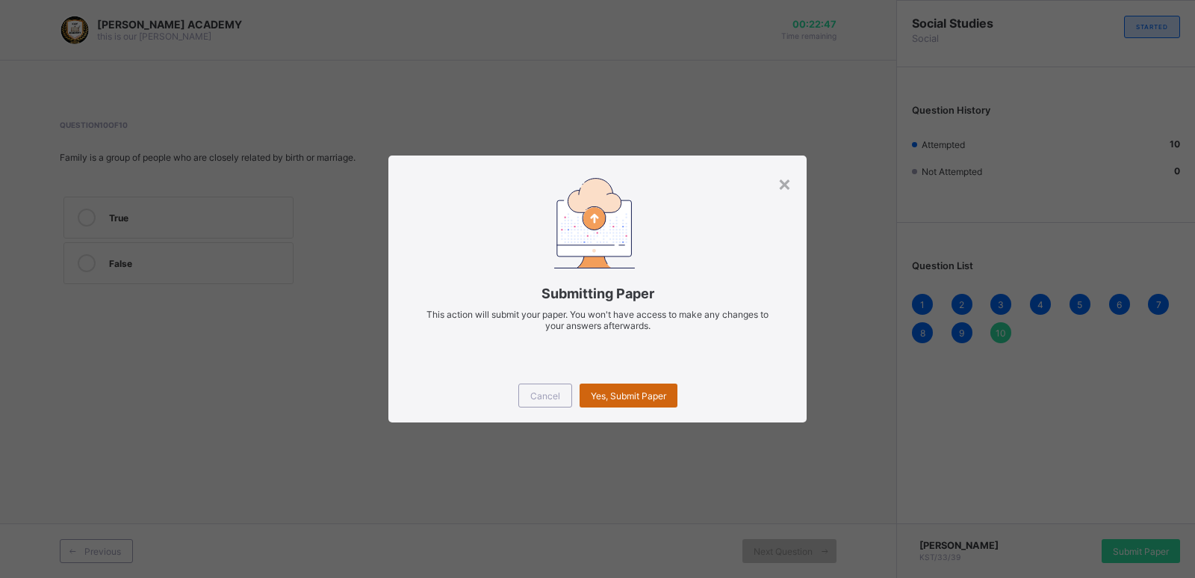
click at [610, 388] on div "Yes, Submit Paper" at bounding box center [629, 395] width 98 height 24
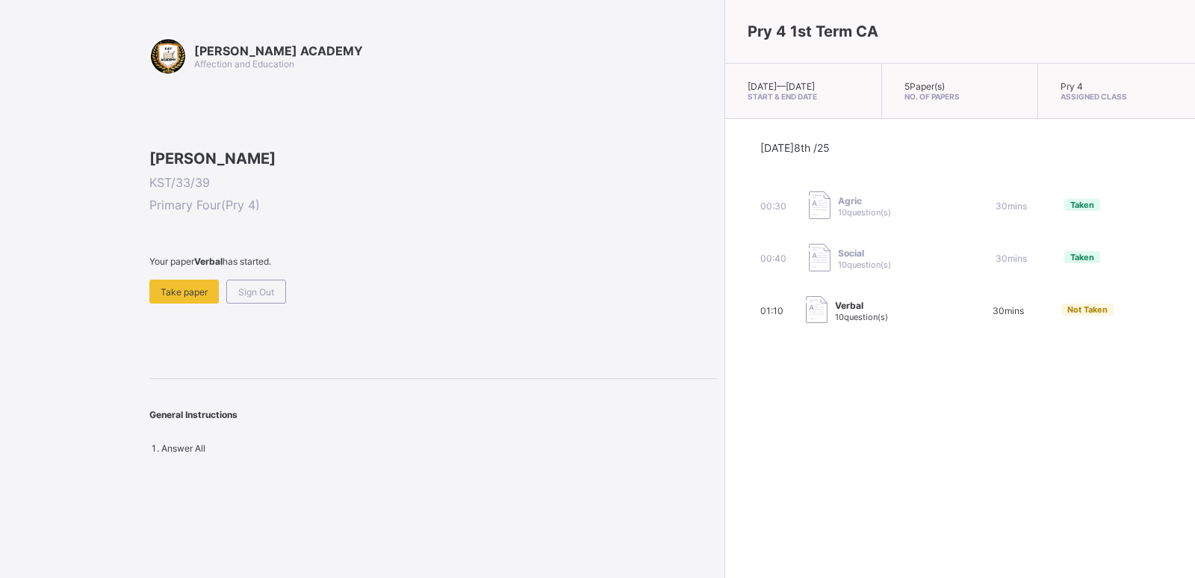
click at [154, 279] on span at bounding box center [433, 273] width 568 height 13
click at [185, 303] on div "Take paper" at bounding box center [183, 291] width 69 height 24
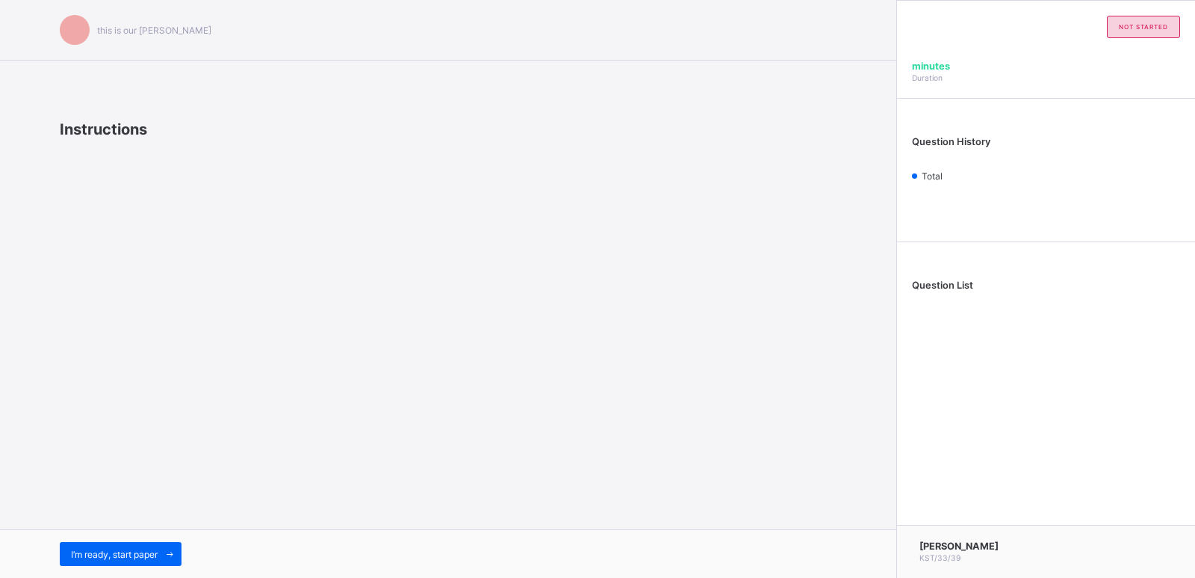
click at [185, 380] on div "this is our motton Instructions I’m ready, start paper" at bounding box center [448, 289] width 897 height 578
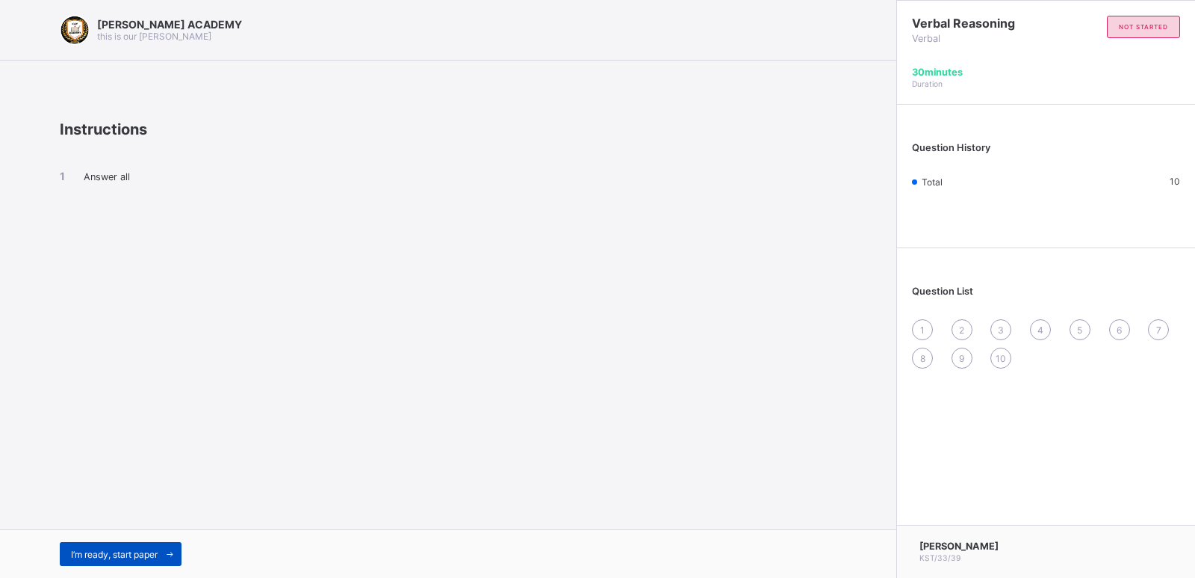
click at [129, 545] on div "I’m ready, start paper" at bounding box center [121, 554] width 122 height 24
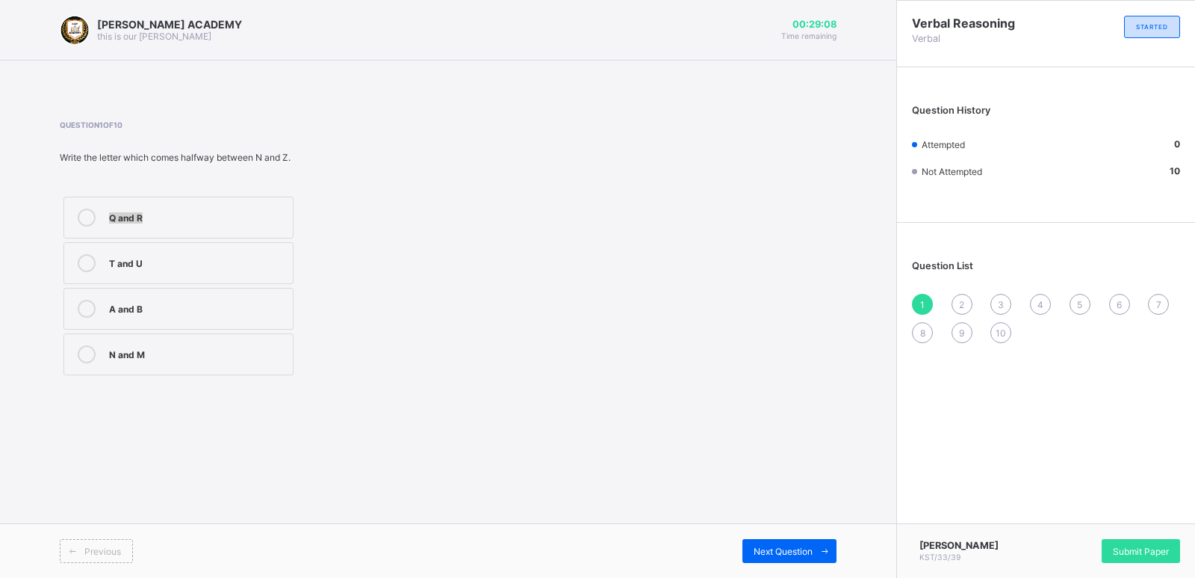
drag, startPoint x: 592, startPoint y: 226, endPoint x: 107, endPoint y: 228, distance: 484.9
click at [107, 228] on div "Question 1 of 10 Write the letter which comes halfway between N and Z. Q and R …" at bounding box center [448, 249] width 777 height 259
click at [127, 269] on div "T and U" at bounding box center [197, 263] width 176 height 18
click at [973, 306] on div "1 2 3 4 5 6 7 8 9 10" at bounding box center [1046, 318] width 268 height 49
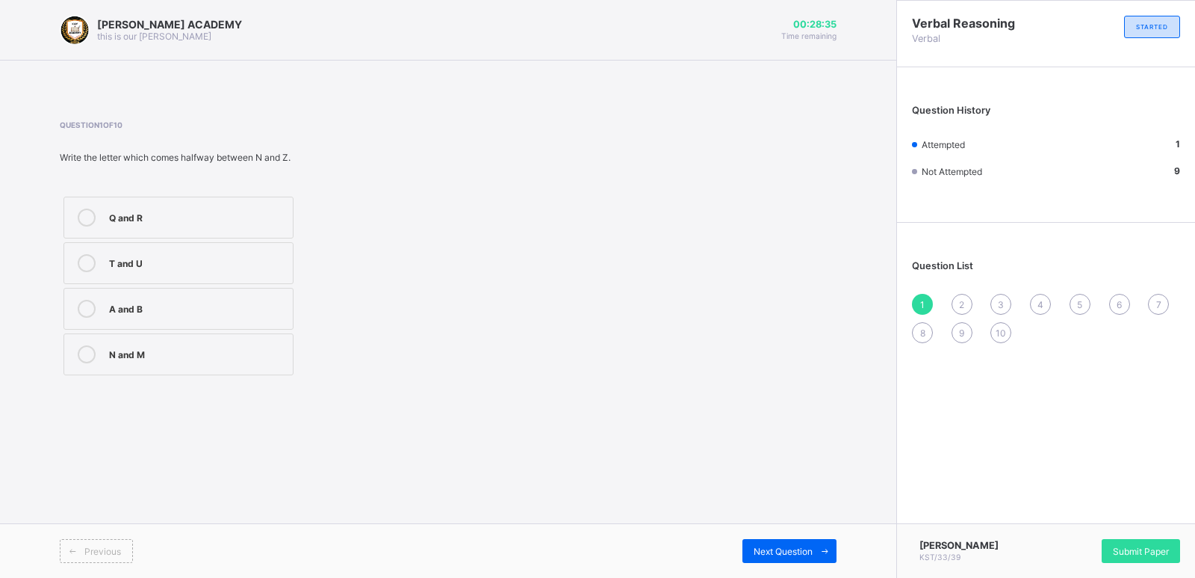
click at [954, 294] on div "1 2 3 4 5 6 7 8 9 10" at bounding box center [1046, 318] width 268 height 49
click at [957, 293] on div "Question List 1 2 3 4 5 6 7 8 9 10" at bounding box center [1046, 294] width 298 height 128
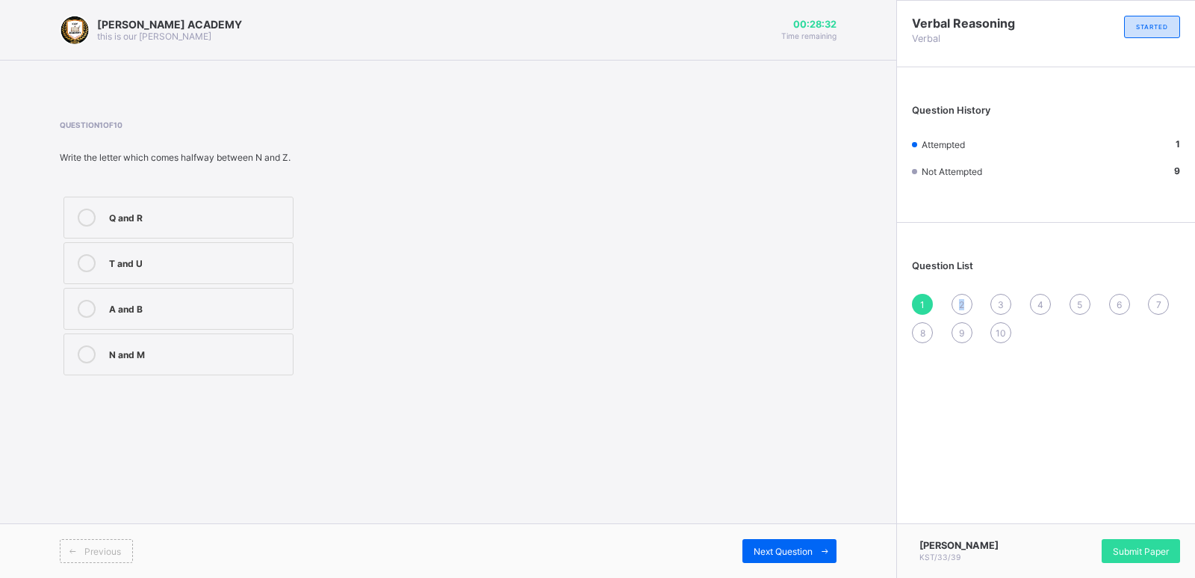
click at [957, 293] on div "Question List 1 2 3 4 5 6 7 8 9 10" at bounding box center [1046, 294] width 298 height 128
click at [956, 293] on div "Question List 1 2 3 4 5 6 7 8 9 10" at bounding box center [1046, 294] width 298 height 128
click at [754, 545] on span "Next Question" at bounding box center [783, 550] width 59 height 11
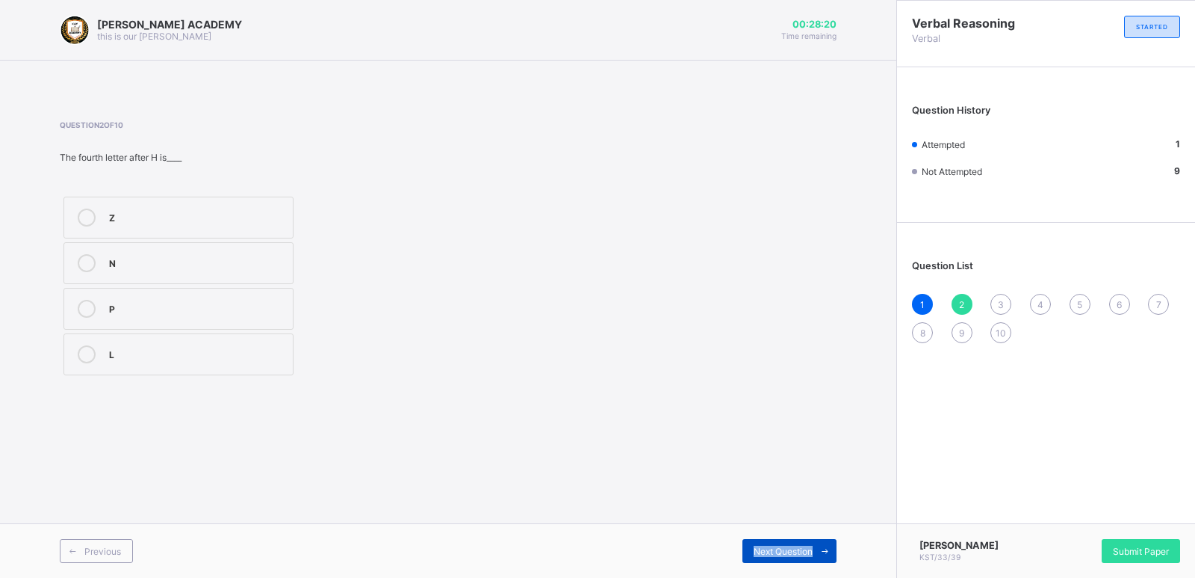
click at [754, 545] on span "Next Question" at bounding box center [783, 550] width 59 height 11
click at [267, 209] on div "4" at bounding box center [197, 215] width 176 height 15
click at [962, 302] on span "2" at bounding box center [961, 304] width 5 height 11
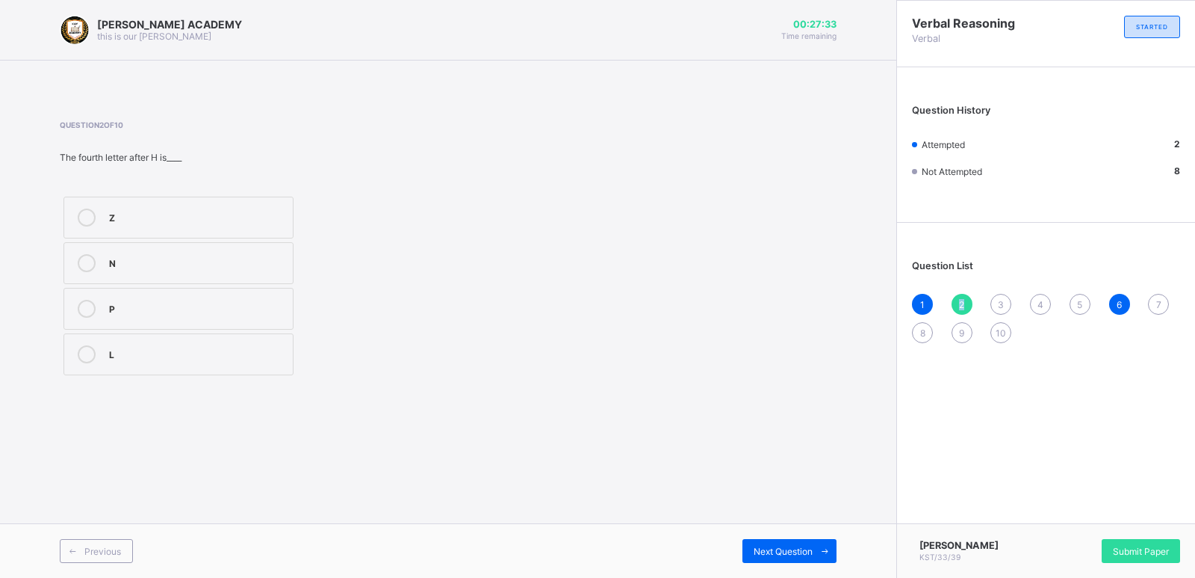
click at [962, 301] on span "2" at bounding box center [961, 304] width 5 height 11
click at [1115, 294] on div "6" at bounding box center [1119, 304] width 21 height 21
click at [964, 299] on span "2" at bounding box center [961, 304] width 5 height 11
click at [963, 299] on span "2" at bounding box center [961, 304] width 5 height 11
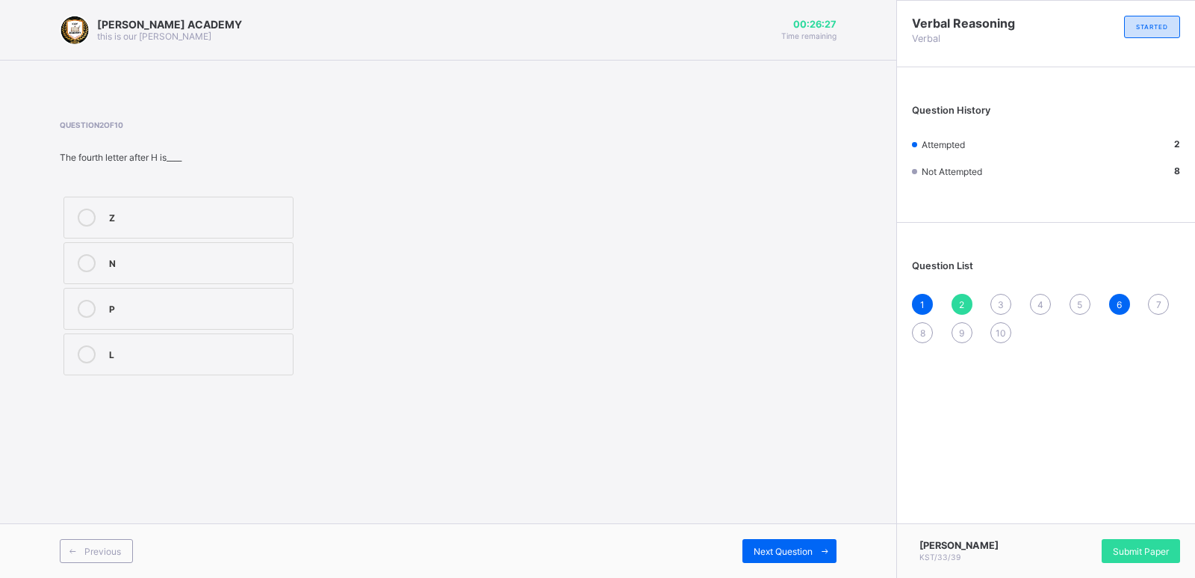
click at [963, 299] on span "2" at bounding box center [961, 304] width 5 height 11
drag, startPoint x: 232, startPoint y: 355, endPoint x: 111, endPoint y: 357, distance: 121.8
click at [111, 357] on div "L" at bounding box center [197, 352] width 176 height 15
click at [280, 362] on div "L" at bounding box center [197, 354] width 176 height 18
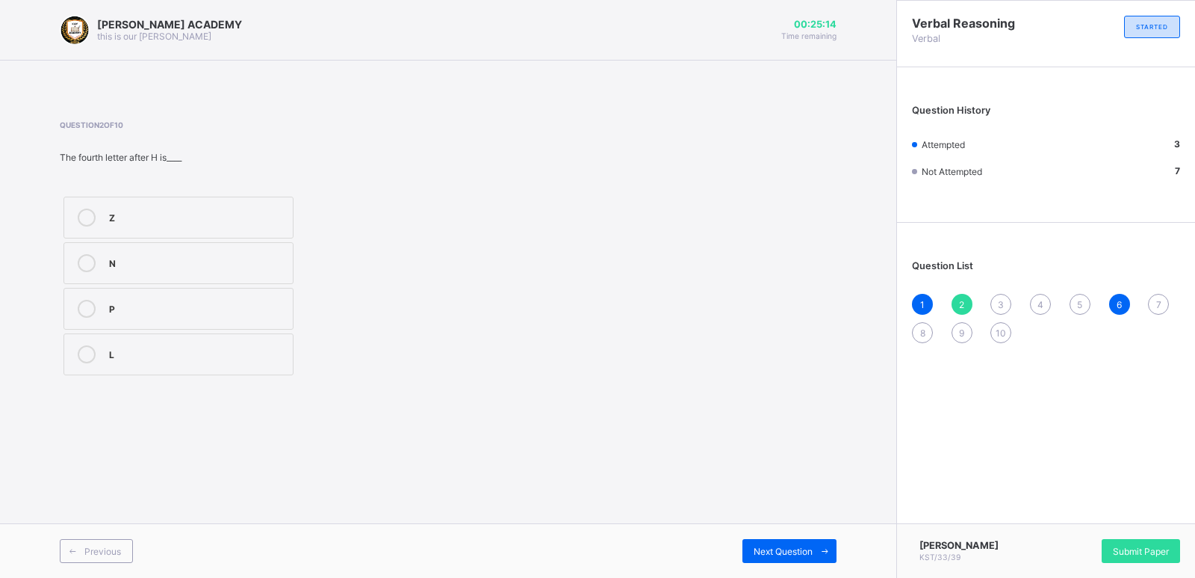
click at [994, 291] on div "Question List 1 2 3 4 5 6 7 8 9 10" at bounding box center [1046, 294] width 298 height 128
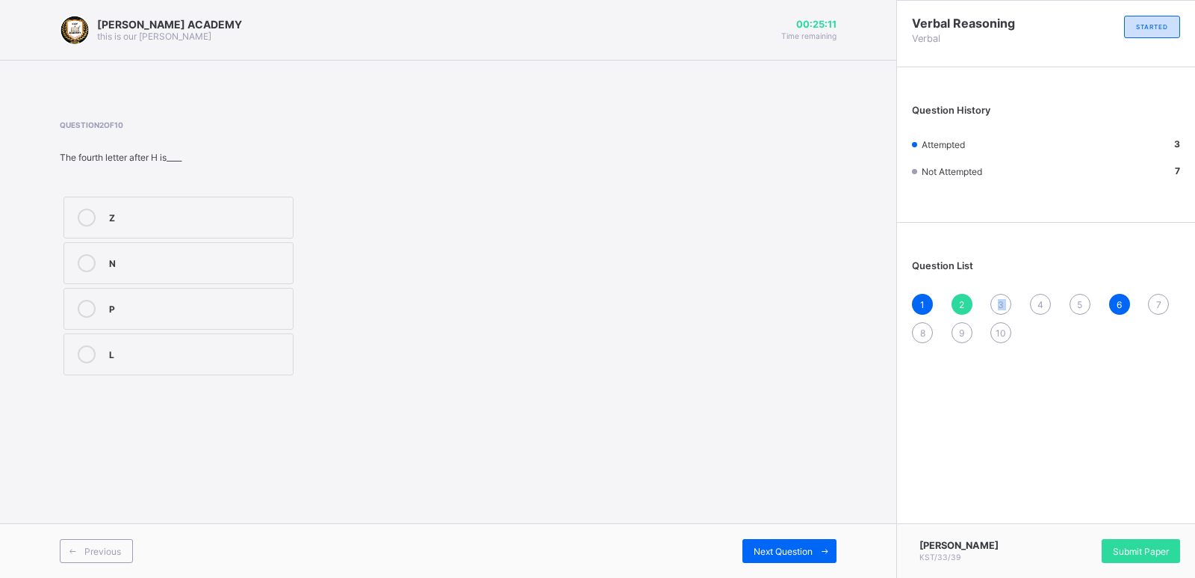
click at [994, 291] on div "Question List 1 2 3 4 5 6 7 8 9 10" at bounding box center [1046, 294] width 298 height 128
click at [758, 533] on div "Previous Next Question" at bounding box center [448, 550] width 897 height 55
click at [767, 549] on span "Next Question" at bounding box center [783, 550] width 59 height 11
click at [991, 297] on div "1 2 3 4 5 6 7 8 9 10" at bounding box center [1046, 318] width 268 height 49
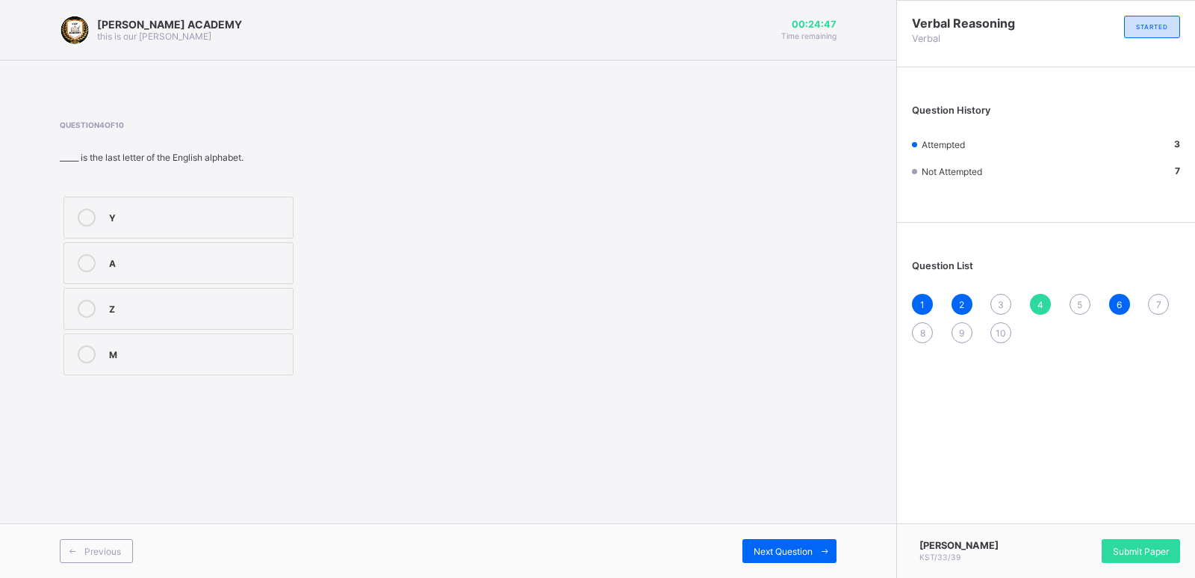
click at [1003, 301] on span "3" at bounding box center [1001, 304] width 6 height 11
click at [486, 256] on div "Question 3 of 10 What would be the twenty-first letter if the alphabet were wri…" at bounding box center [448, 249] width 777 height 259
click at [408, 249] on div "P M F D" at bounding box center [258, 286] width 396 height 186
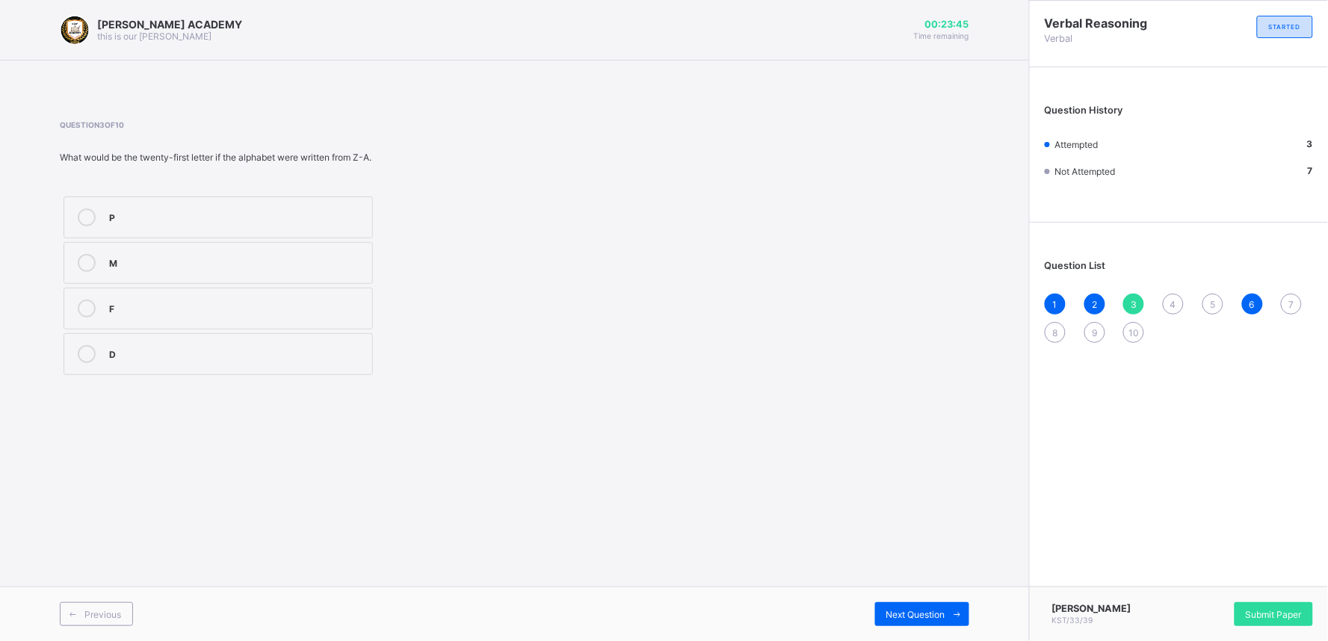
click at [288, 220] on div "P" at bounding box center [237, 215] width 256 height 15
click at [1166, 305] on div "4" at bounding box center [1173, 304] width 21 height 21
click at [1165, 303] on div "4" at bounding box center [1173, 304] width 21 height 21
click at [210, 214] on div "Y" at bounding box center [237, 215] width 256 height 15
click at [159, 266] on div "A" at bounding box center [237, 261] width 256 height 15
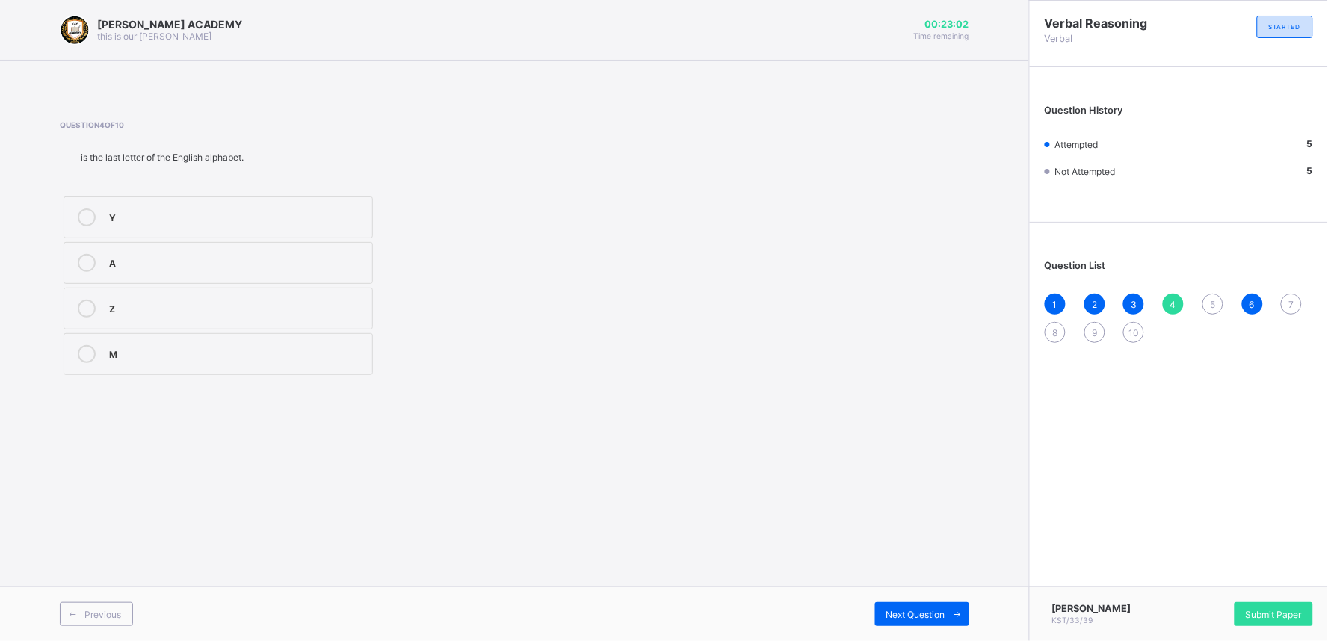
click at [159, 266] on div "A" at bounding box center [237, 261] width 256 height 15
click at [173, 347] on div "M" at bounding box center [237, 352] width 256 height 15
click at [370, 256] on label "A" at bounding box center [218, 263] width 309 height 42
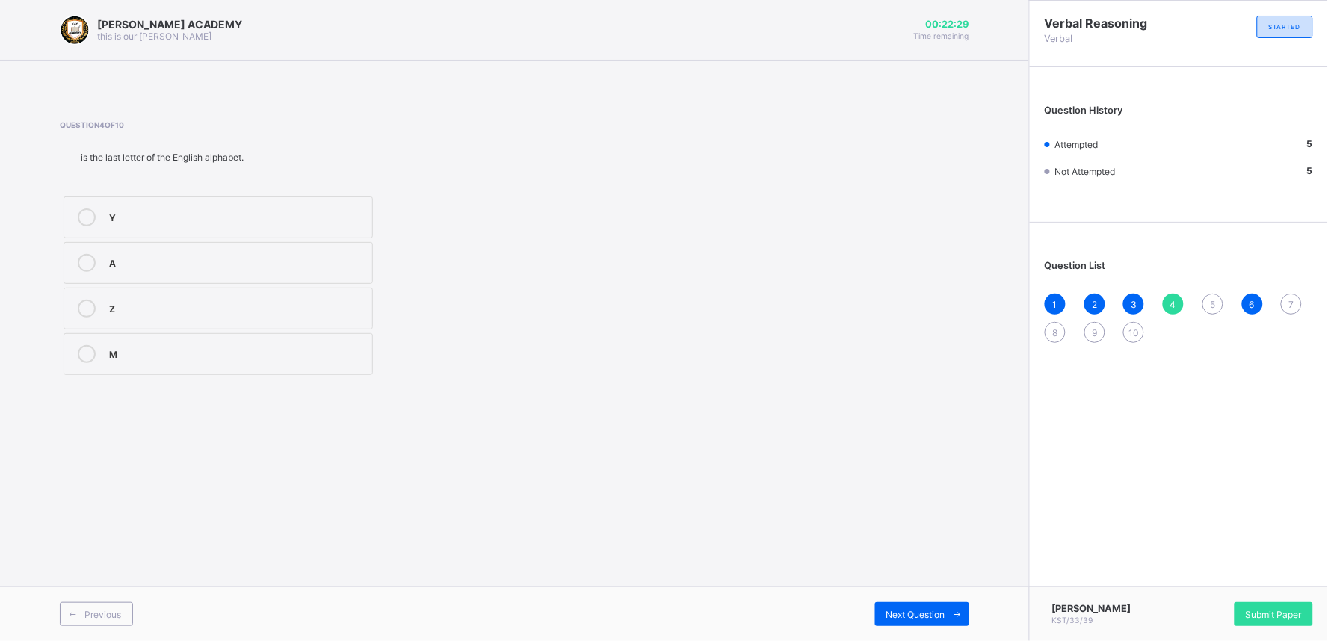
drag, startPoint x: 731, startPoint y: 474, endPoint x: 863, endPoint y: 550, distance: 152.6
click at [863, 550] on div "KAY ACADEMY this is our motton 00:22:29 Time remaining Question 4 of 10 _____ i…" at bounding box center [514, 320] width 1029 height 641
click at [928, 577] on div "Next Question" at bounding box center [922, 614] width 94 height 24
click at [928, 577] on div "Previous Next Question" at bounding box center [514, 613] width 1029 height 55
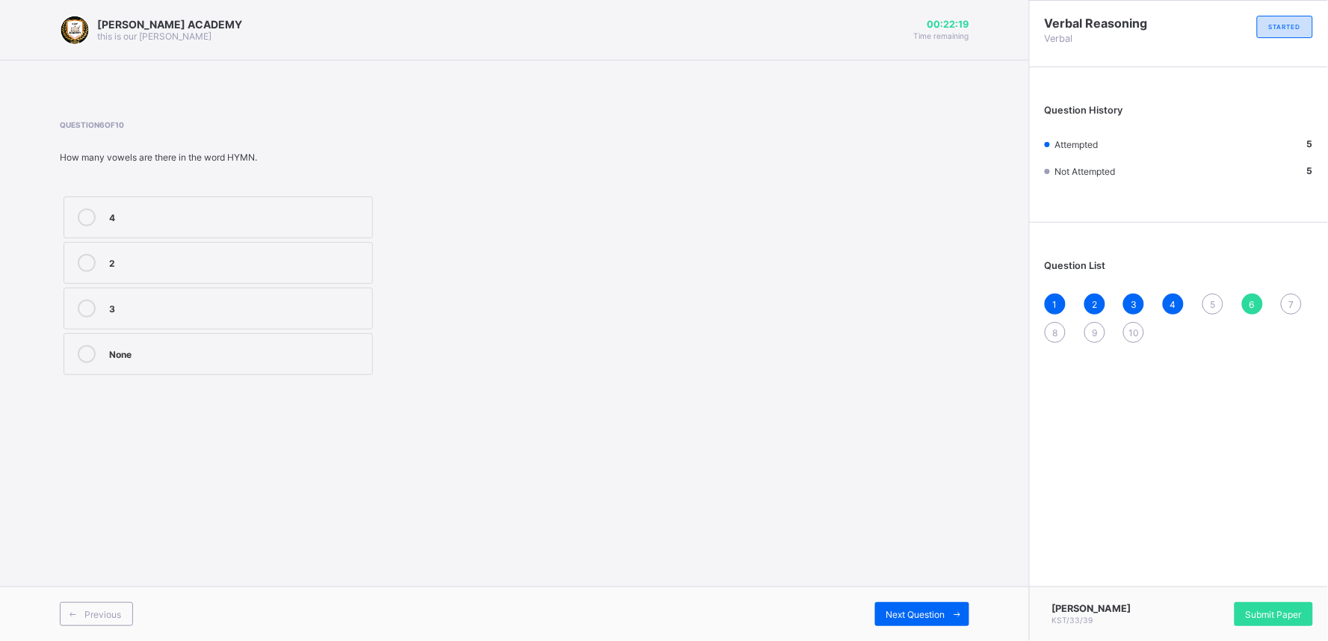
click at [928, 577] on div "Previous Next Question" at bounding box center [514, 613] width 1029 height 55
click at [1169, 296] on div "4" at bounding box center [1173, 304] width 21 height 21
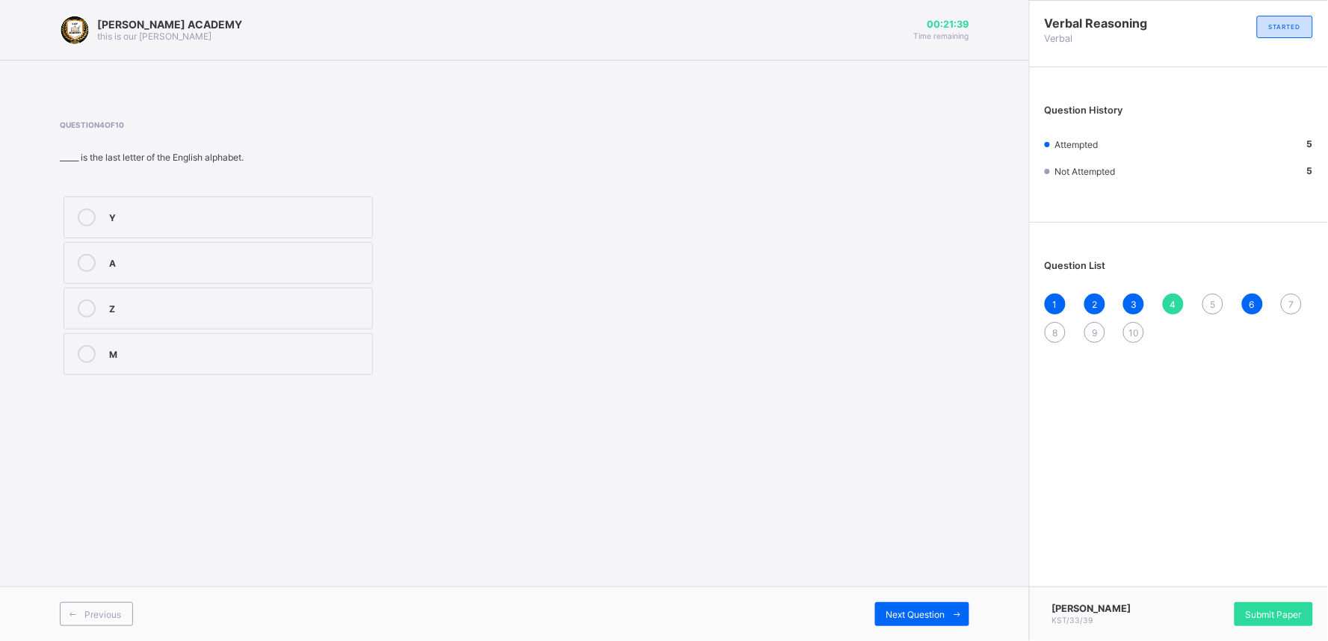
click at [1133, 304] on span "3" at bounding box center [1133, 304] width 6 height 11
click at [349, 250] on label "M" at bounding box center [218, 263] width 309 height 42
click at [1169, 294] on div "4" at bounding box center [1173, 304] width 21 height 21
click at [1195, 300] on div "5" at bounding box center [1212, 304] width 21 height 21
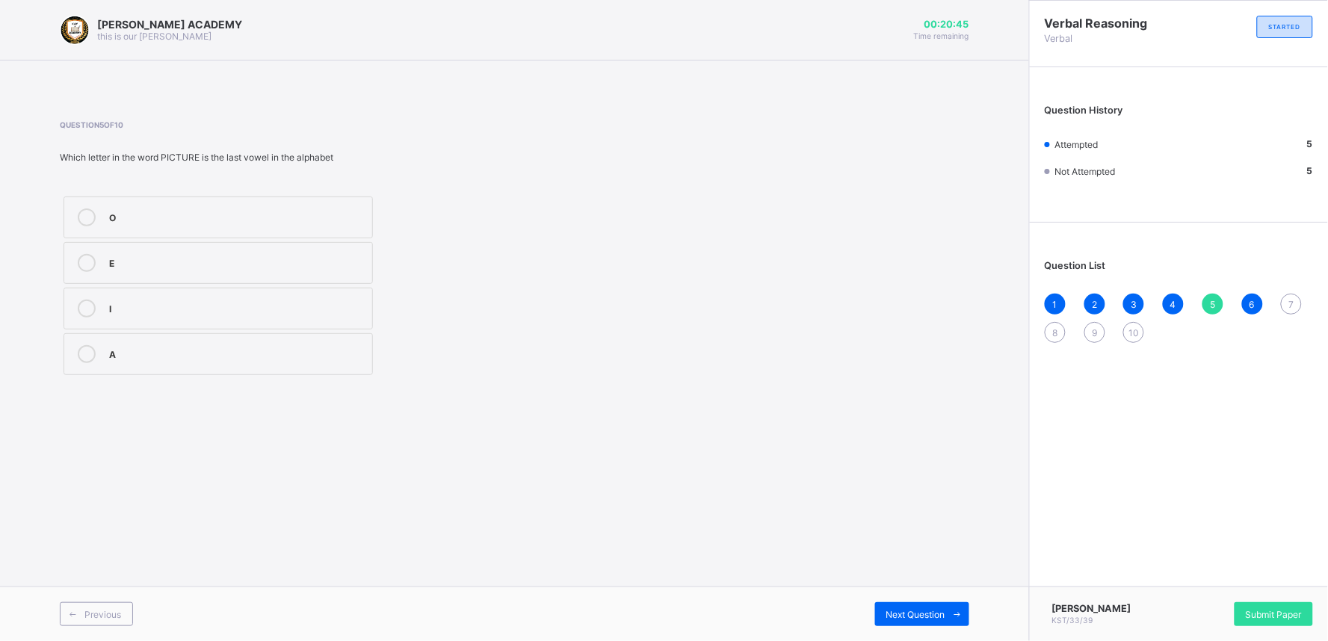
click at [244, 266] on div "E" at bounding box center [237, 261] width 256 height 15
click at [959, 577] on icon at bounding box center [957, 615] width 11 height 10
click at [1195, 303] on div "7" at bounding box center [1291, 304] width 21 height 21
click at [205, 205] on label "D" at bounding box center [218, 217] width 309 height 42
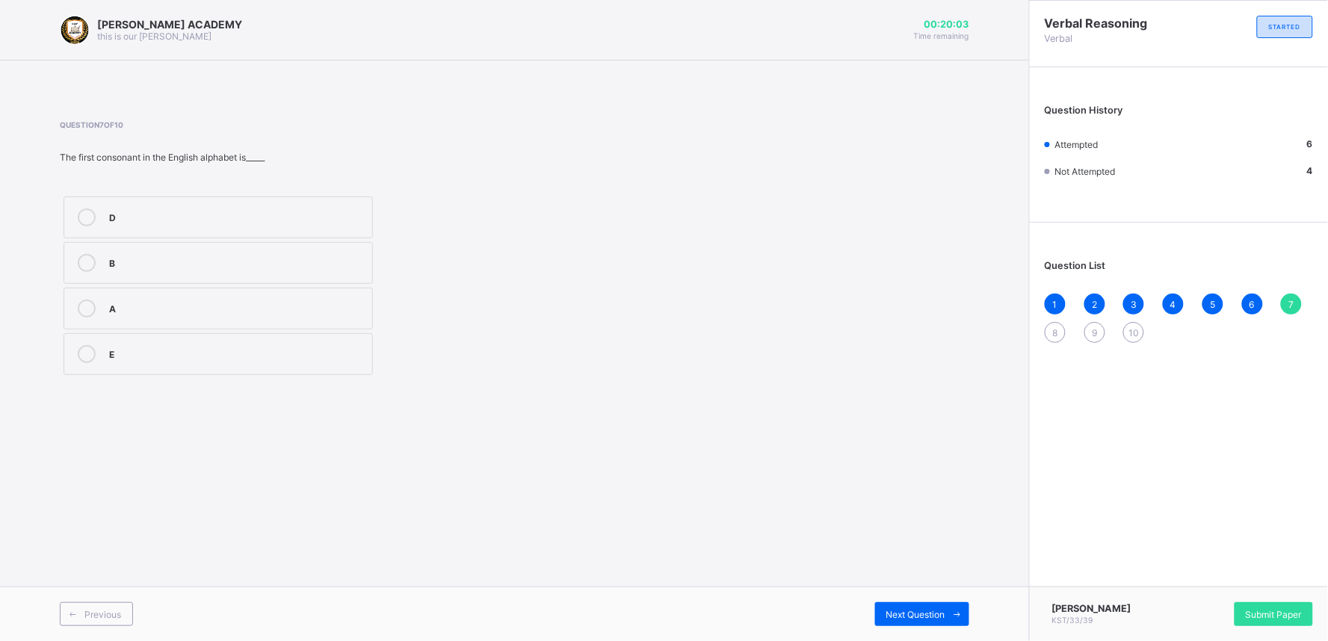
click at [205, 205] on label "D" at bounding box center [218, 217] width 309 height 42
click at [1050, 322] on div "8" at bounding box center [1054, 332] width 21 height 21
click at [1088, 324] on div "9" at bounding box center [1094, 332] width 21 height 21
click at [1053, 327] on span "8" at bounding box center [1055, 332] width 5 height 11
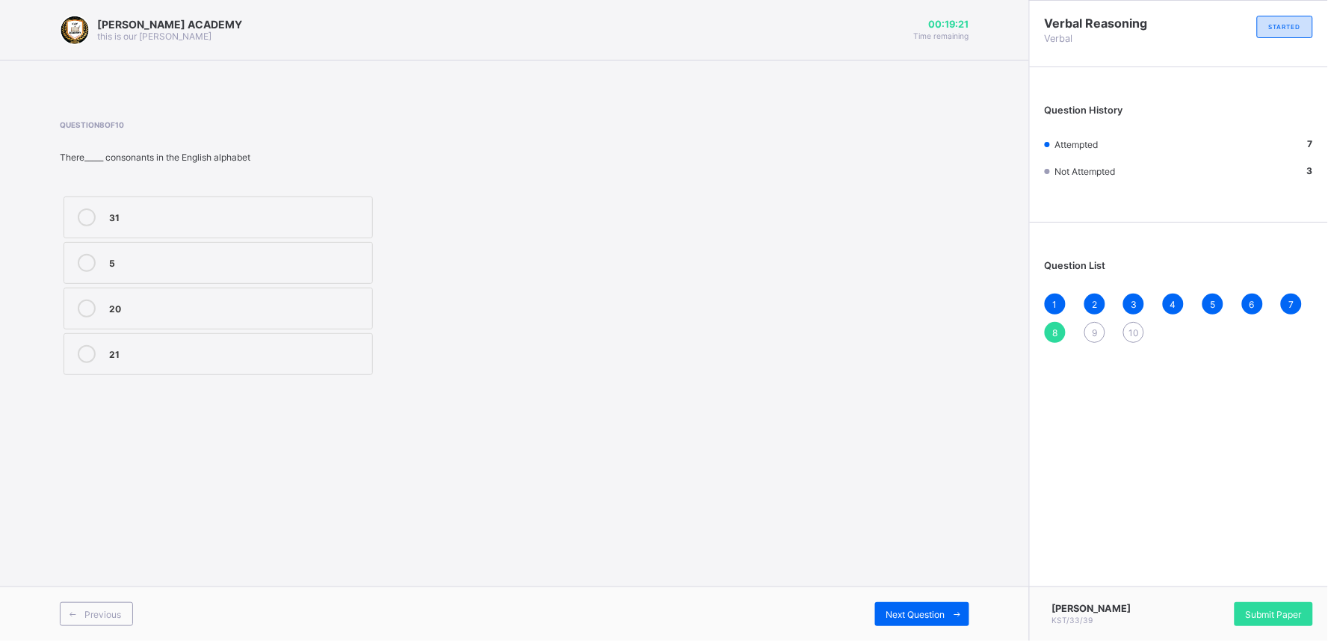
click at [1195, 297] on div "7" at bounding box center [1291, 304] width 21 height 21
click at [244, 229] on label "D" at bounding box center [218, 217] width 309 height 42
click at [240, 274] on label "B" at bounding box center [218, 263] width 309 height 42
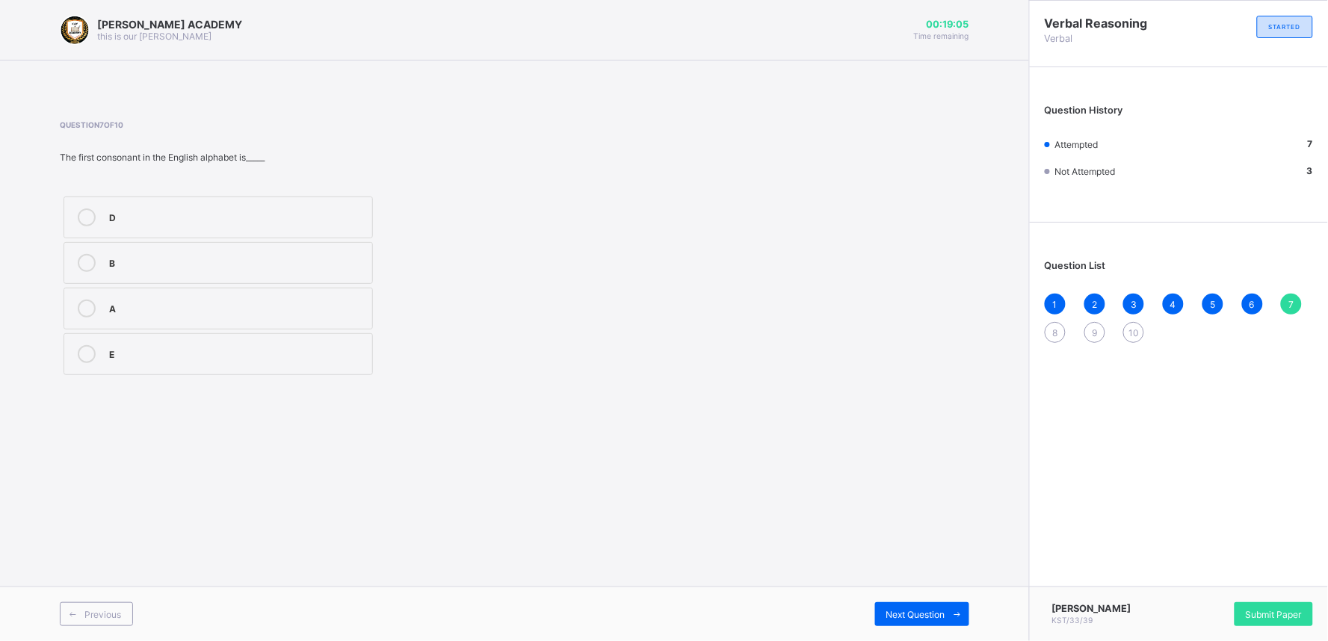
click at [240, 300] on div "A" at bounding box center [237, 307] width 256 height 15
click at [1053, 320] on div "1 2 3 4 5 6 7 8 9 10" at bounding box center [1178, 318] width 268 height 49
click at [1054, 320] on div "1 2 3 4 5 6 7 8 9 10" at bounding box center [1178, 318] width 268 height 49
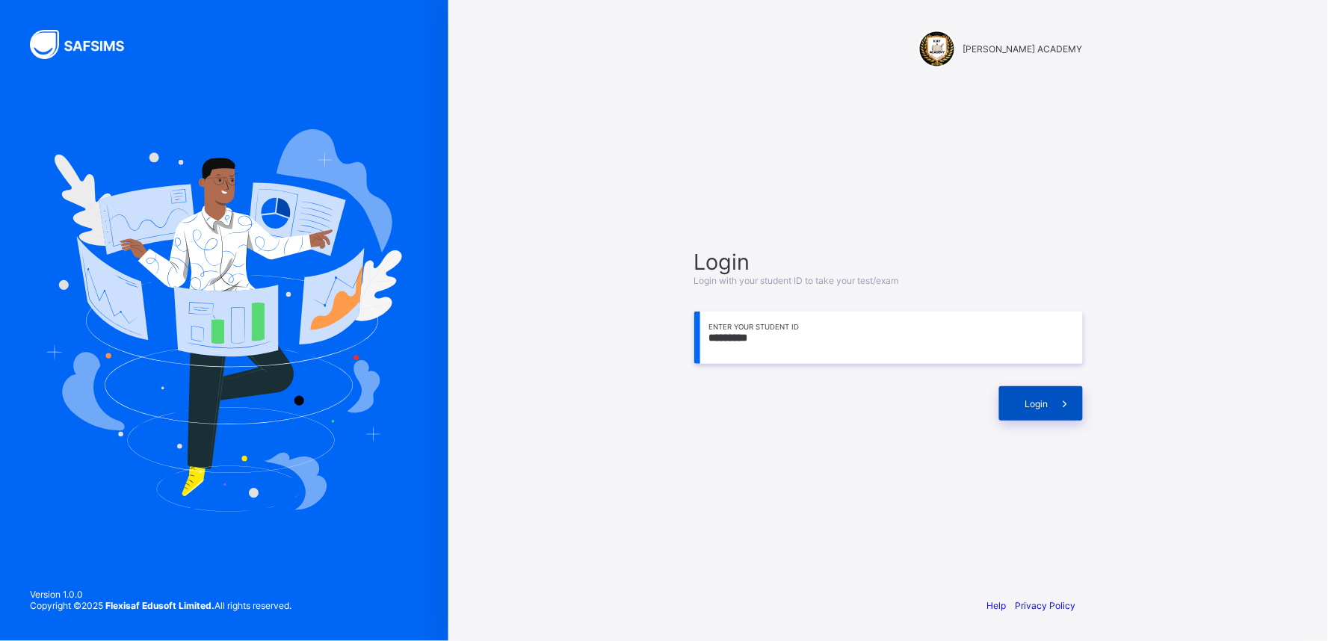
type input "*********"
click at [1031, 405] on span "Login" at bounding box center [1036, 403] width 23 height 11
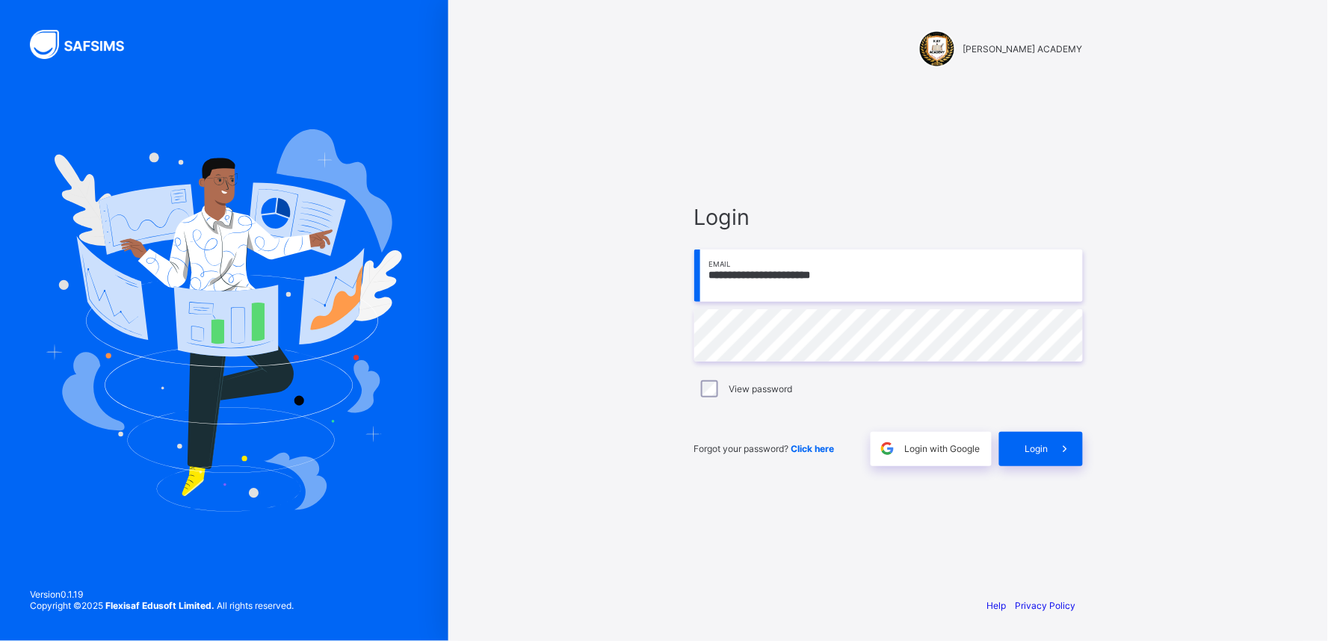
type input "**********"
click at [1062, 453] on icon at bounding box center [1065, 449] width 16 height 14
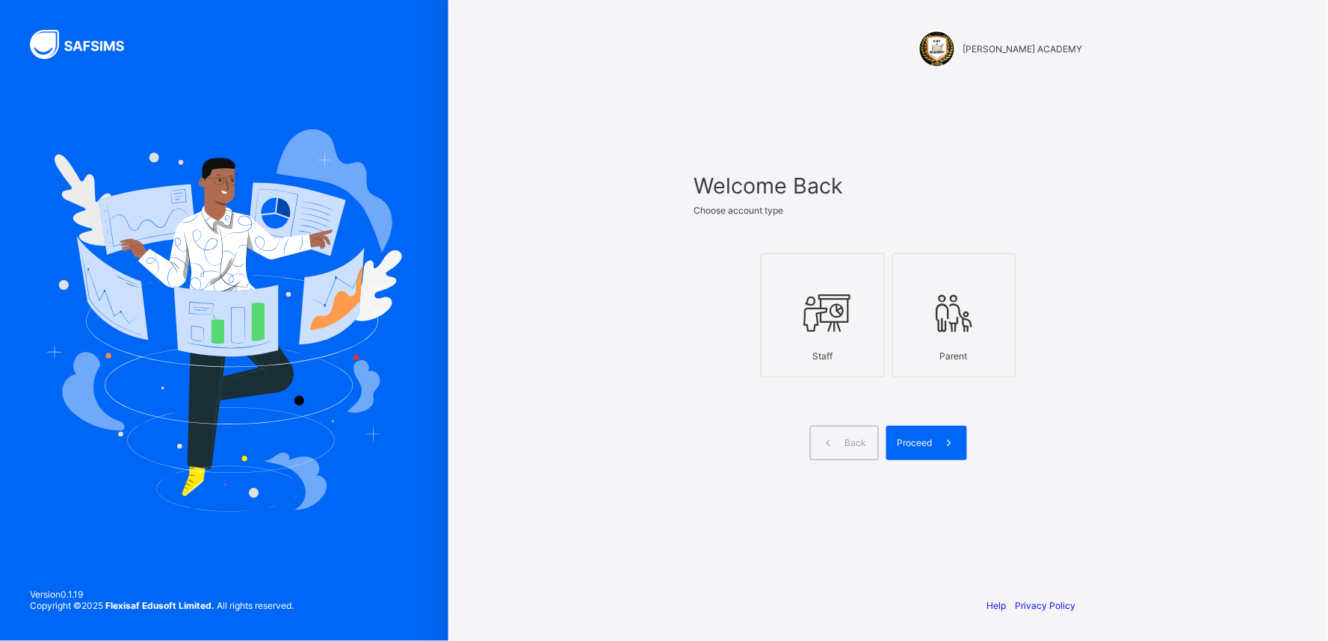
click at [853, 347] on div "Staff" at bounding box center [823, 356] width 108 height 26
click at [930, 452] on div "Proceed" at bounding box center [926, 443] width 81 height 34
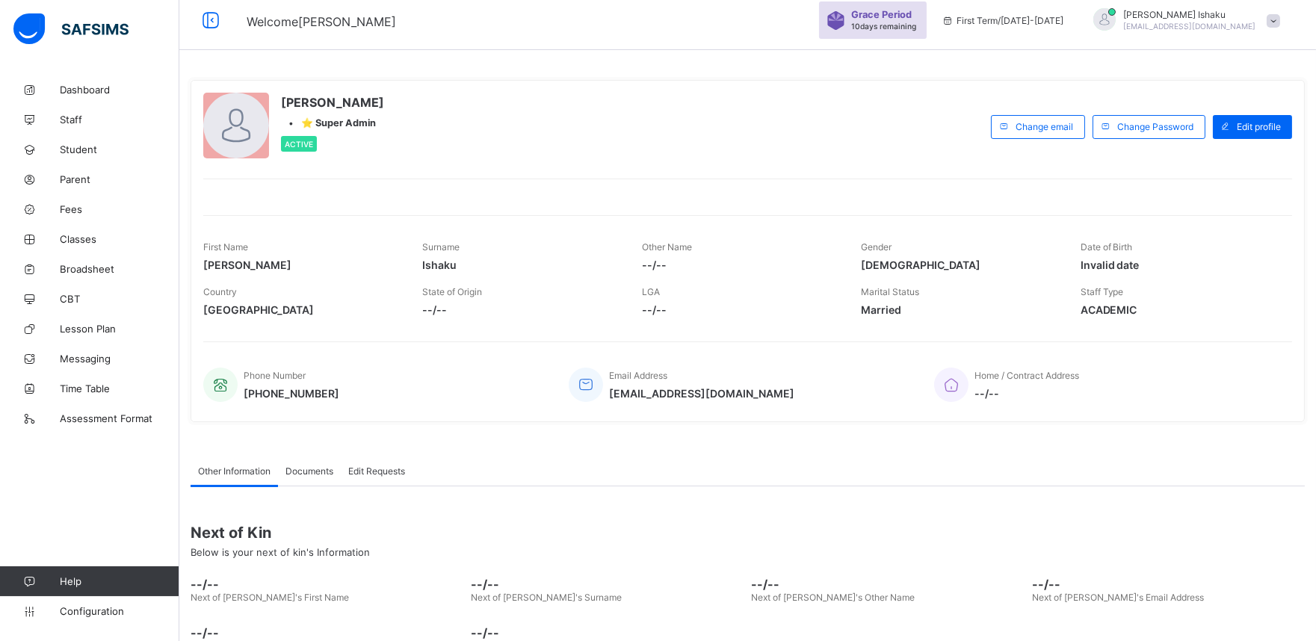
scroll to position [32, 0]
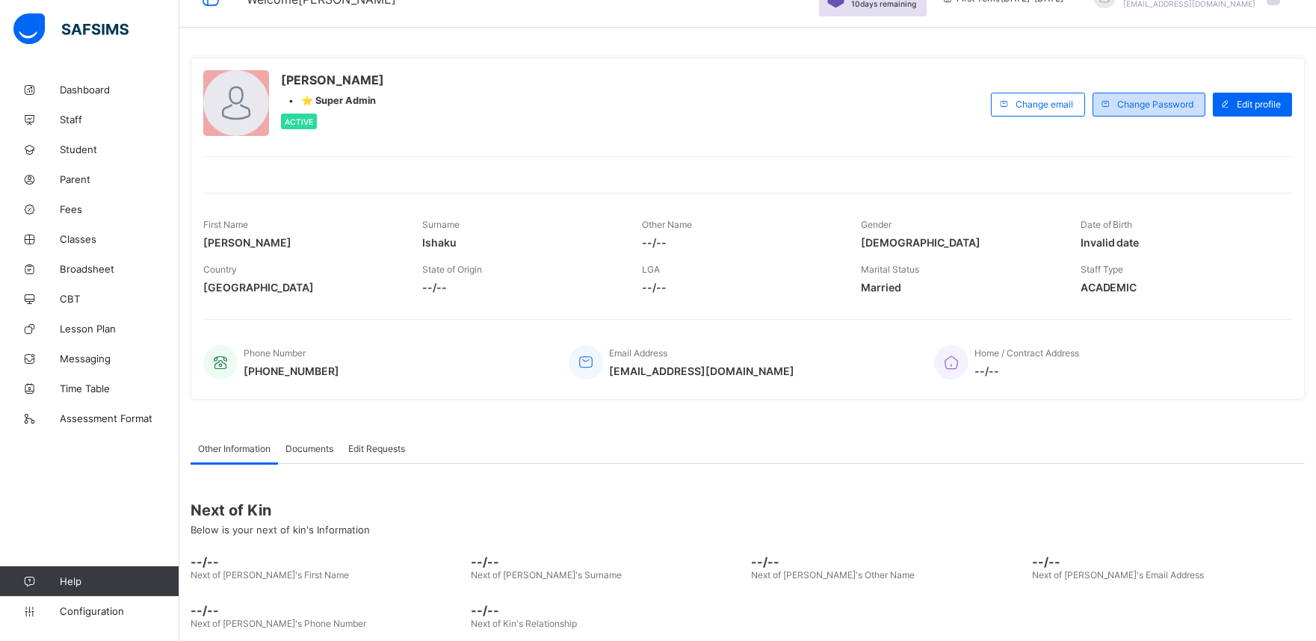
click at [1143, 105] on span "Change Password" at bounding box center [1155, 104] width 76 height 11
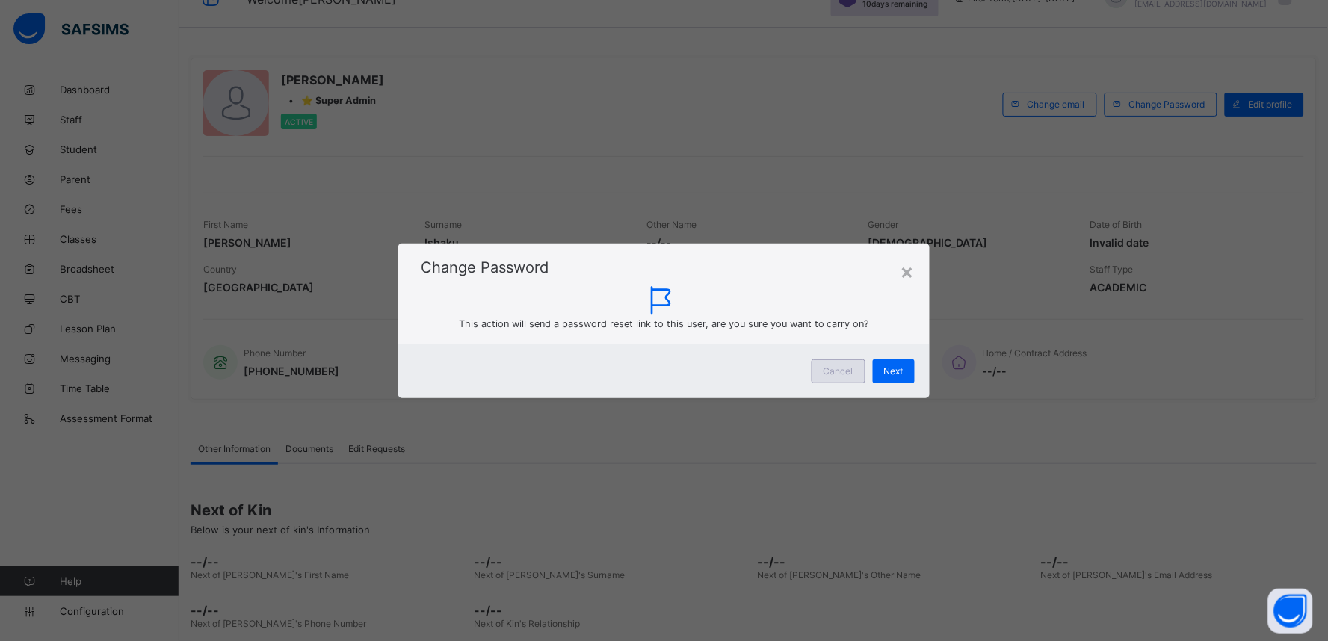
click at [827, 362] on div "Cancel" at bounding box center [838, 371] width 54 height 24
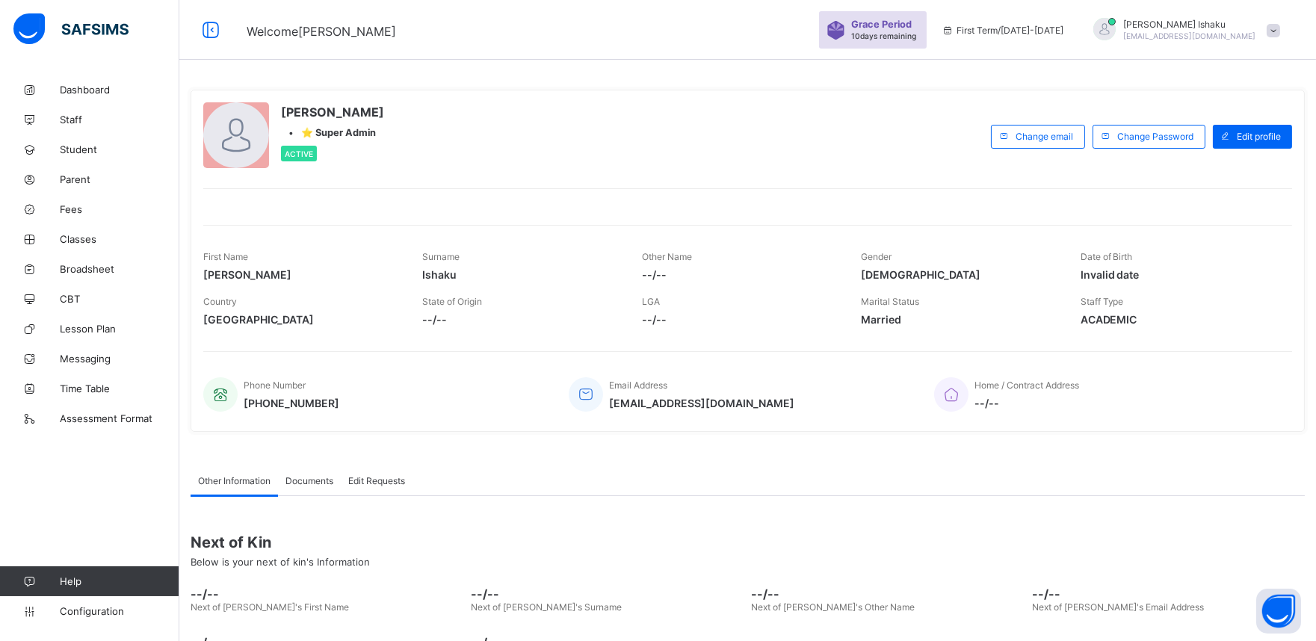
scroll to position [1, 0]
click at [1136, 134] on span "Change Password" at bounding box center [1155, 135] width 76 height 11
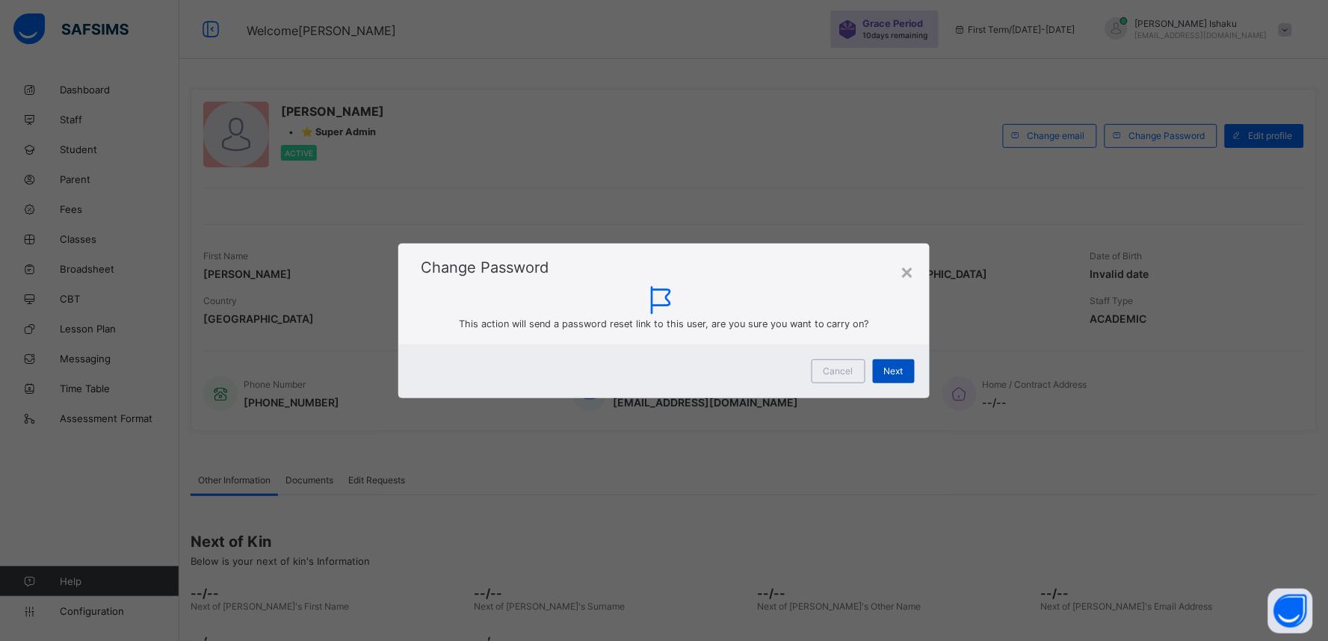
click at [897, 368] on span "Next" at bounding box center [893, 370] width 19 height 11
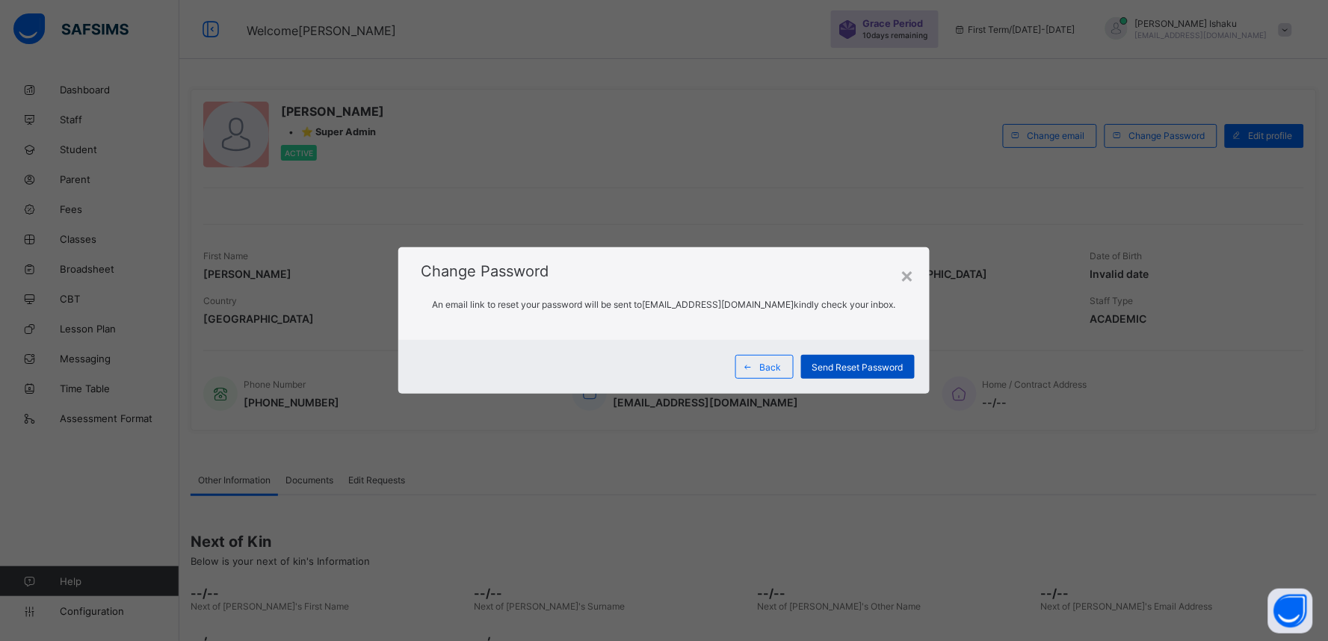
click at [848, 366] on span "Send Reset Password" at bounding box center [857, 367] width 91 height 11
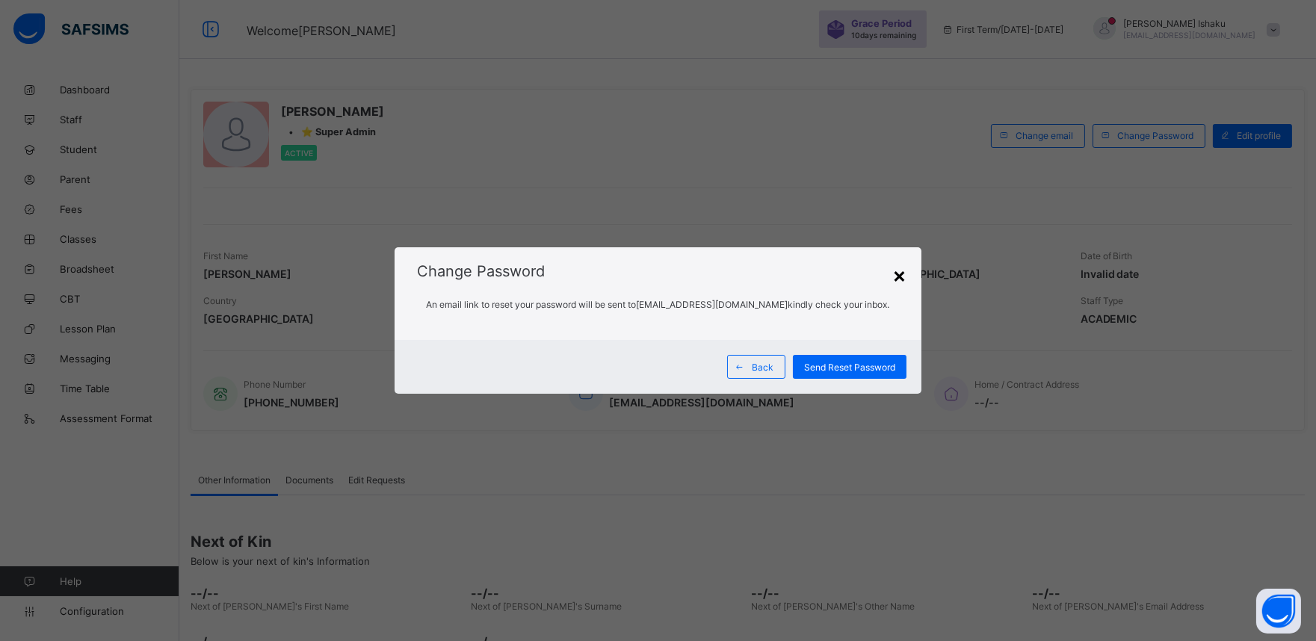
click at [897, 272] on div "×" at bounding box center [899, 274] width 14 height 25
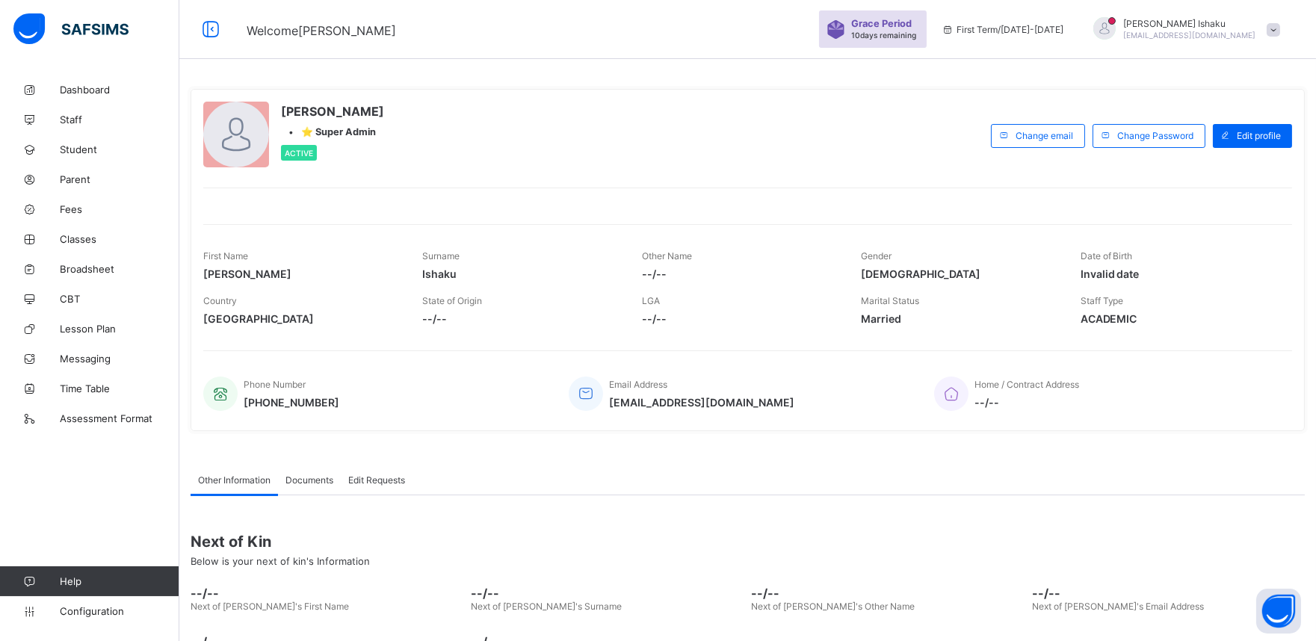
click at [1280, 26] on span at bounding box center [1272, 29] width 13 height 13
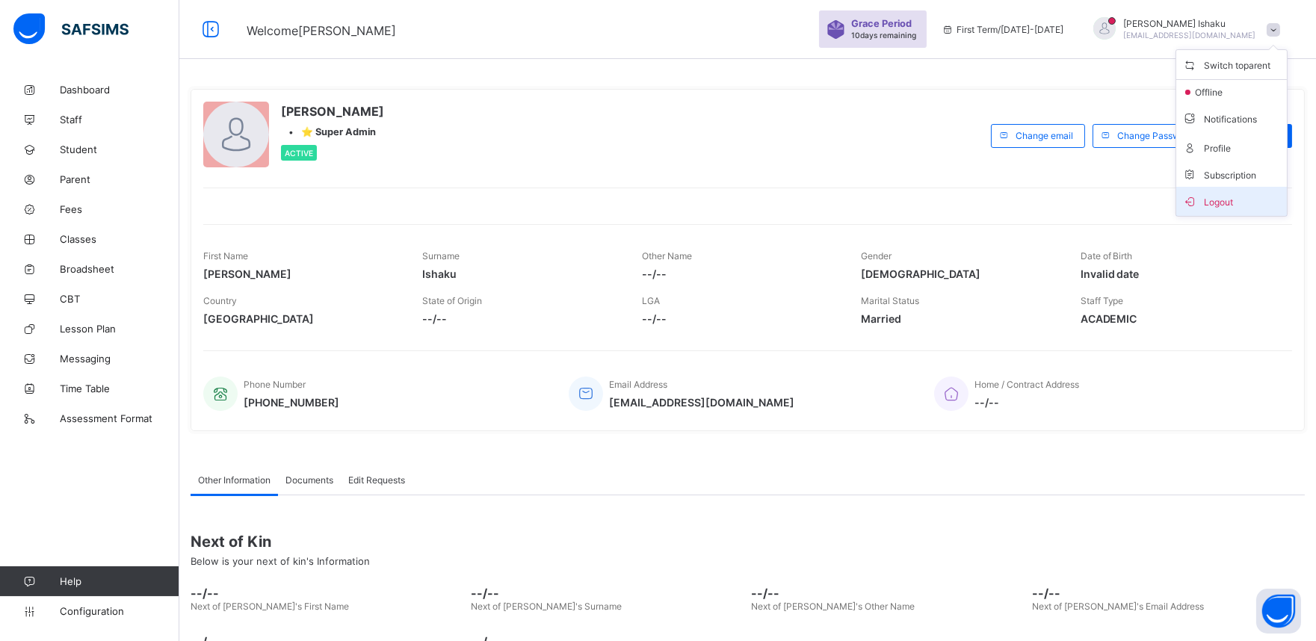
click at [1233, 198] on span "Logout" at bounding box center [1231, 201] width 99 height 17
